Goal: Task Accomplishment & Management: Use online tool/utility

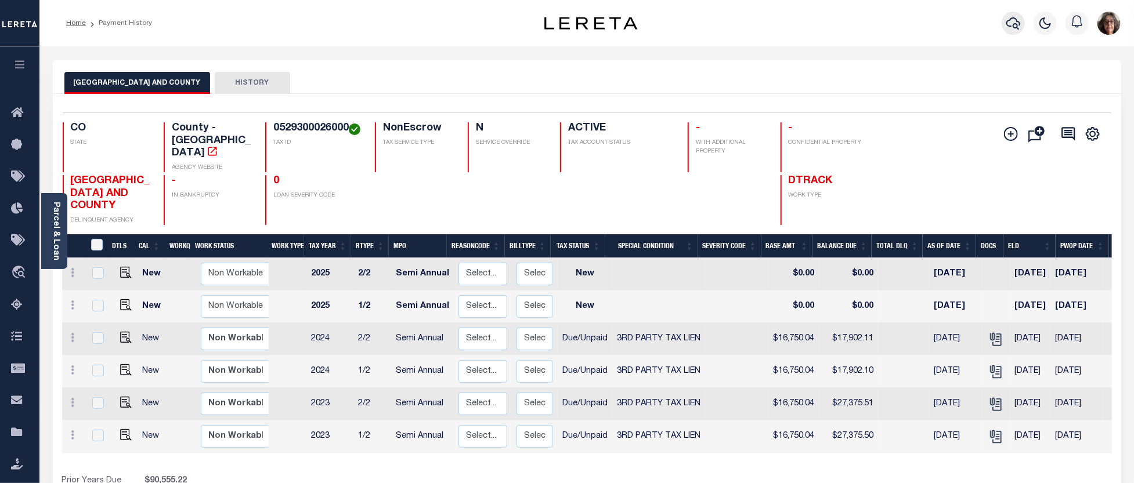
click at [1017, 23] on icon "button" at bounding box center [1013, 23] width 14 height 14
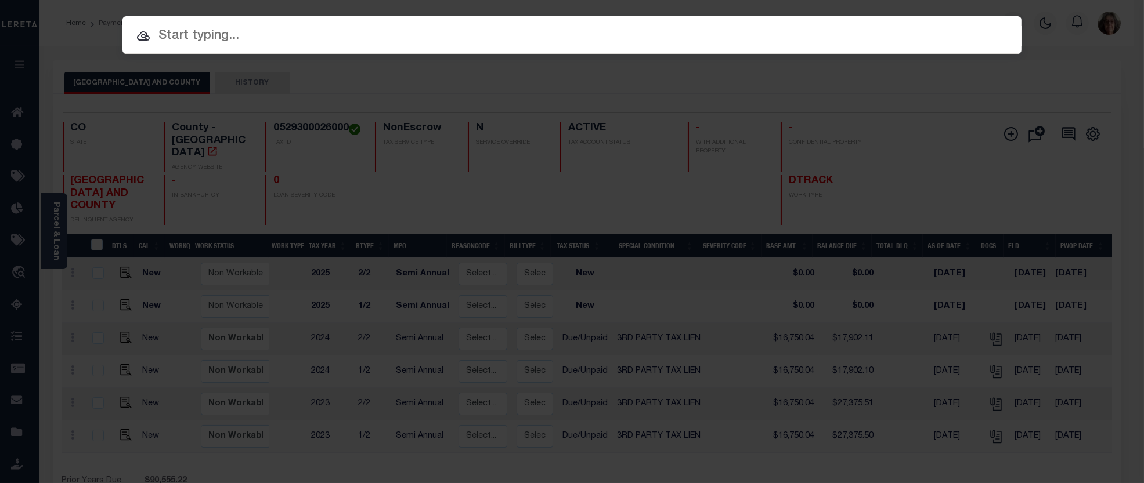
paste input "RPT0001103014A"
type input "RPT0001103014A"
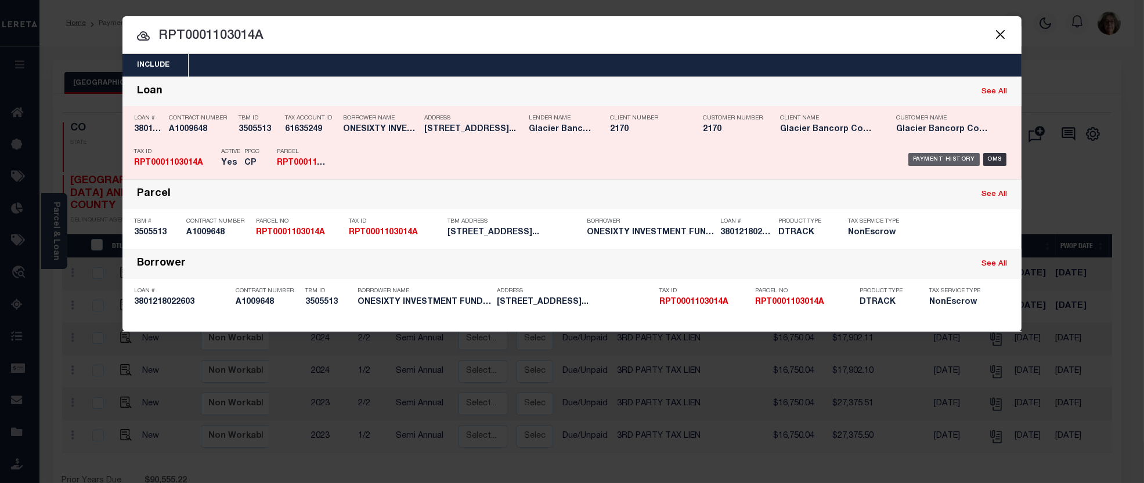
click at [943, 158] on div "Payment History" at bounding box center [943, 159] width 71 height 13
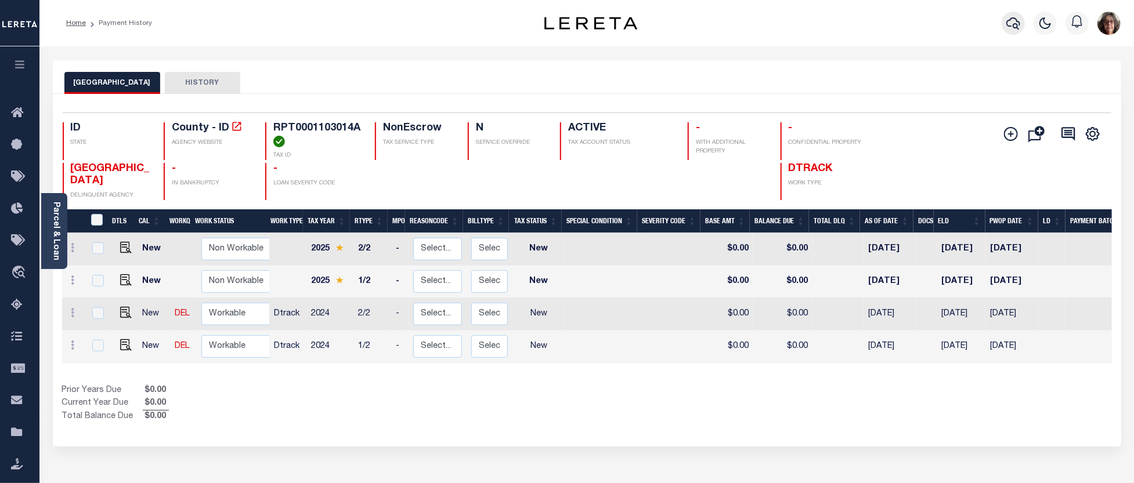
click at [1016, 22] on icon "button" at bounding box center [1013, 23] width 14 height 14
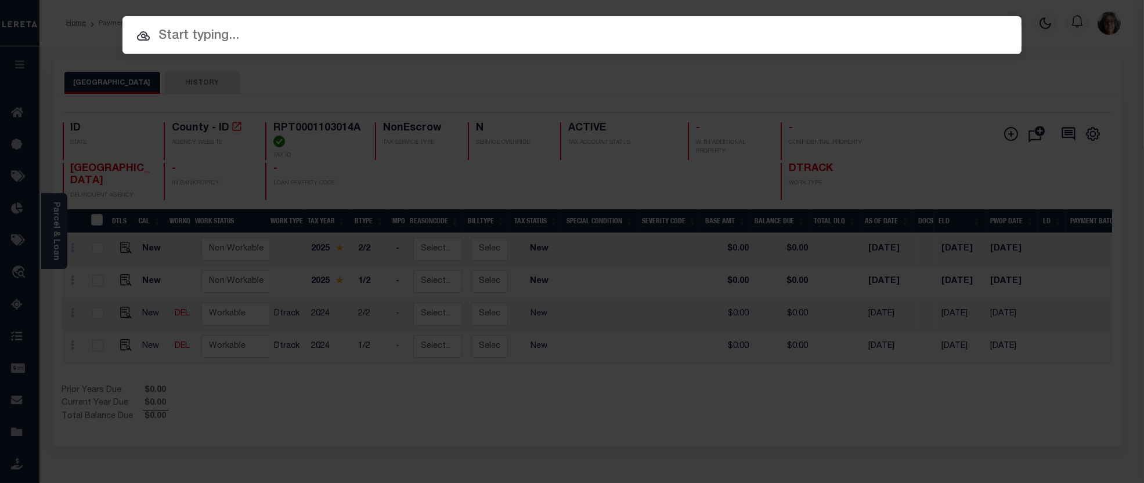
paste input "RP01583.00"
type input "RP01583.00"
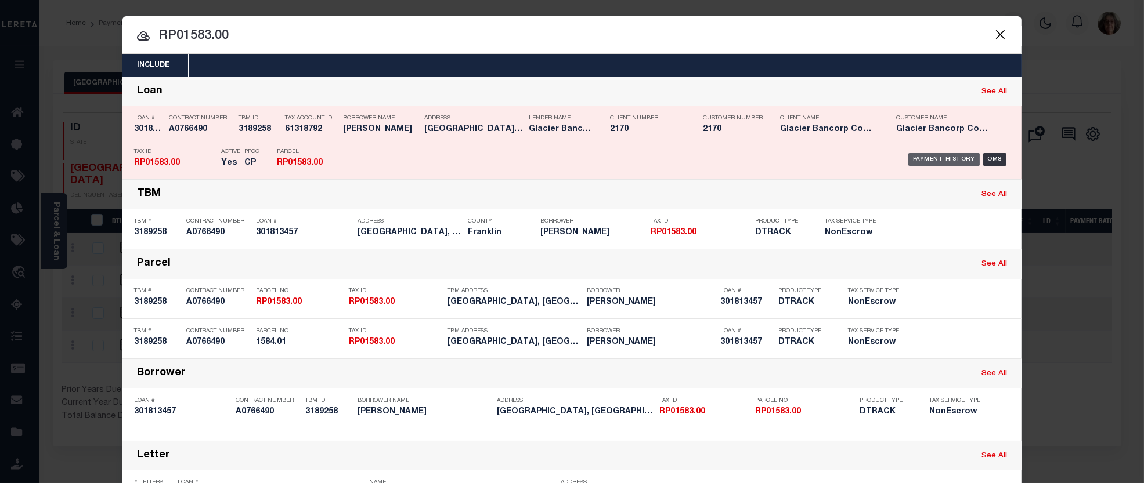
click at [925, 161] on div "Payment History" at bounding box center [943, 159] width 71 height 13
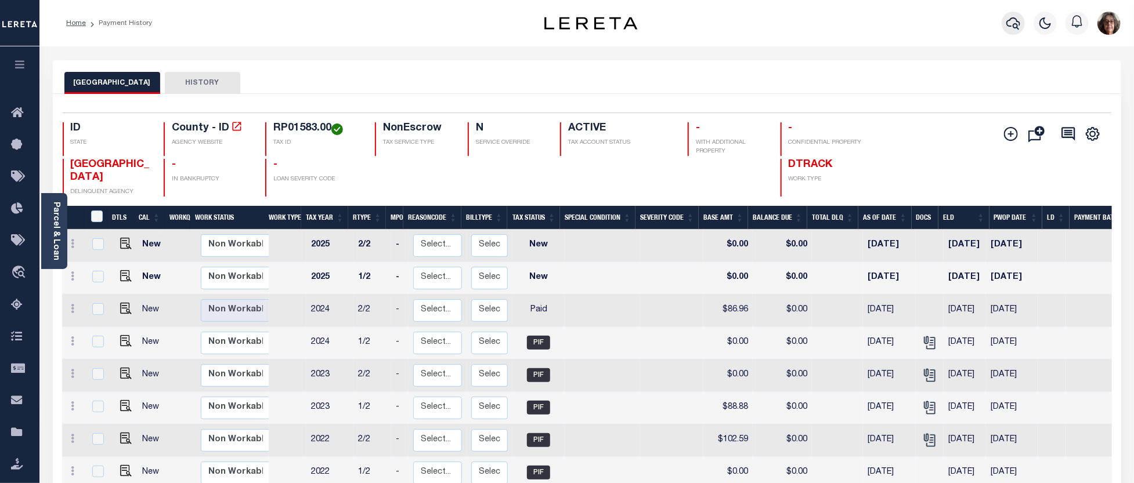
click at [1017, 25] on icon "button" at bounding box center [1013, 23] width 14 height 12
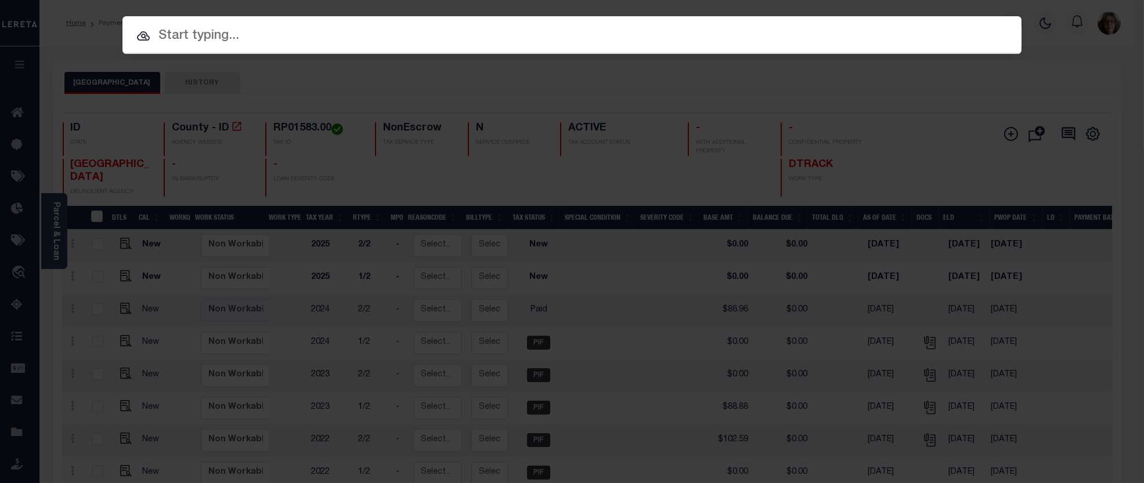
paste input "RP01584.01"
type input "RP01584.01"
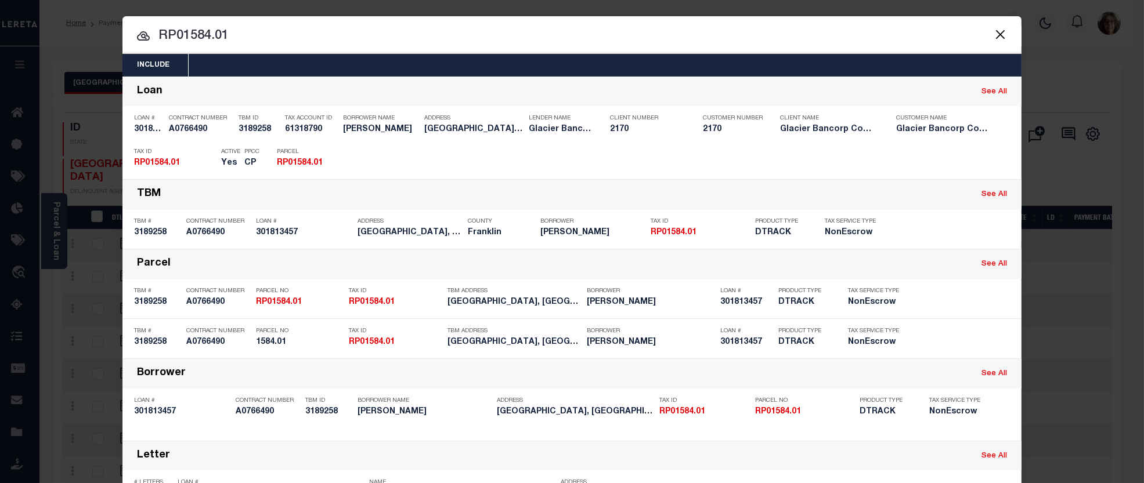
click at [919, 159] on div "Payment History" at bounding box center [943, 159] width 71 height 13
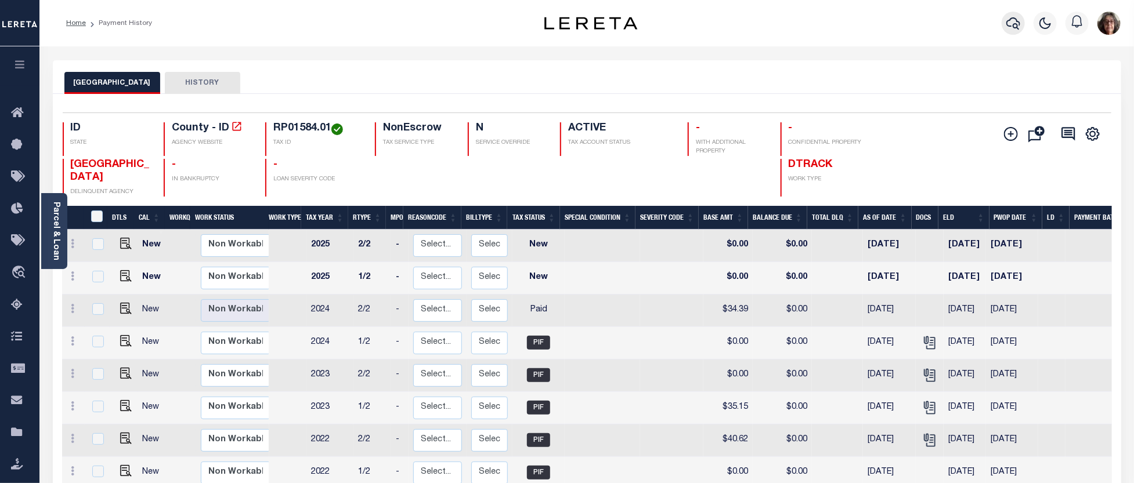
click at [1014, 24] on icon "button" at bounding box center [1013, 23] width 14 height 14
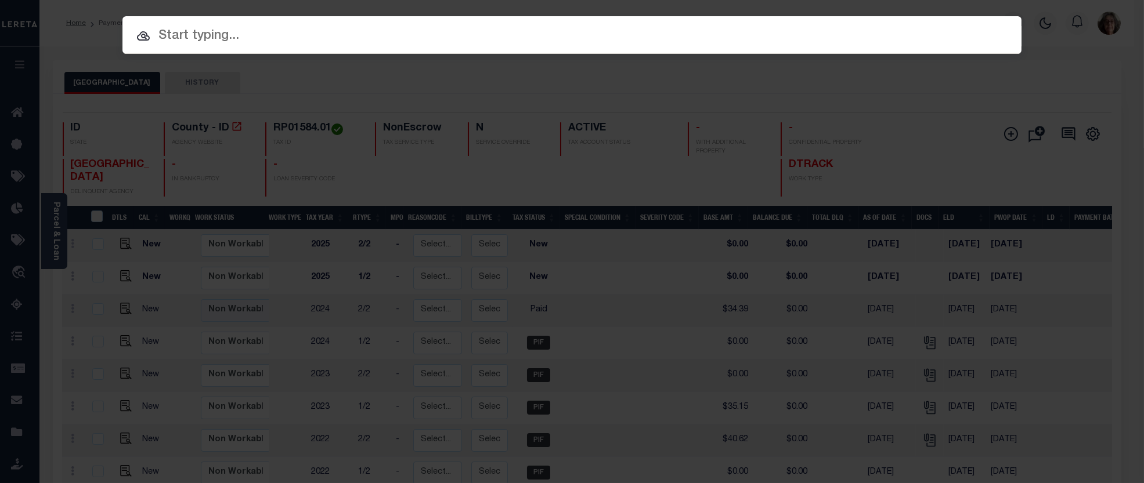
paste input "511426432"
type input "511426432"
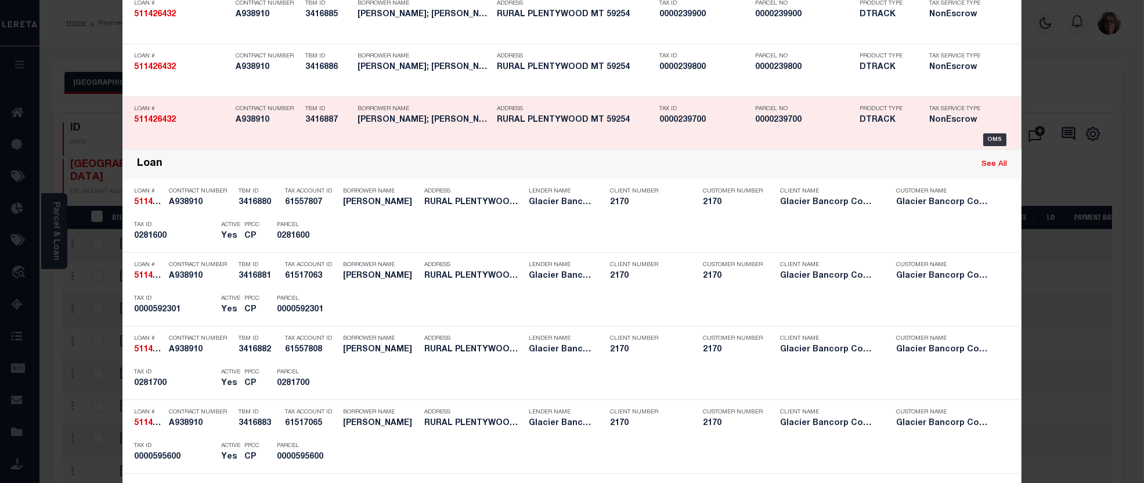
scroll to position [386, 0]
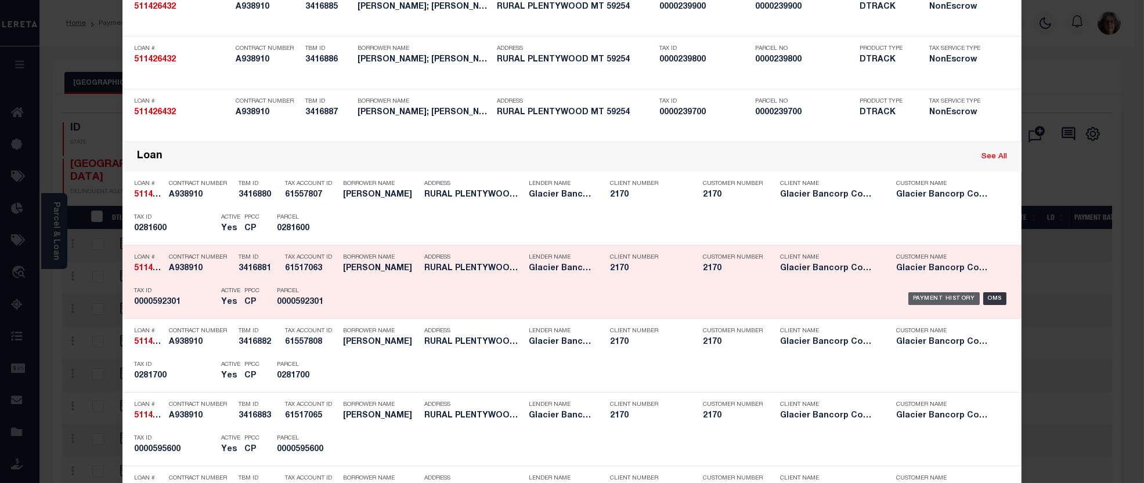
click at [926, 298] on div "Payment History" at bounding box center [943, 298] width 71 height 13
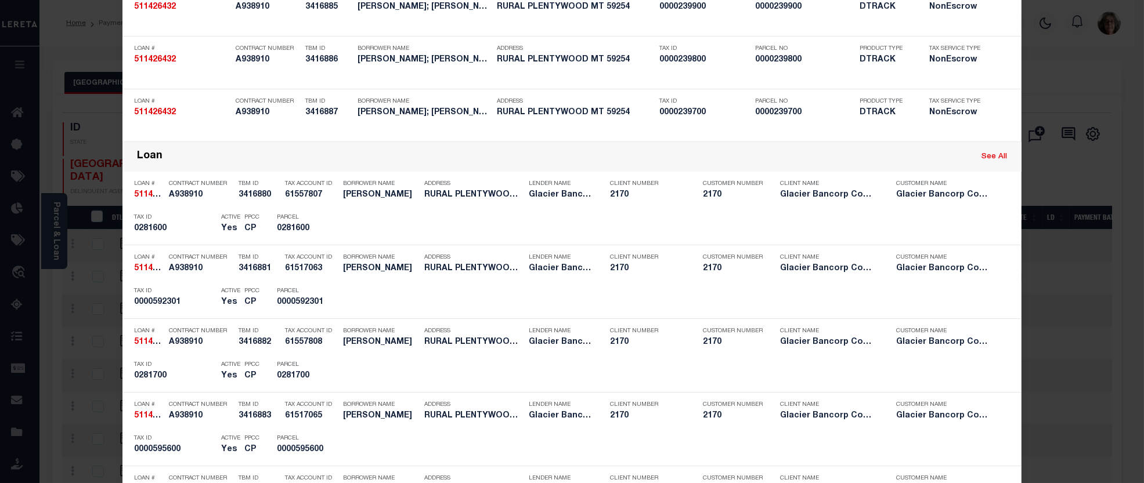
scroll to position [0, 0]
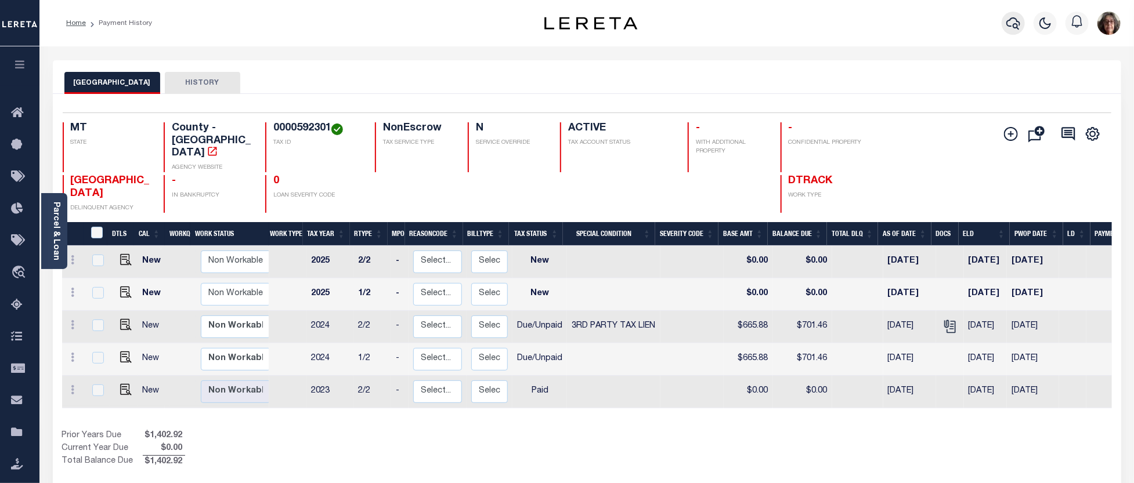
click at [1011, 22] on icon "button" at bounding box center [1013, 23] width 14 height 14
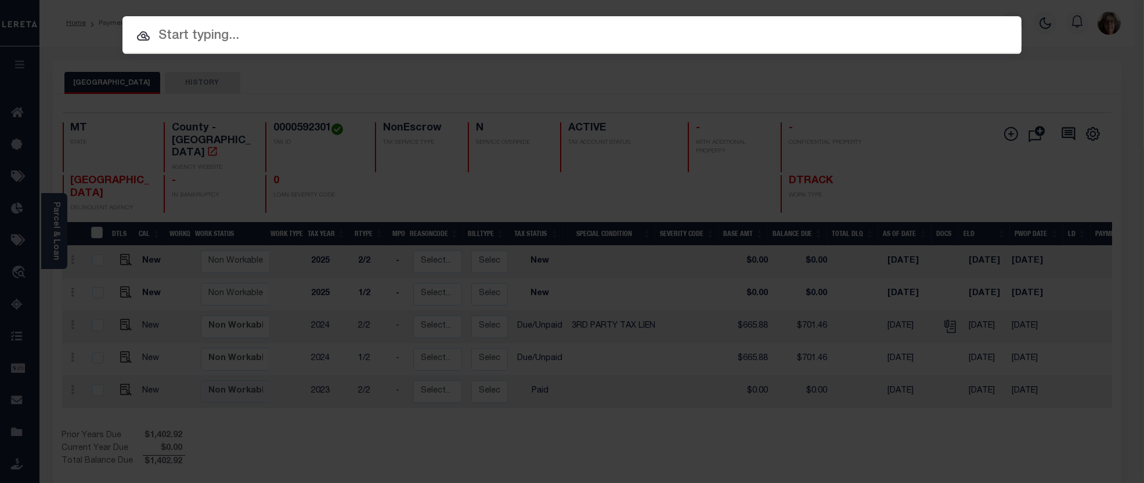
paste input "511427480"
type input "511427480"
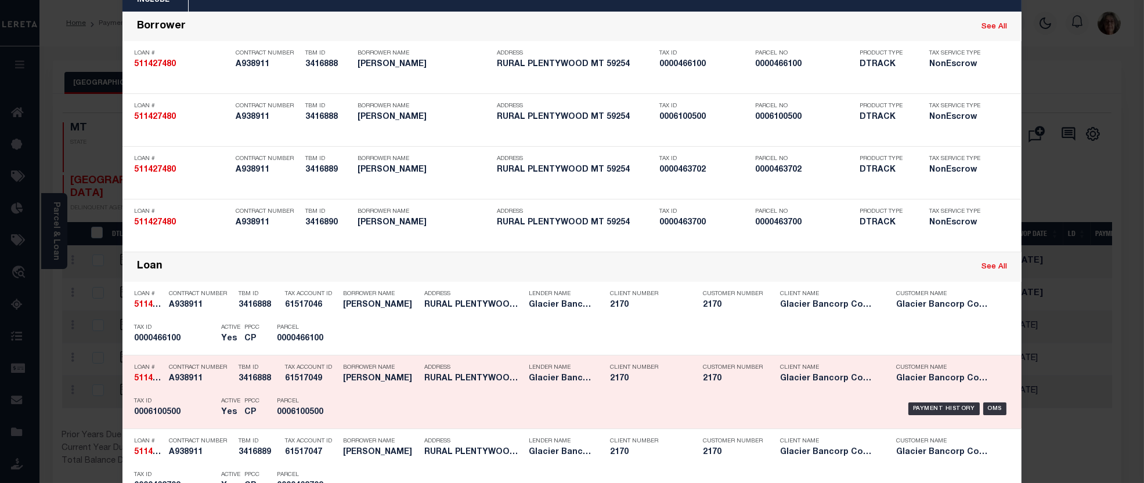
scroll to position [129, 0]
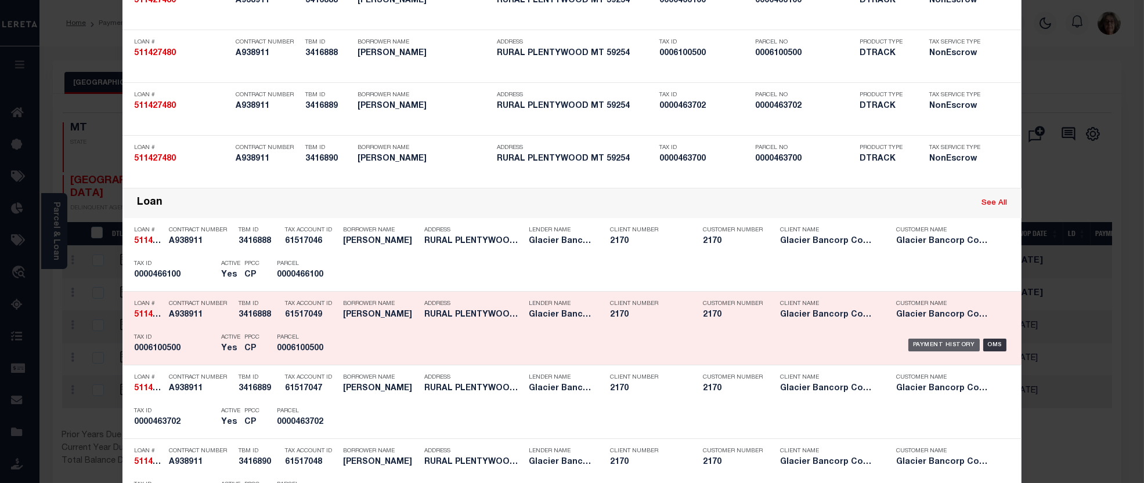
click at [952, 344] on div "Payment History" at bounding box center [943, 345] width 71 height 13
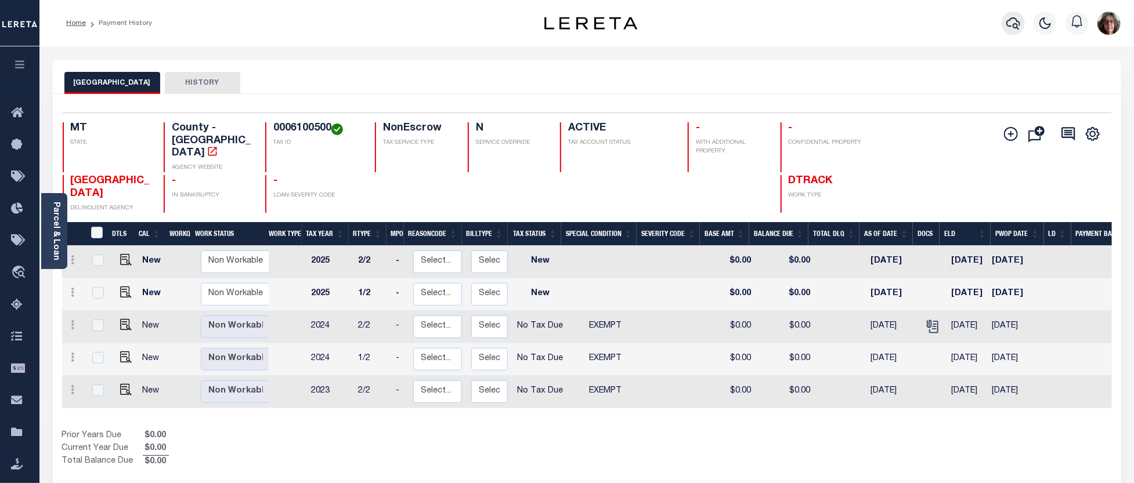
click at [1014, 25] on icon "button" at bounding box center [1013, 23] width 14 height 12
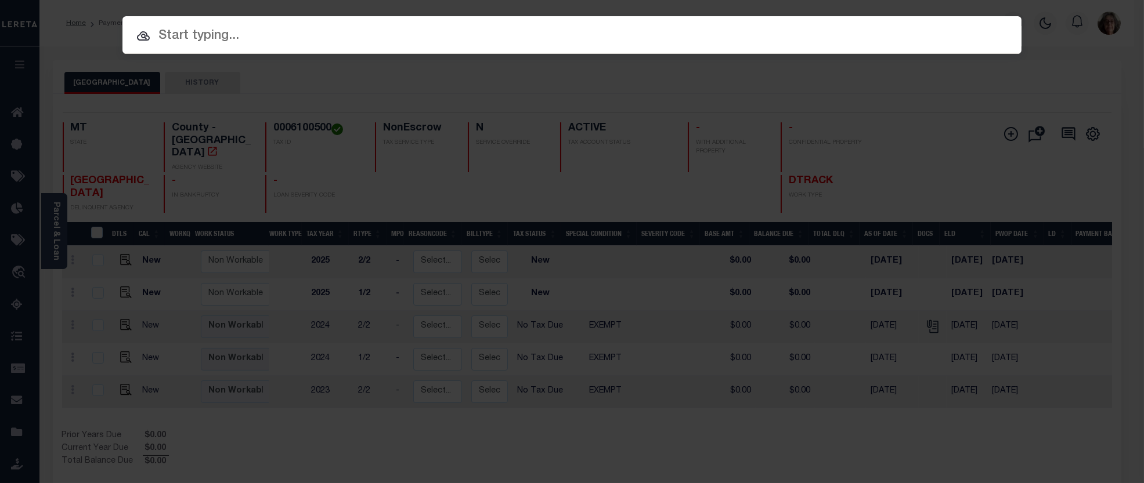
paste input "512001102641"
type input "512001102641"
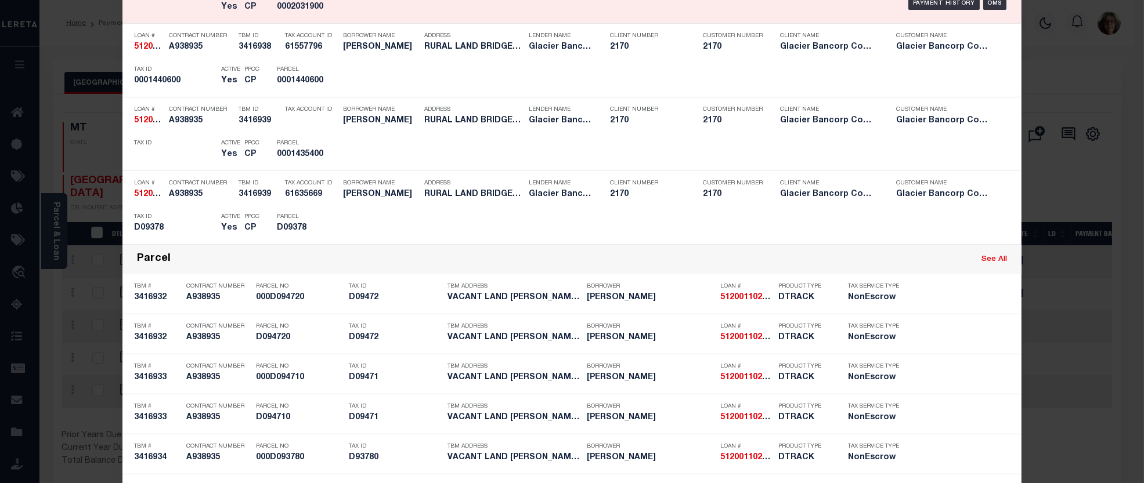
scroll to position [1225, 0]
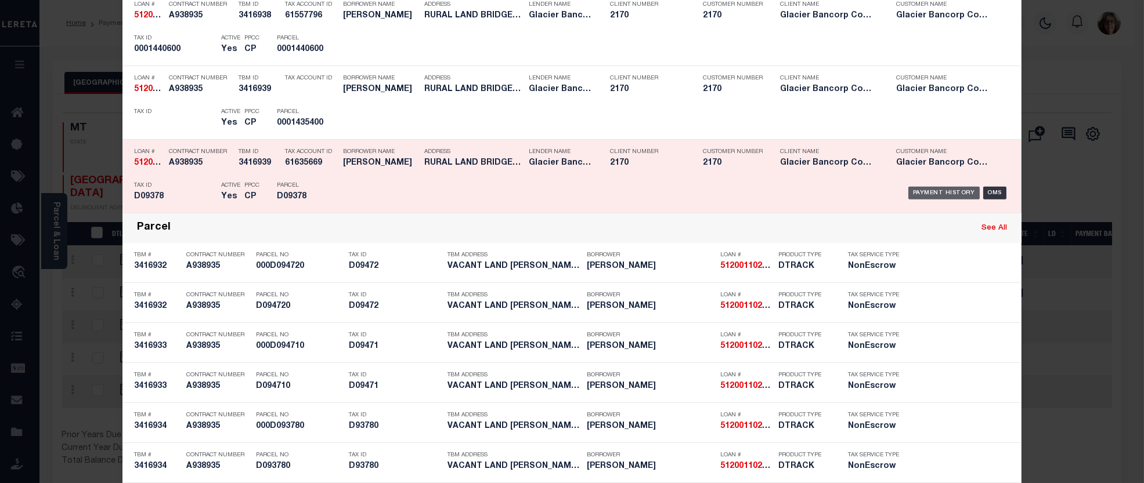
click at [953, 194] on div "Payment History" at bounding box center [943, 193] width 71 height 13
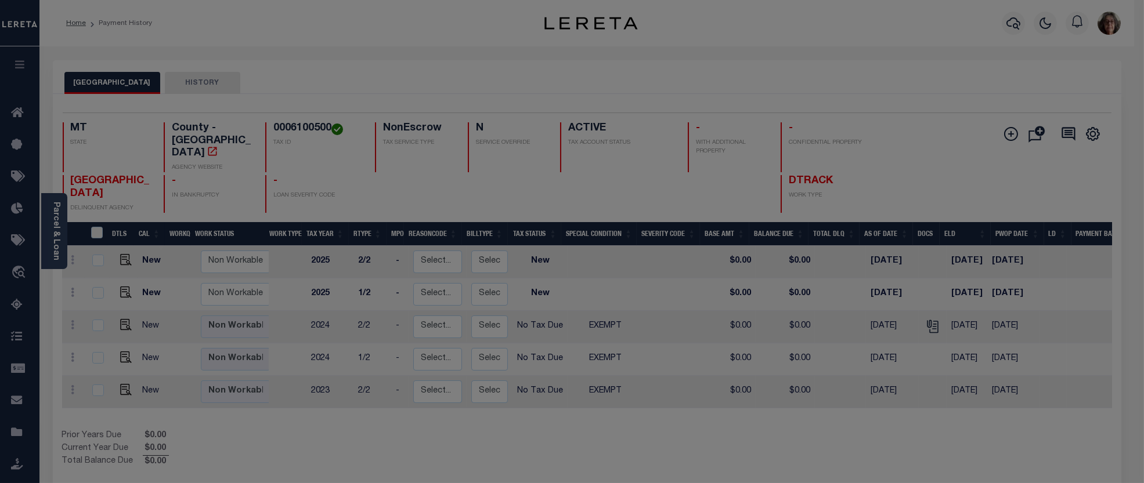
scroll to position [0, 0]
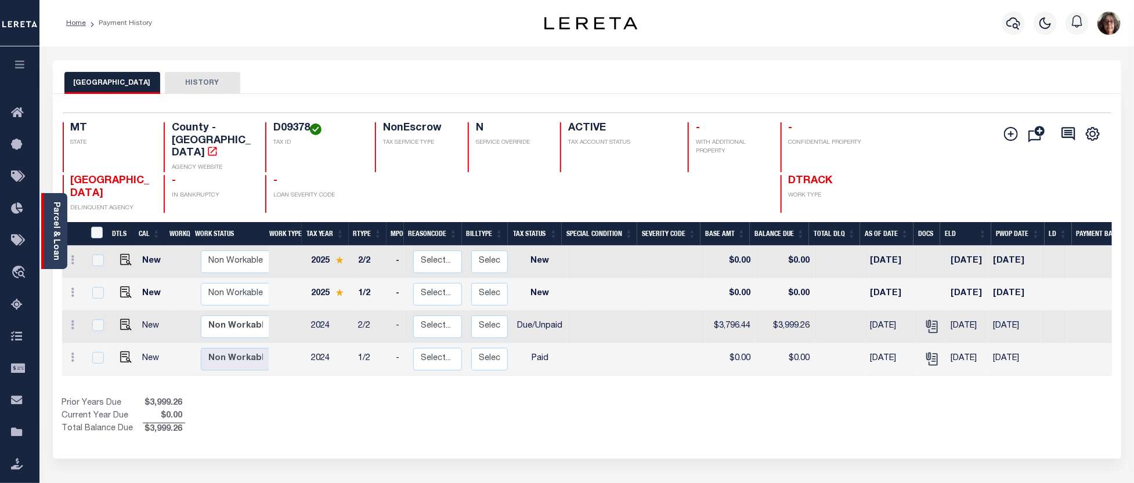
click at [59, 222] on link "Parcel & Loan" at bounding box center [56, 231] width 8 height 59
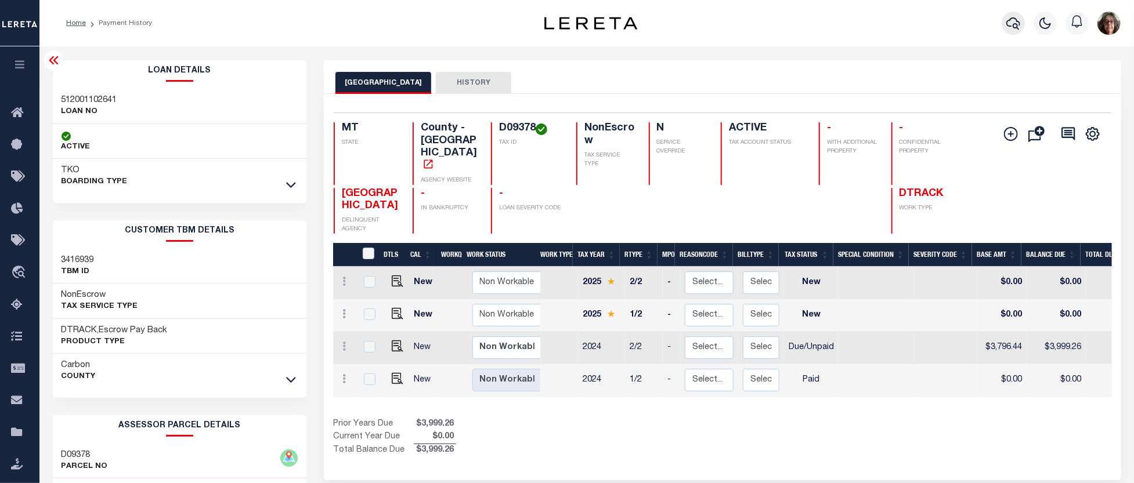
click at [1017, 22] on icon "button" at bounding box center [1013, 23] width 14 height 14
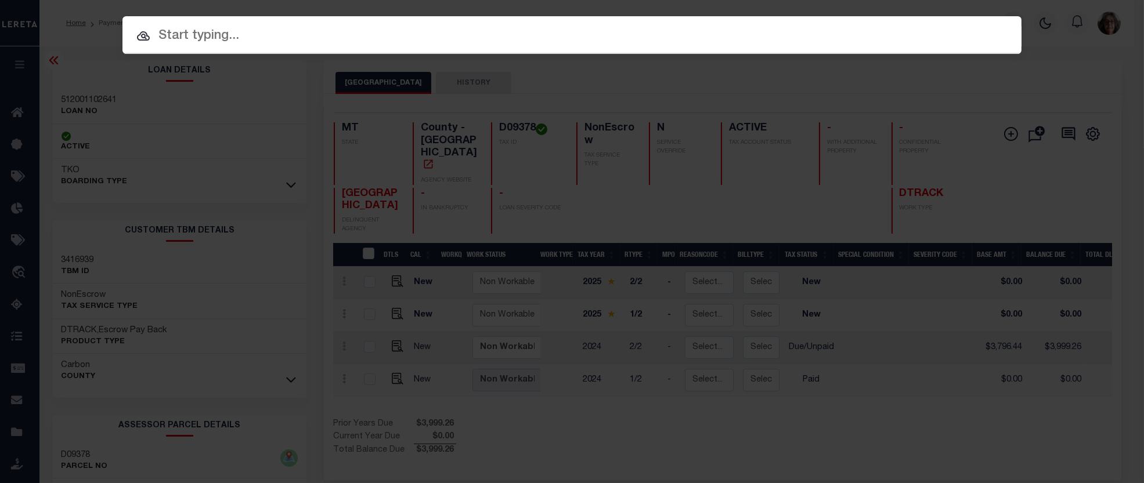
paste input "512001121105"
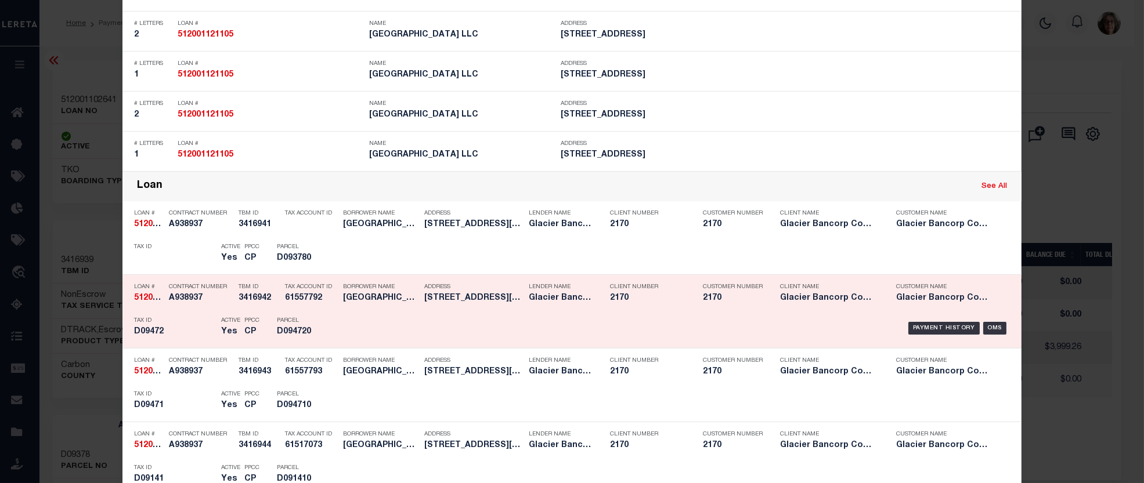
scroll to position [392, 0]
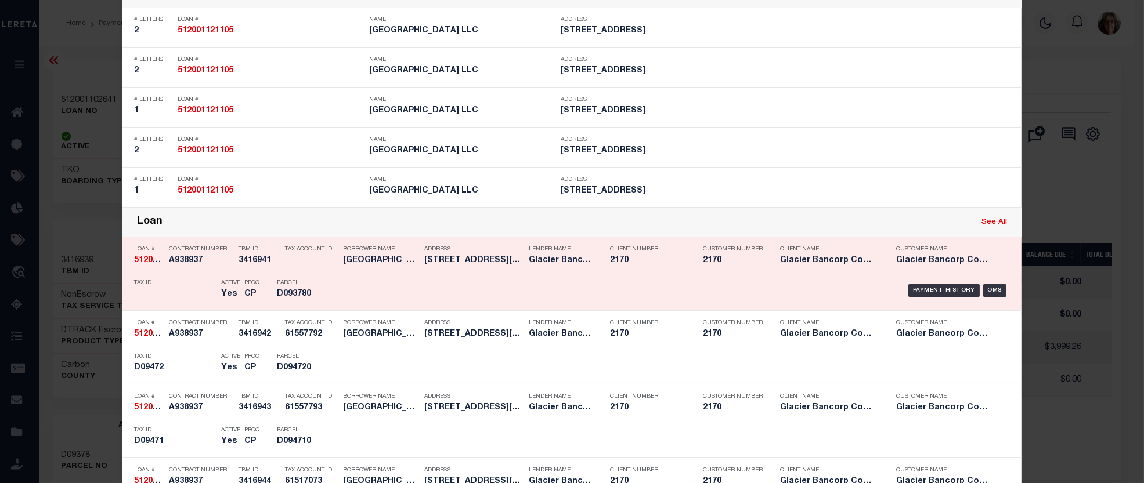
click at [996, 222] on link "See All" at bounding box center [994, 223] width 26 height 8
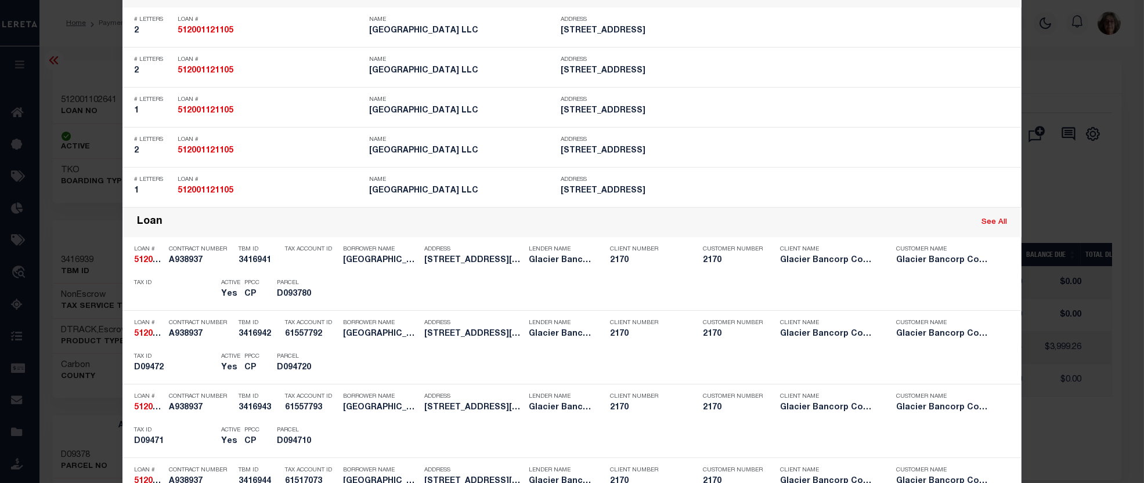
type input "512001121105"
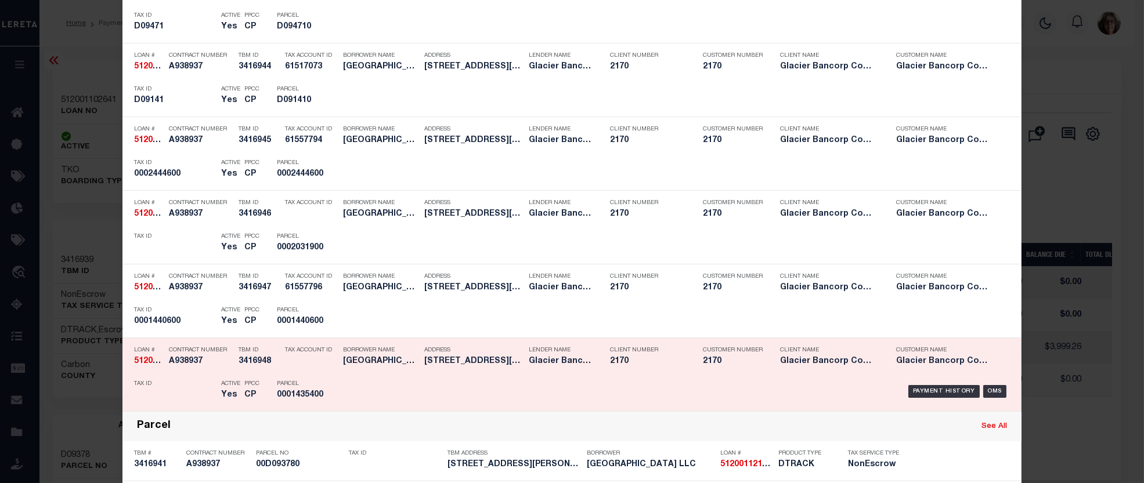
scroll to position [515, 0]
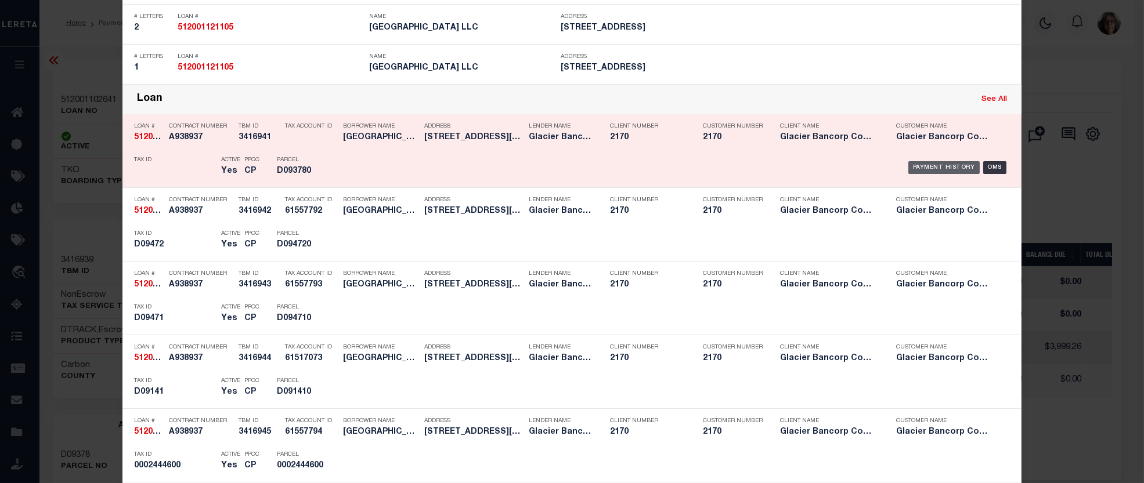
click at [935, 170] on div "Payment History" at bounding box center [943, 167] width 71 height 13
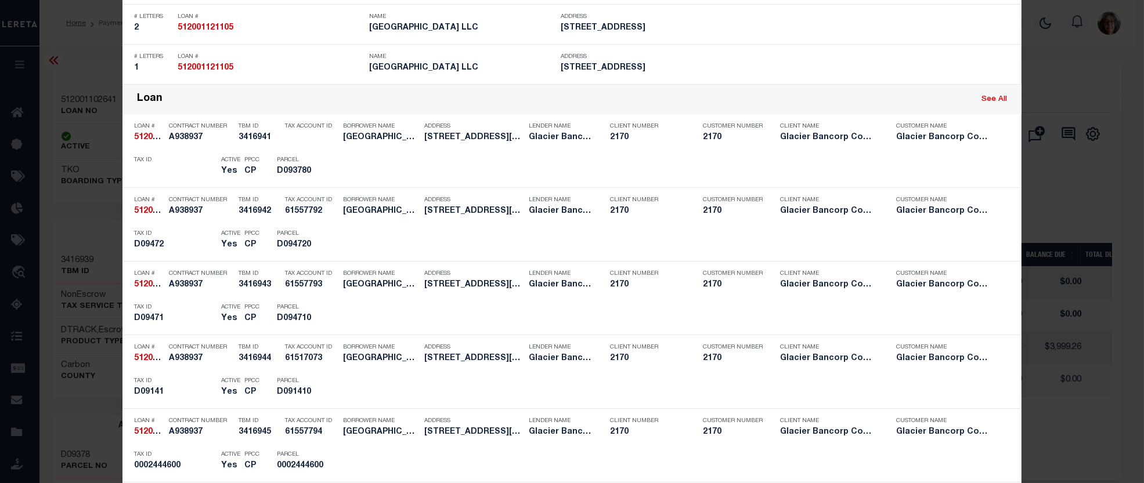
scroll to position [0, 0]
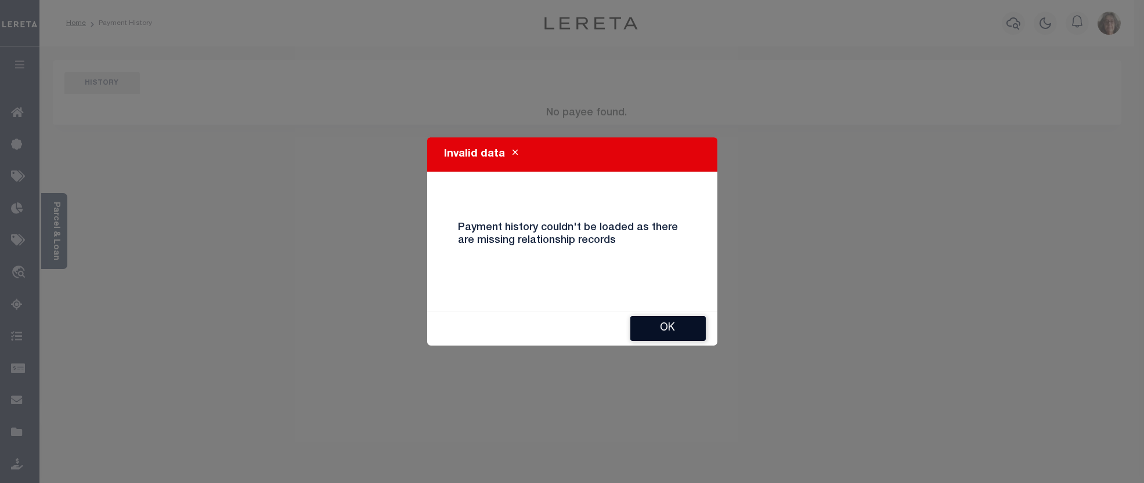
click at [657, 330] on button "Ok" at bounding box center [667, 328] width 75 height 25
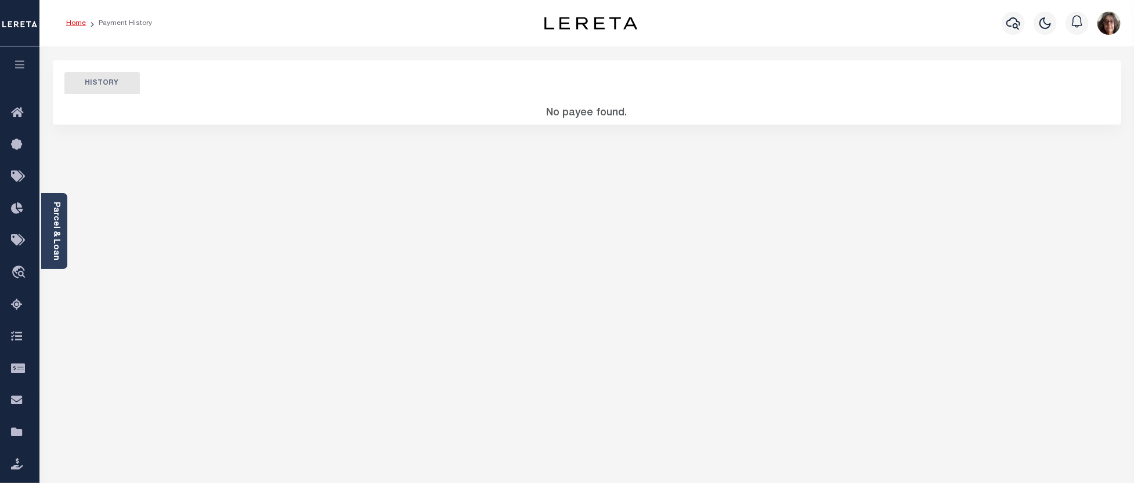
click at [73, 26] on link "Home" at bounding box center [76, 23] width 20 height 7
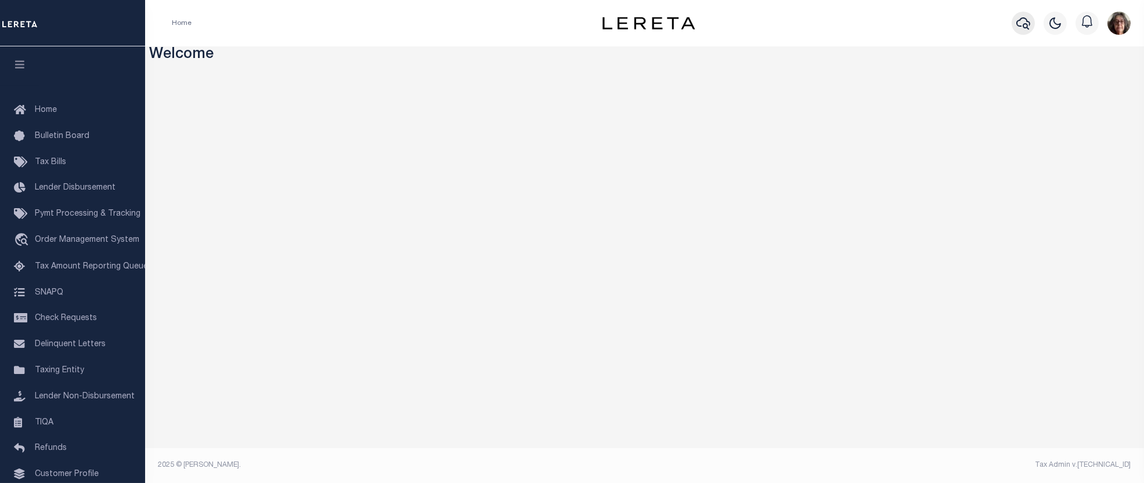
click at [1023, 25] on icon "button" at bounding box center [1023, 23] width 14 height 12
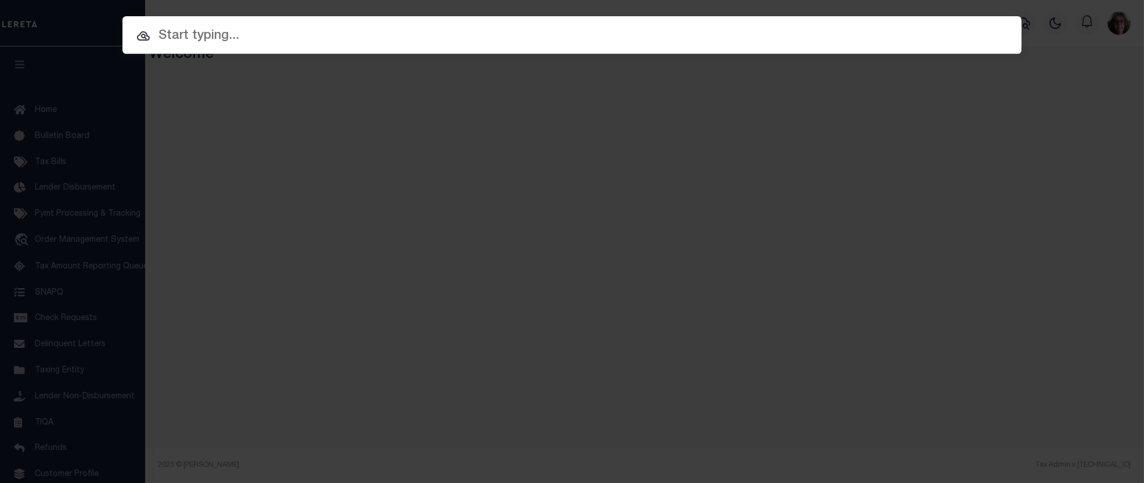
paste input "D09378"
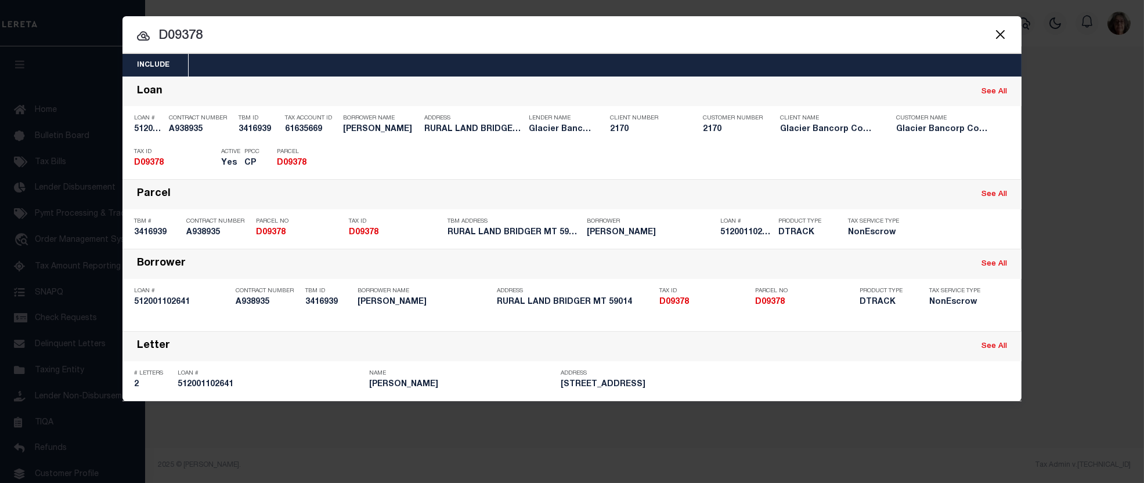
drag, startPoint x: 156, startPoint y: 33, endPoint x: 215, endPoint y: 38, distance: 60.0
click at [215, 38] on input "D09378" at bounding box center [571, 36] width 899 height 20
paste input "R327108211112"
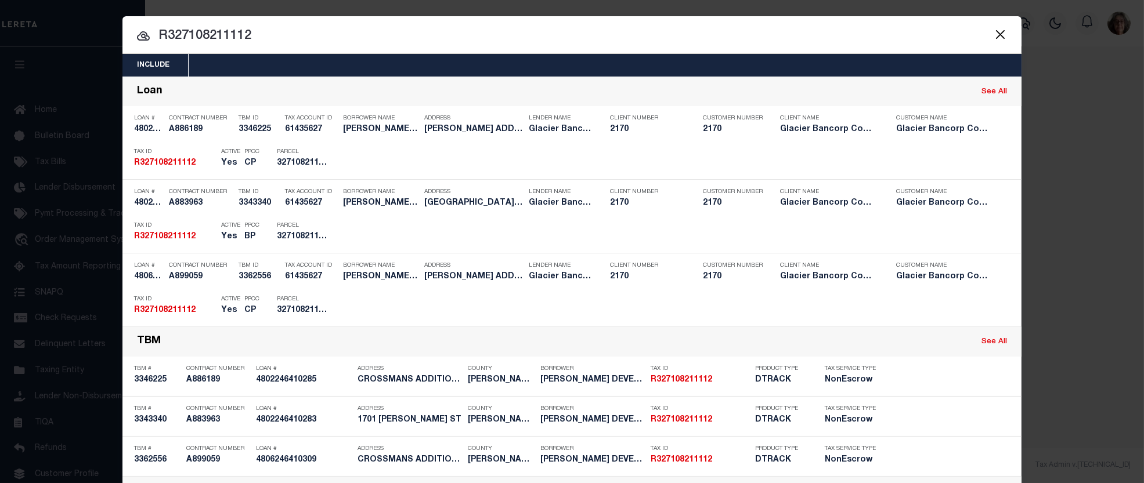
drag, startPoint x: 153, startPoint y: 34, endPoint x: 266, endPoint y: 35, distance: 112.6
click at [266, 35] on input "R327108211112" at bounding box center [571, 36] width 899 height 20
paste input "PT0001103014A"
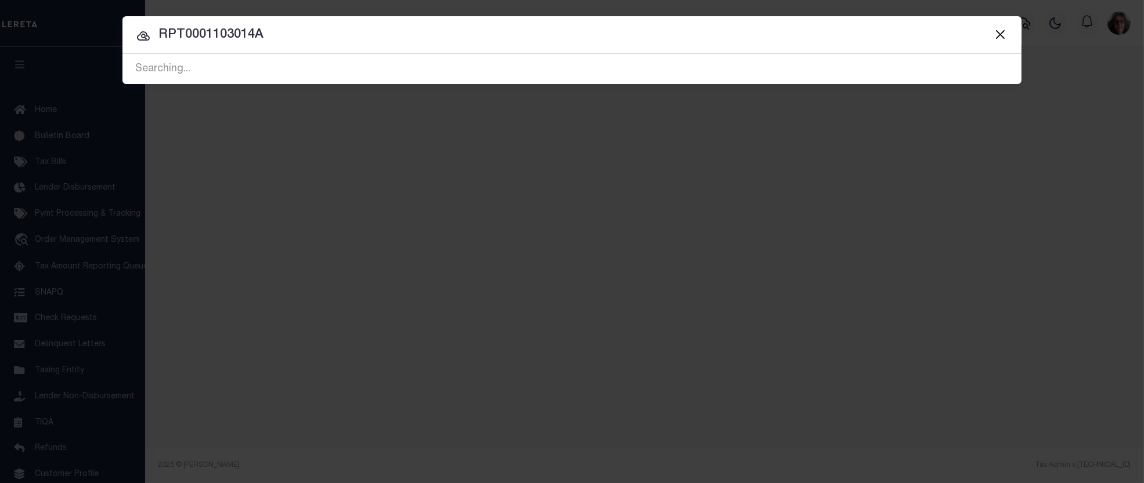
type input "RPT0001103014A"
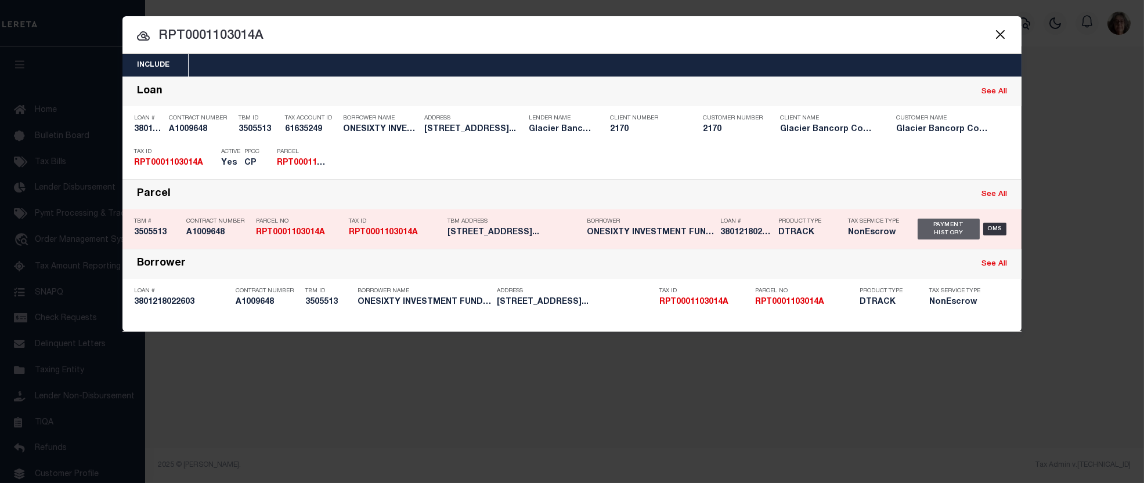
click at [949, 229] on div "Payment History" at bounding box center [948, 229] width 62 height 21
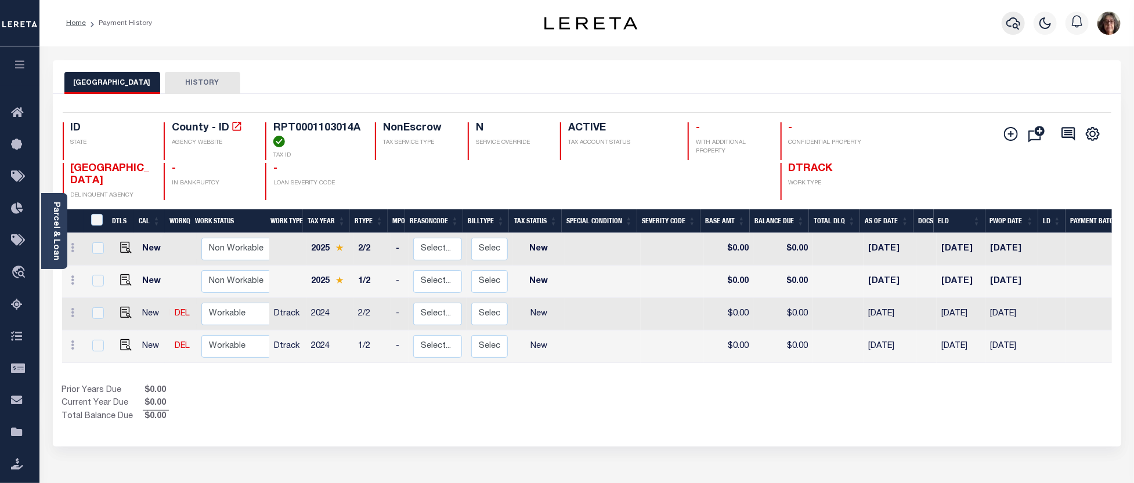
click at [1019, 24] on icon "button" at bounding box center [1013, 23] width 14 height 14
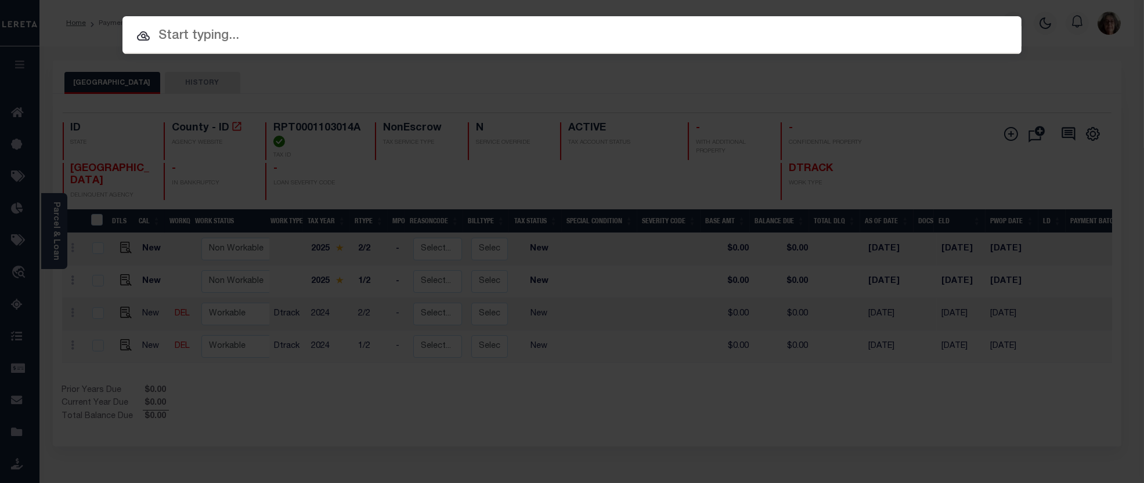
paste input "512001102641"
type input "512001102641"
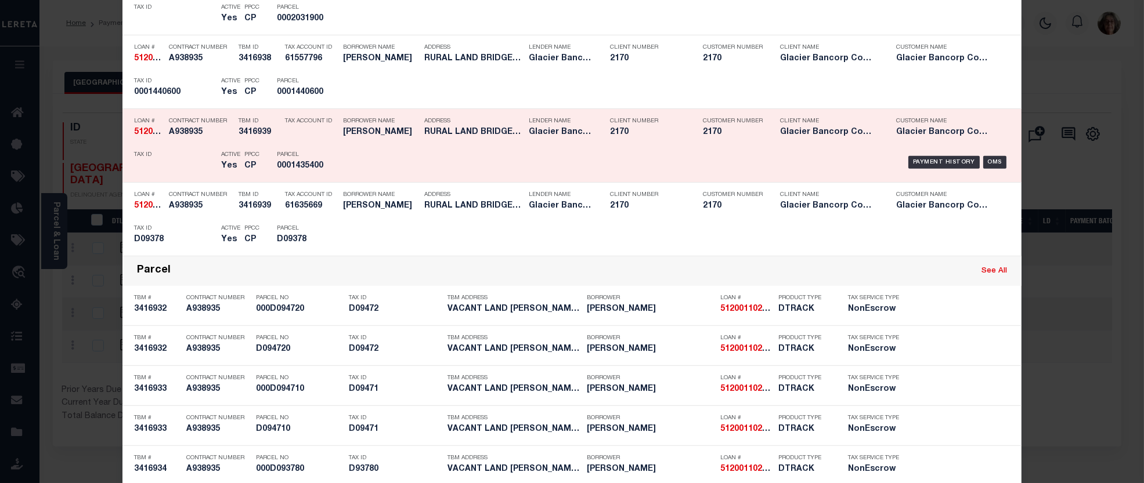
scroll to position [1225, 0]
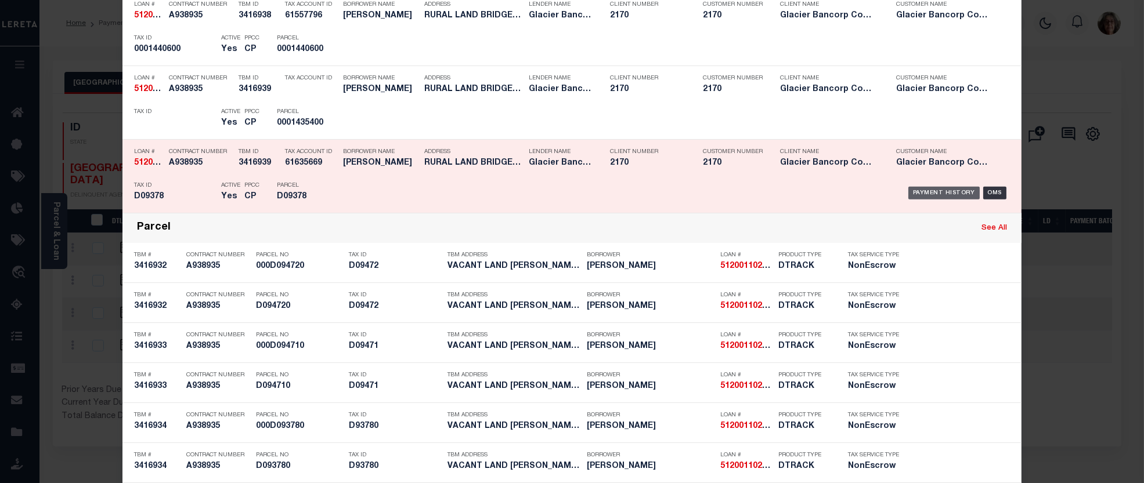
click at [937, 194] on div "Payment History" at bounding box center [943, 193] width 71 height 13
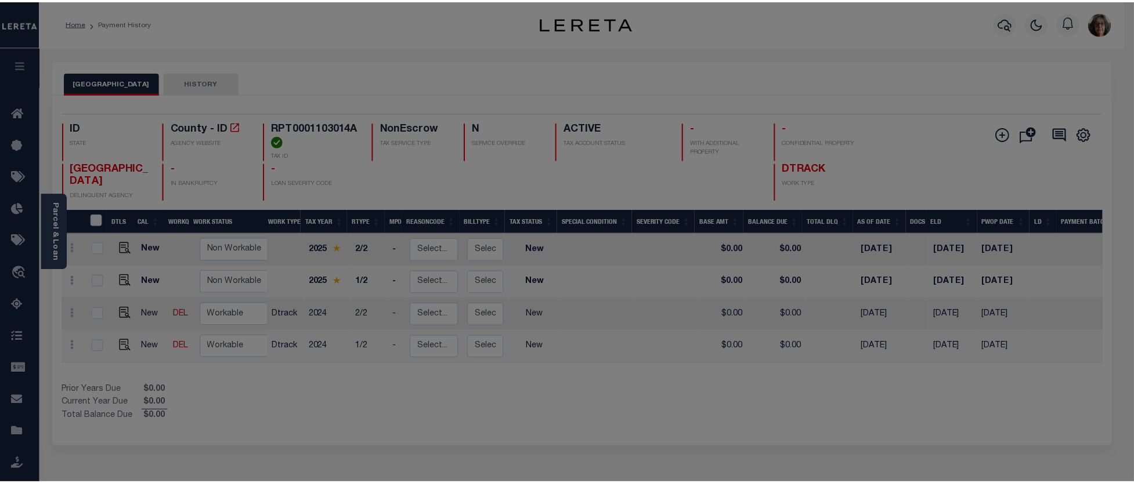
scroll to position [0, 0]
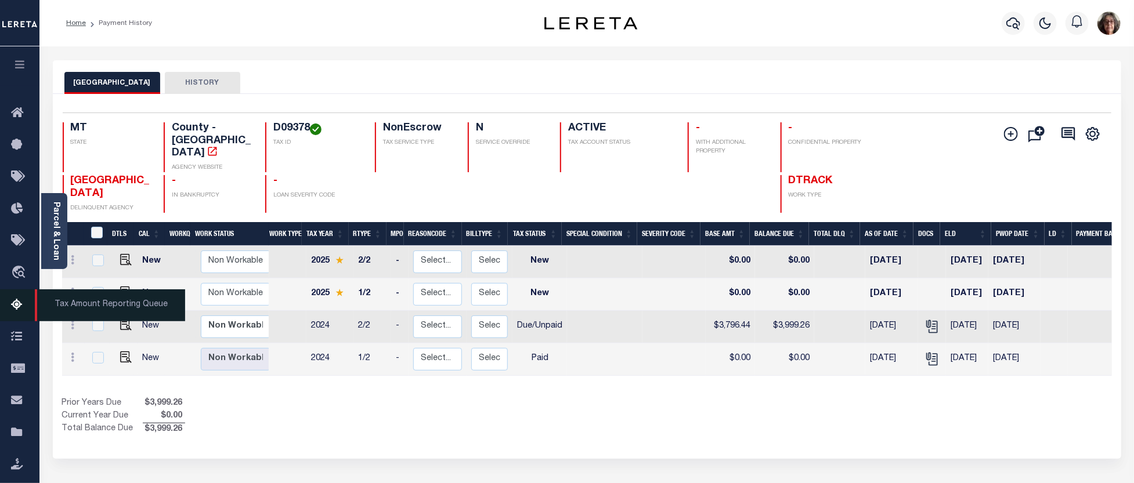
click at [17, 303] on icon at bounding box center [20, 305] width 19 height 15
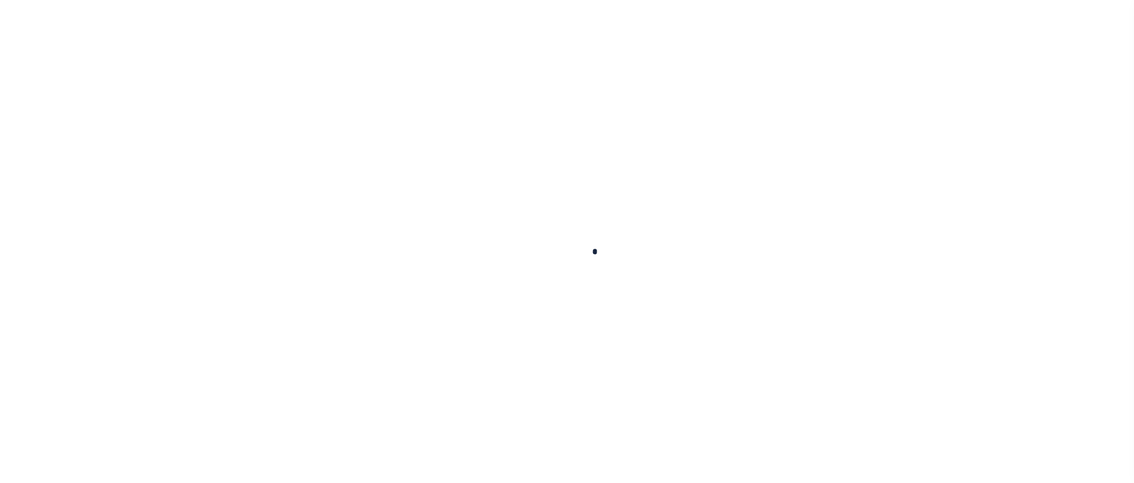
select select "100"
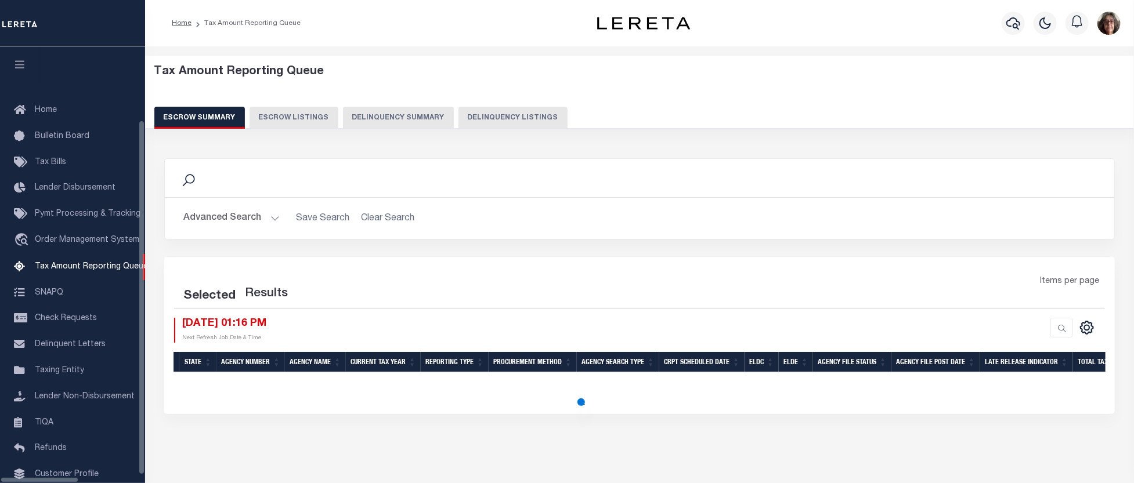
select select "100"
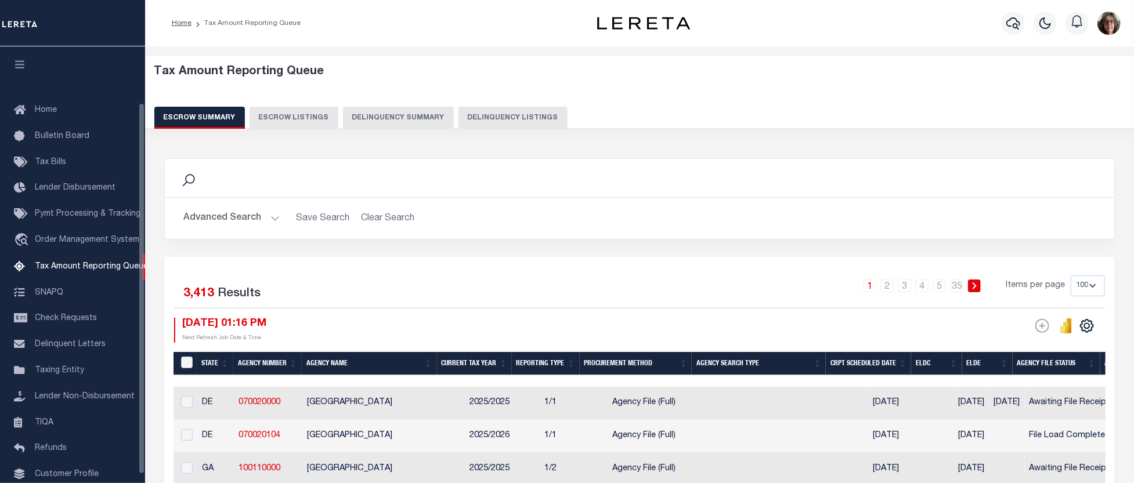
scroll to position [66, 0]
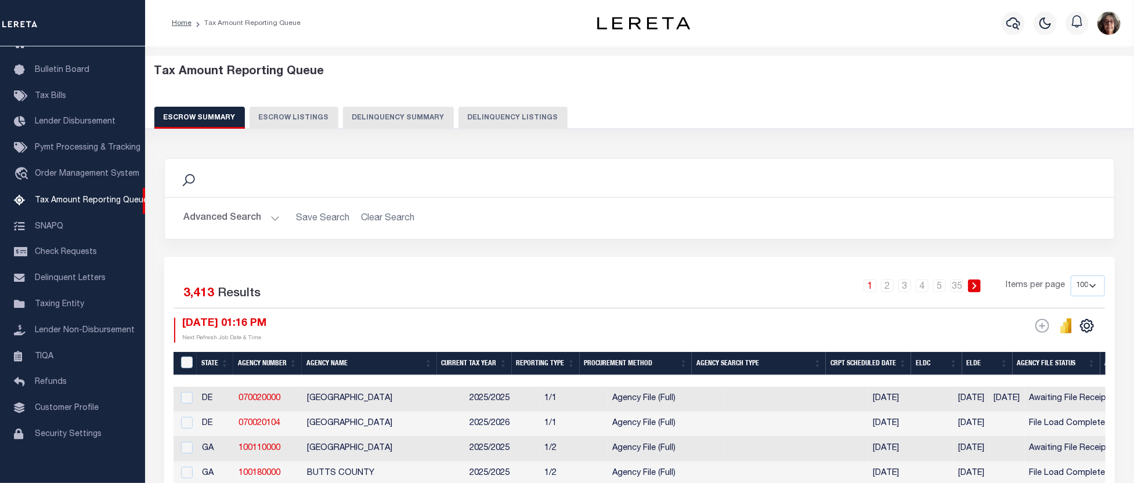
click at [400, 116] on button "Delinquency Summary" at bounding box center [398, 118] width 111 height 22
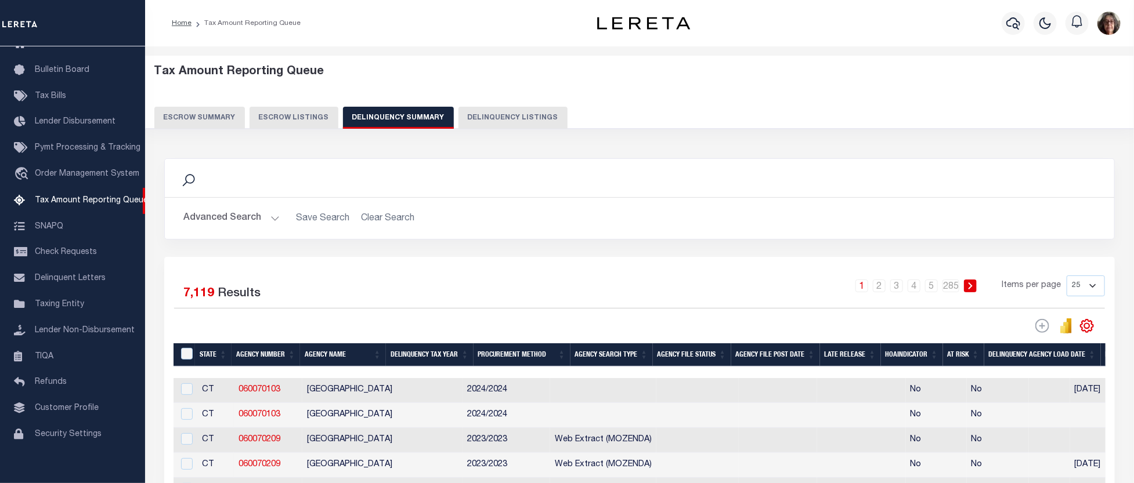
click at [275, 219] on button "Advanced Search" at bounding box center [231, 218] width 96 height 23
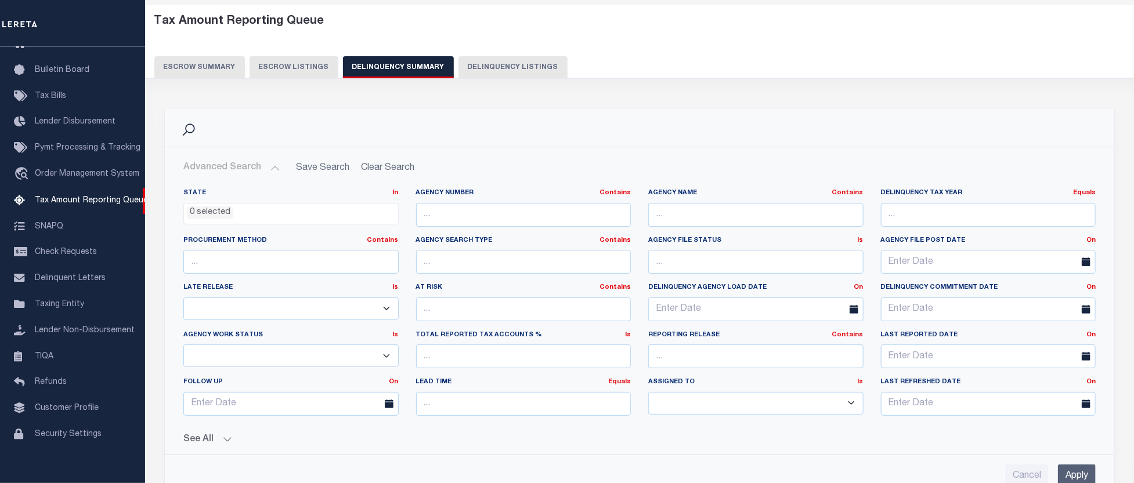
scroll to position [0, 0]
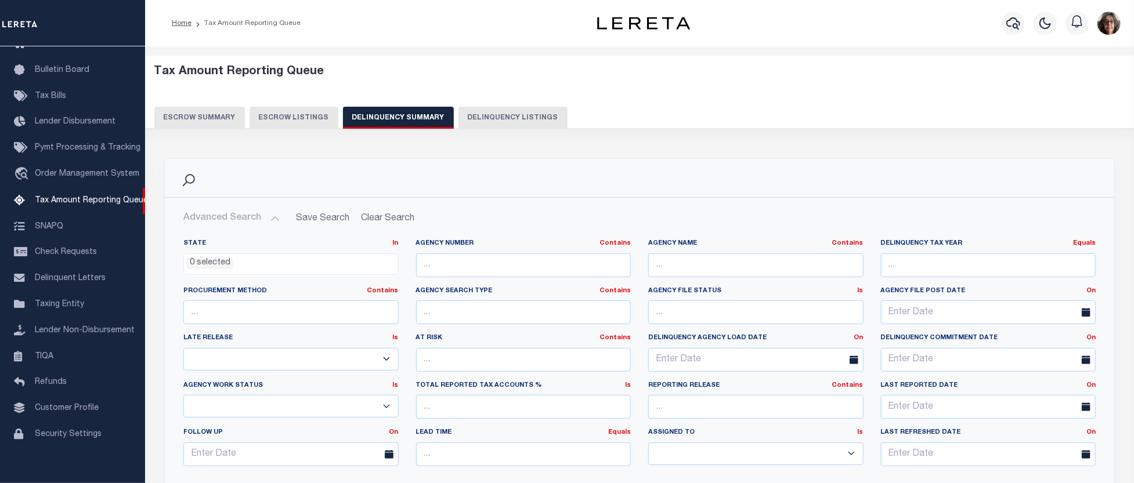
click at [235, 222] on button "Advanced Search" at bounding box center [231, 218] width 96 height 23
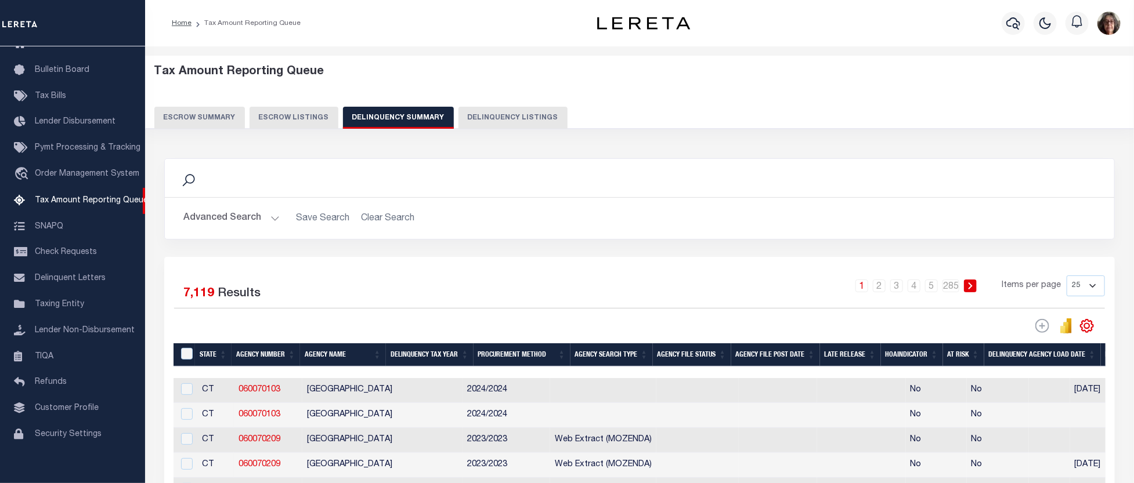
click at [500, 119] on button "Delinquency Listings" at bounding box center [512, 118] width 109 height 22
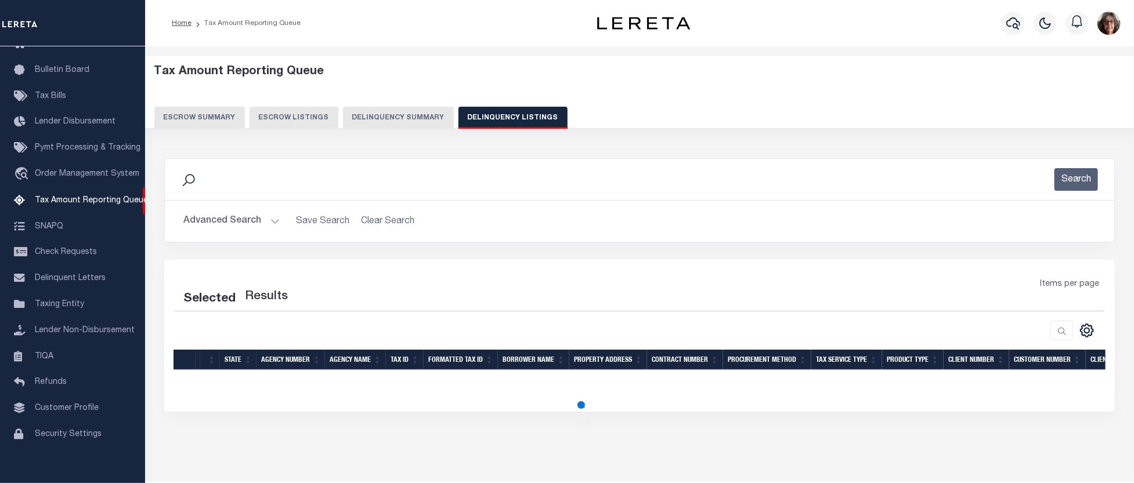
click at [384, 118] on button "Delinquency Summary" at bounding box center [398, 118] width 111 height 22
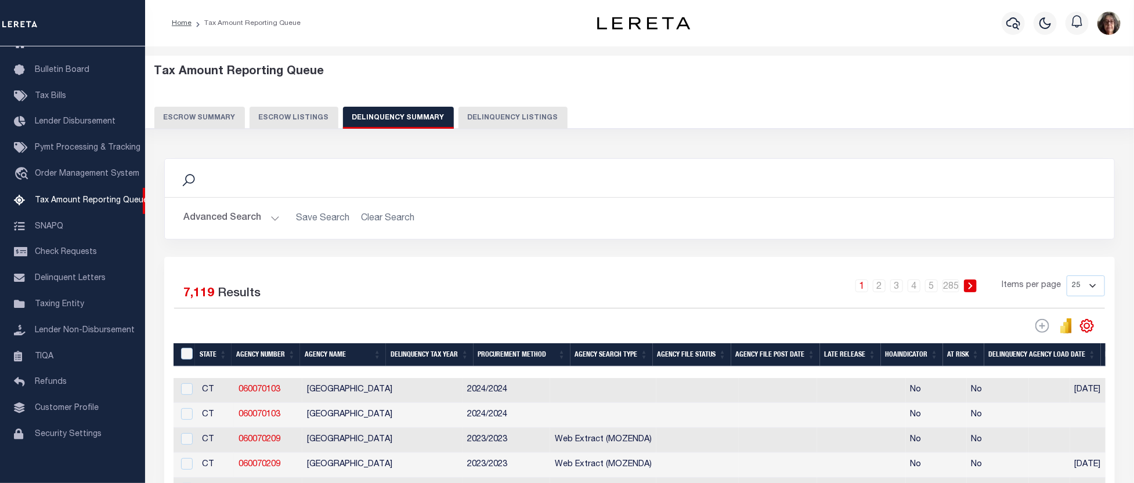
click at [221, 221] on button "Advanced Search" at bounding box center [231, 218] width 96 height 23
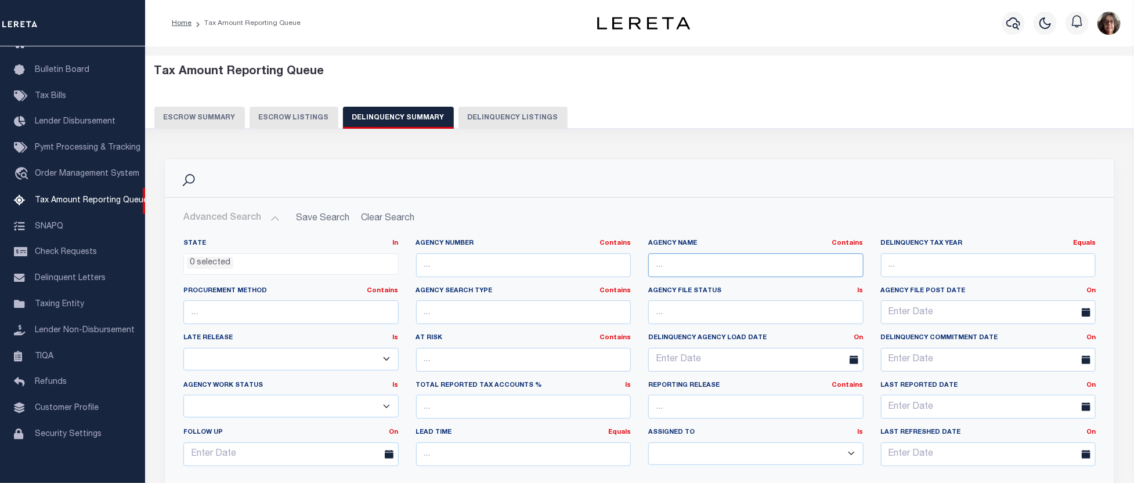
click at [671, 265] on input "text" at bounding box center [755, 266] width 215 height 24
click at [233, 268] on ul "0 selected" at bounding box center [291, 262] width 214 height 16
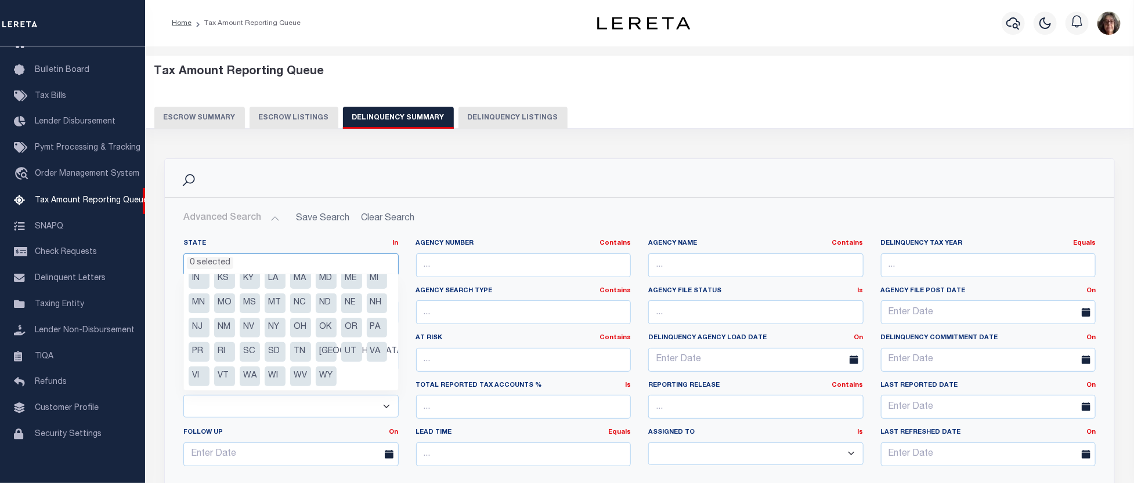
scroll to position [83, 0]
drag, startPoint x: 273, startPoint y: 352, endPoint x: 561, endPoint y: 293, distance: 293.3
click at [316, 352] on li "[GEOGRAPHIC_DATA]" at bounding box center [326, 352] width 21 height 20
select select "[GEOGRAPHIC_DATA]"
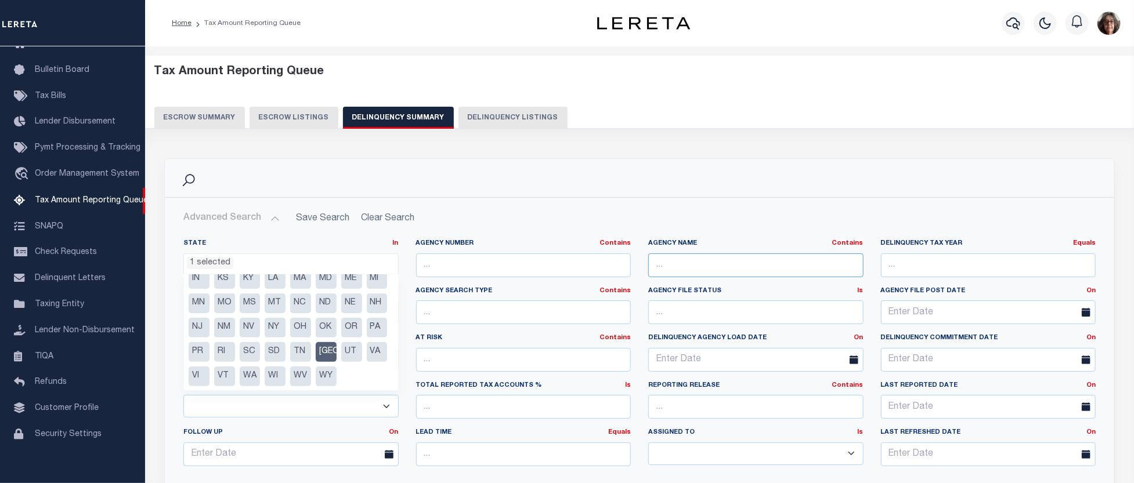
click at [671, 263] on input "text" at bounding box center [755, 266] width 215 height 24
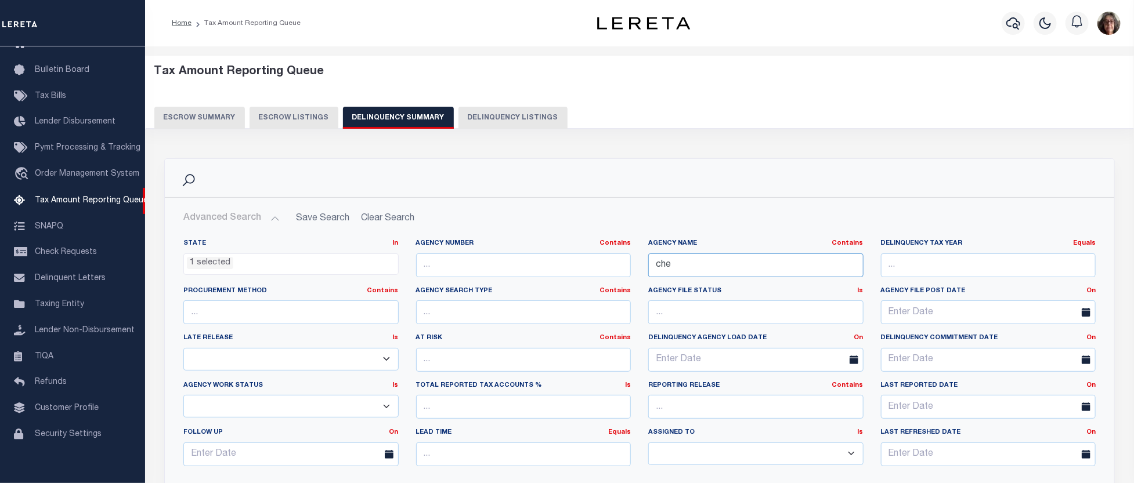
type input "che"
click at [436, 267] on input "text" at bounding box center [523, 266] width 215 height 24
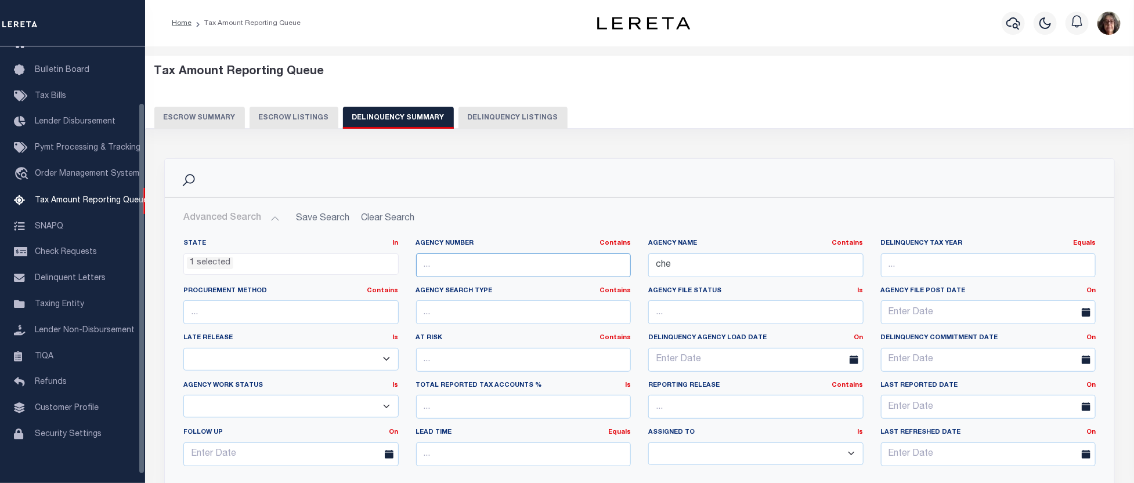
click at [438, 265] on input "text" at bounding box center [523, 266] width 215 height 24
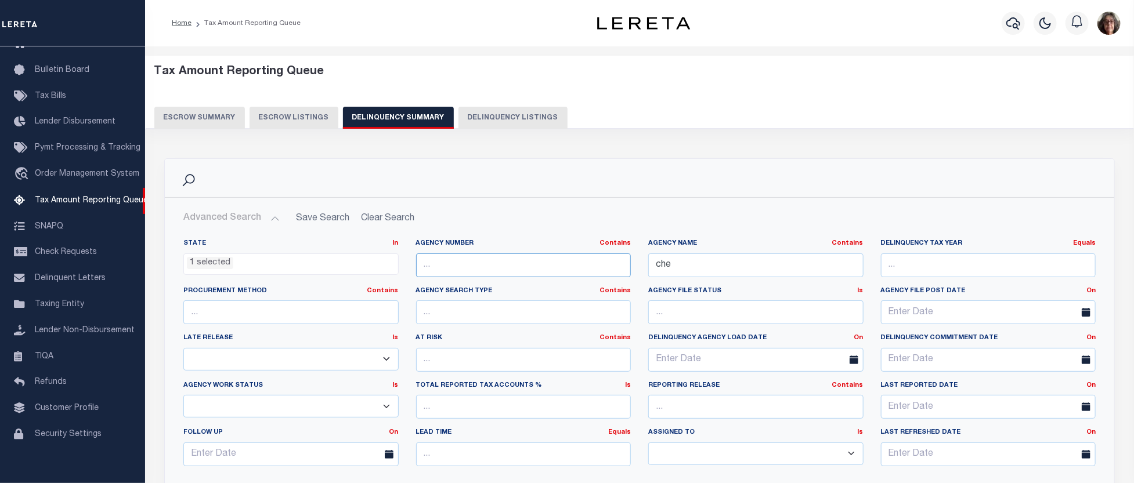
paste input "4400145911"
type input "4400145911"
drag, startPoint x: 682, startPoint y: 260, endPoint x: 633, endPoint y: 262, distance: 48.8
click at [633, 262] on div "State In In AK AL AR AZ CA CO CT DC DE FL GA GU HI IA ID IL IN KS [GEOGRAPHIC_D…" at bounding box center [640, 357] width 930 height 237
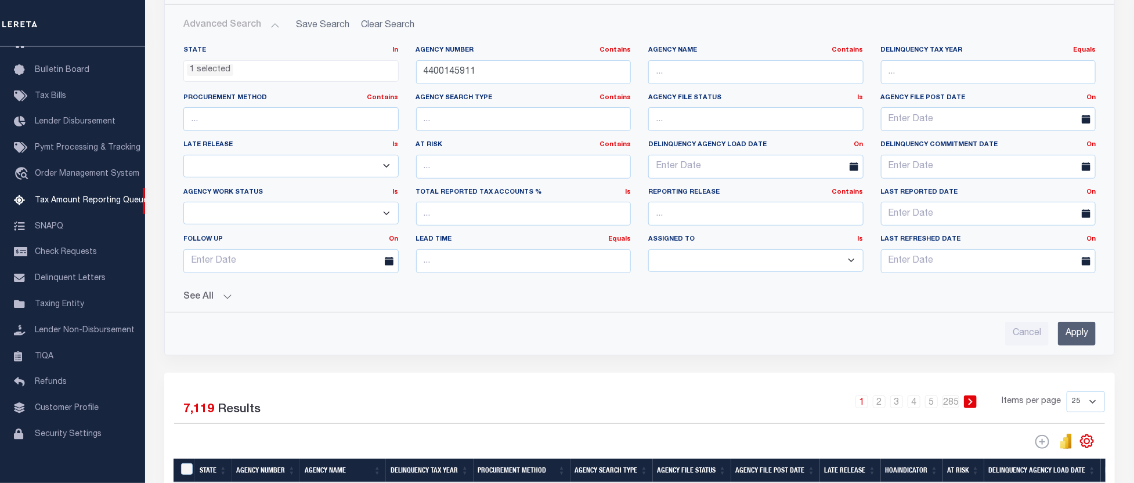
click at [227, 297] on button "See All" at bounding box center [639, 297] width 912 height 11
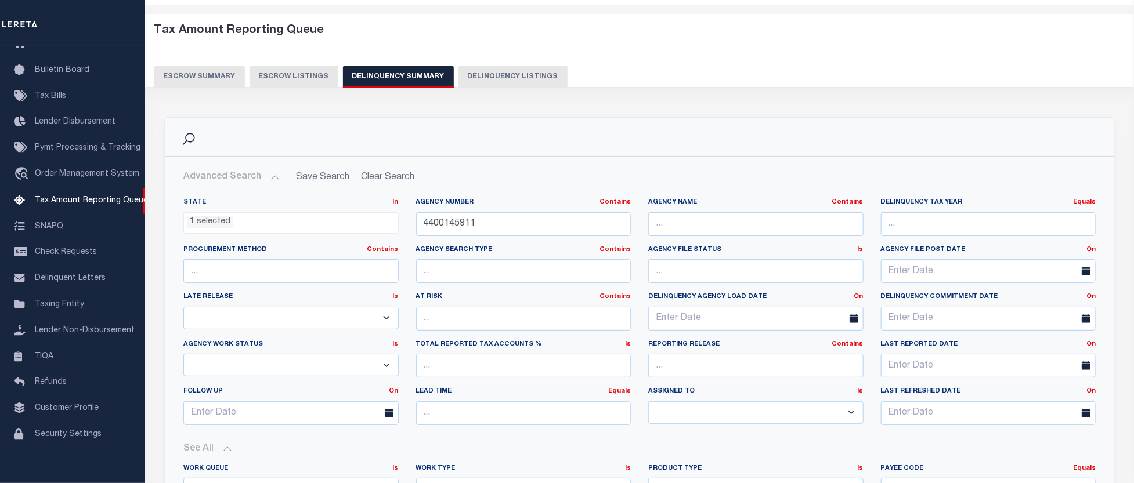
scroll to position [0, 0]
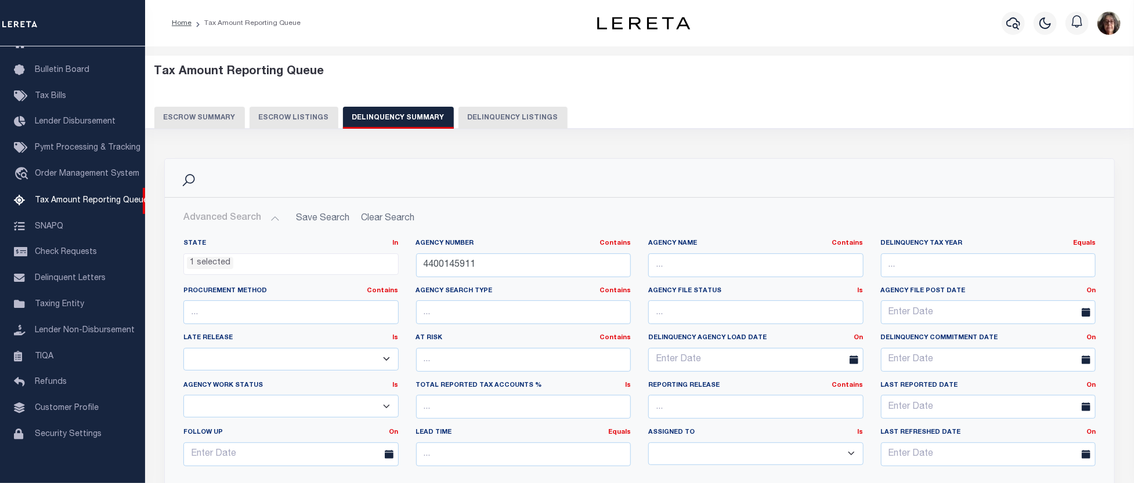
click at [393, 218] on h2 "Advanced Search Save Search Clear Search" at bounding box center [639, 218] width 931 height 23
click at [386, 216] on h2 "Advanced Search Save Search Clear Search" at bounding box center [639, 218] width 931 height 23
click at [370, 218] on h2 "Advanced Search Save Search Clear Search" at bounding box center [639, 218] width 931 height 23
click at [480, 116] on button "Delinquency Listings" at bounding box center [512, 118] width 109 height 22
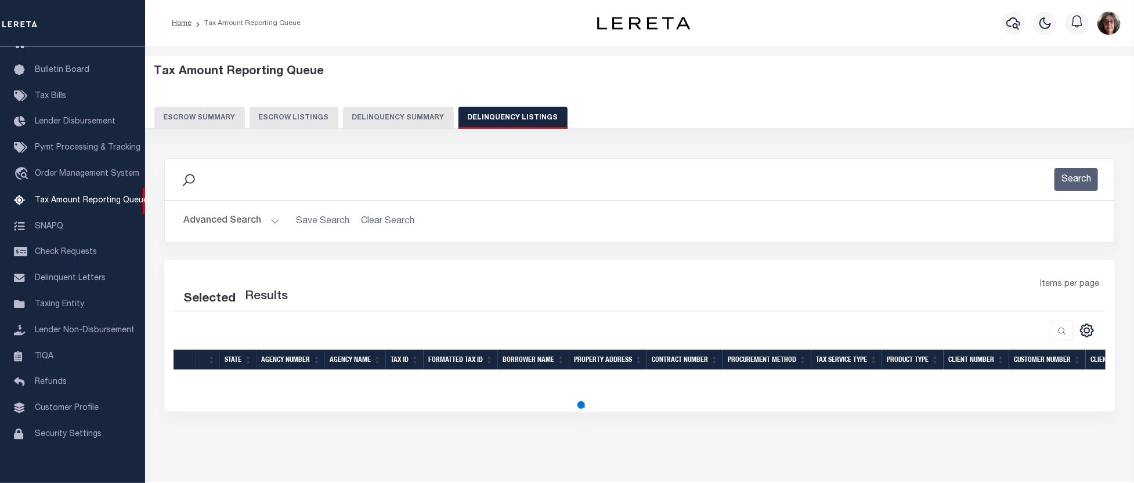
click at [393, 116] on button "Delinquency Summary" at bounding box center [398, 118] width 111 height 22
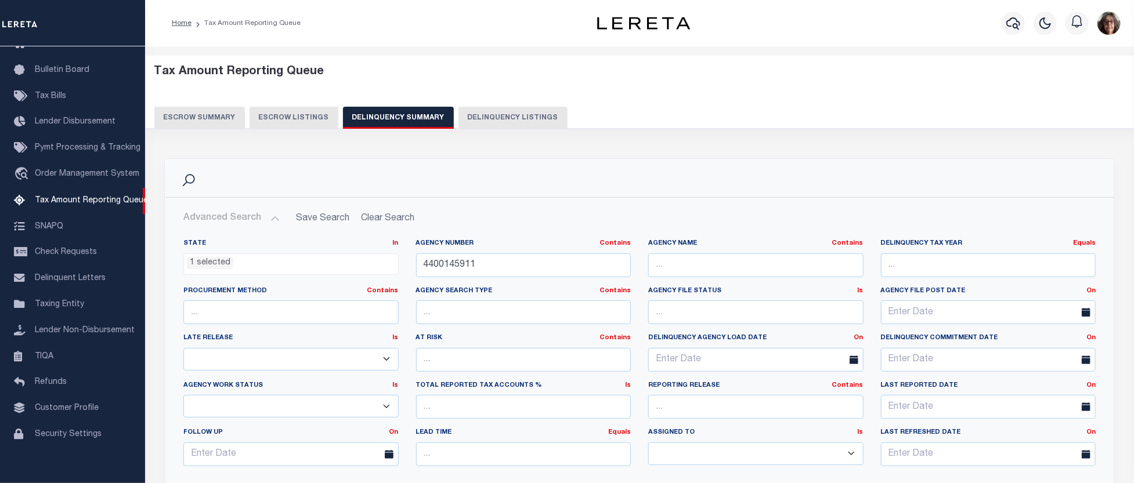
click at [382, 217] on h2 "Advanced Search Save Search Clear Search" at bounding box center [639, 218] width 931 height 23
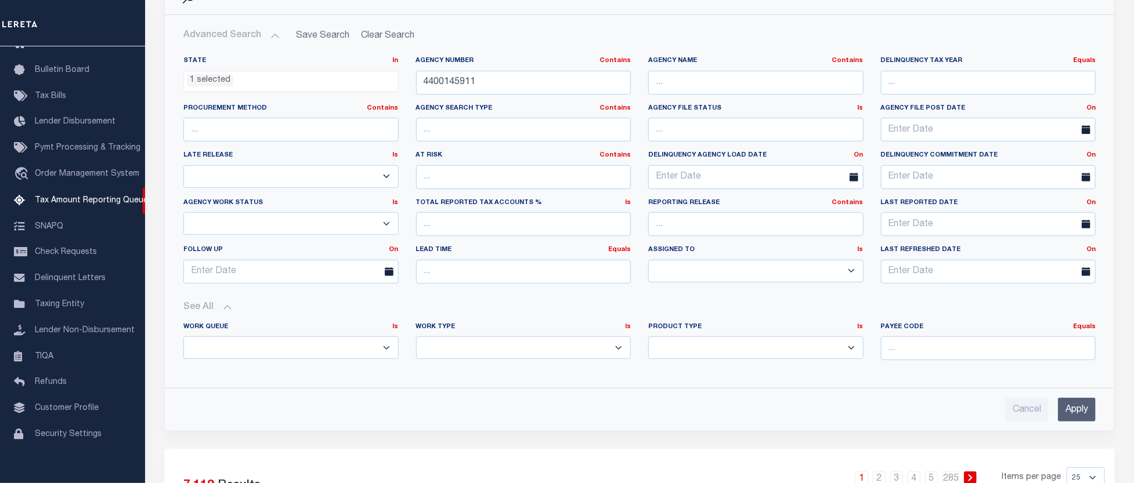
scroll to position [258, 0]
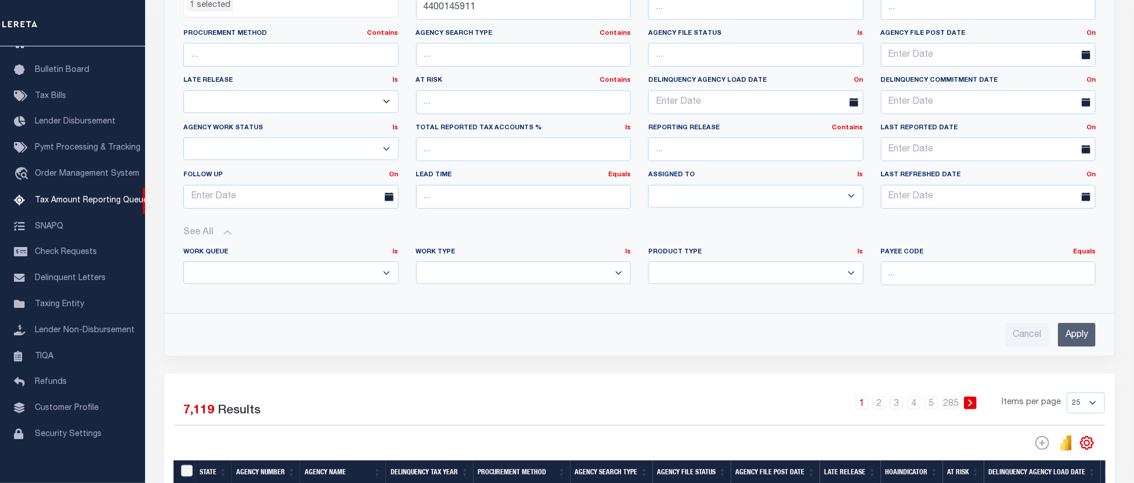
click at [1077, 345] on input "Apply" at bounding box center [1077, 335] width 38 height 24
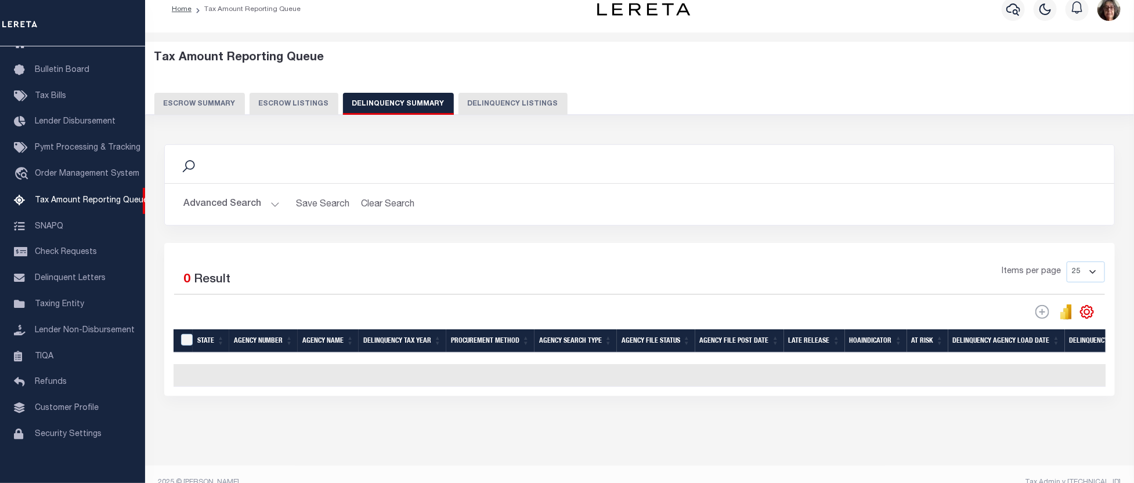
scroll to position [0, 0]
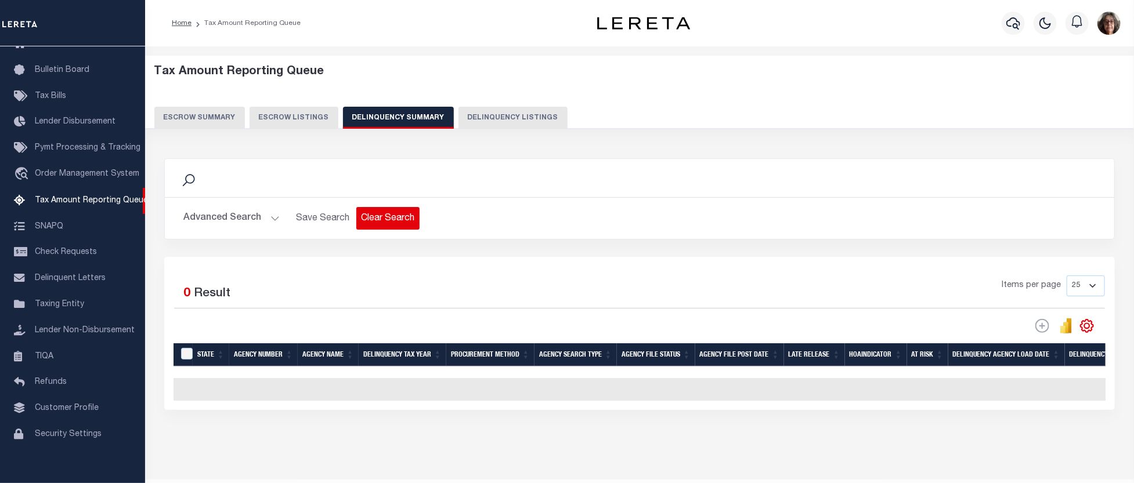
click at [376, 221] on button "Clear Search" at bounding box center [387, 218] width 63 height 23
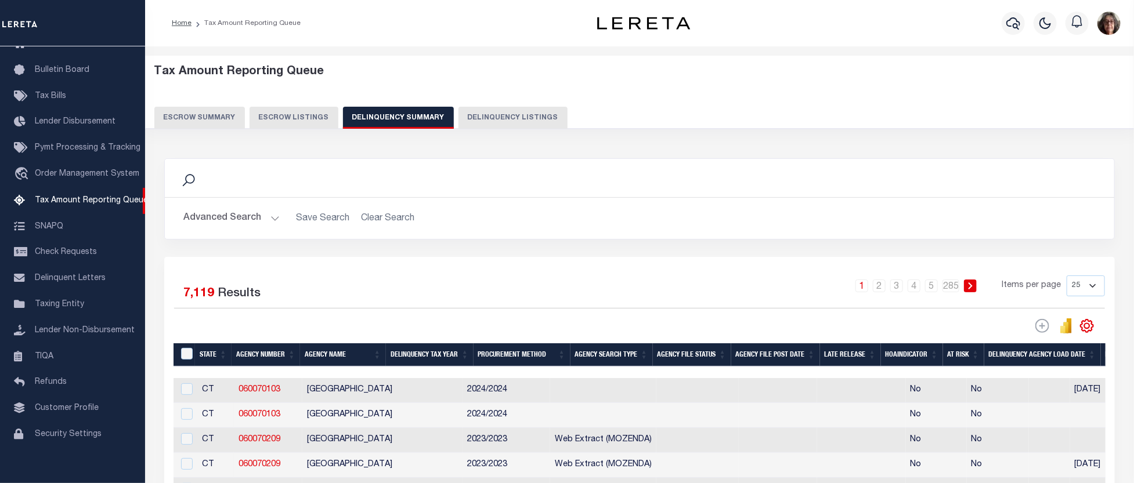
click at [273, 219] on button "Advanced Search" at bounding box center [231, 218] width 96 height 23
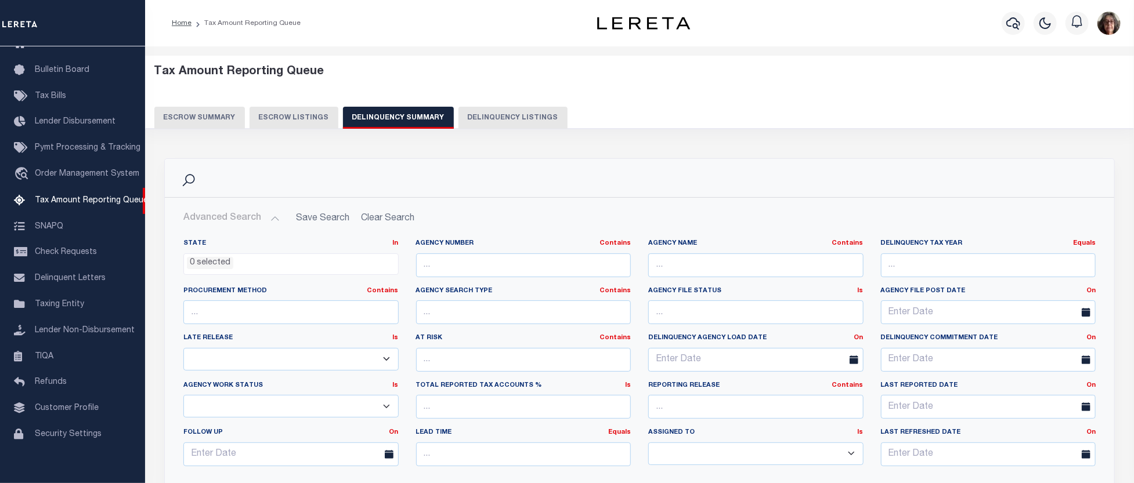
scroll to position [64, 0]
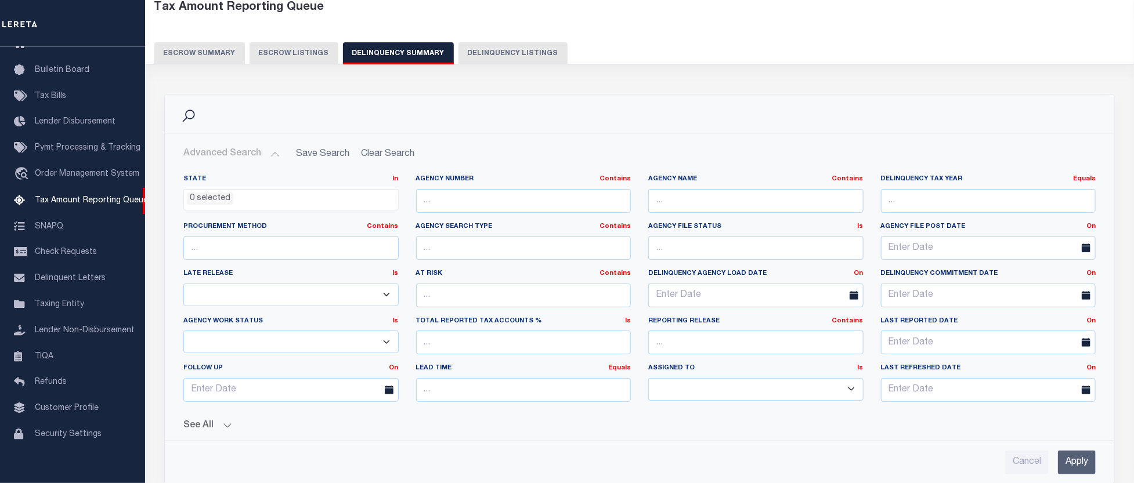
click at [471, 54] on button "Delinquency Listings" at bounding box center [512, 53] width 109 height 22
select select
select select "100"
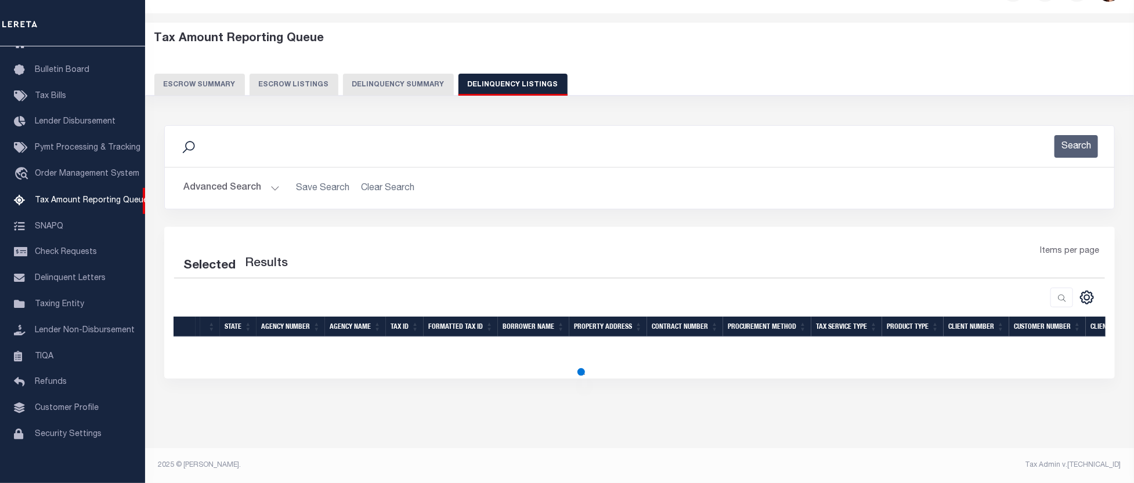
scroll to position [33, 0]
select select "100"
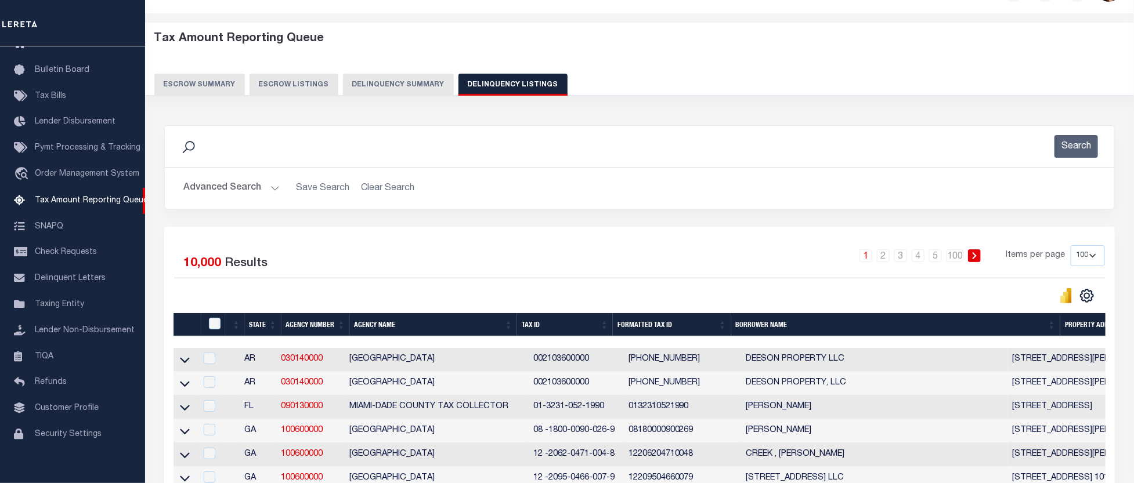
scroll to position [64, 0]
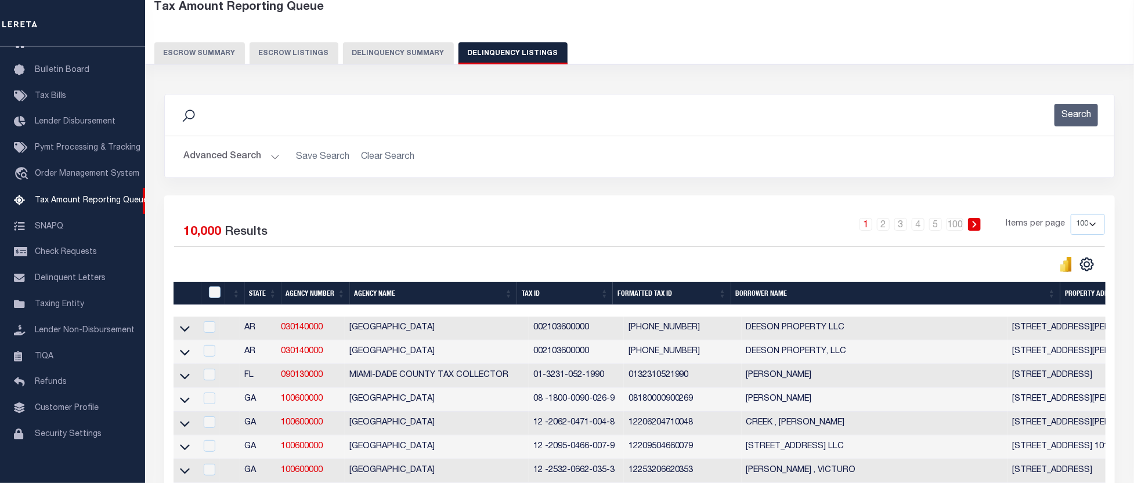
click at [271, 161] on button "Advanced Search" at bounding box center [231, 157] width 96 height 23
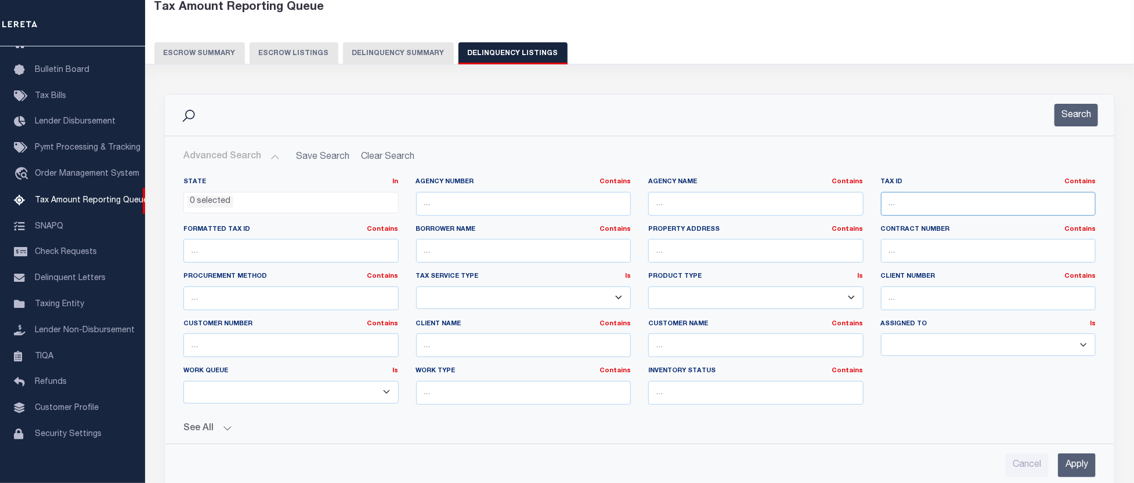
click at [889, 209] on input "text" at bounding box center [988, 204] width 215 height 24
type input "140795"
click at [1076, 464] on input "Apply" at bounding box center [1077, 466] width 38 height 24
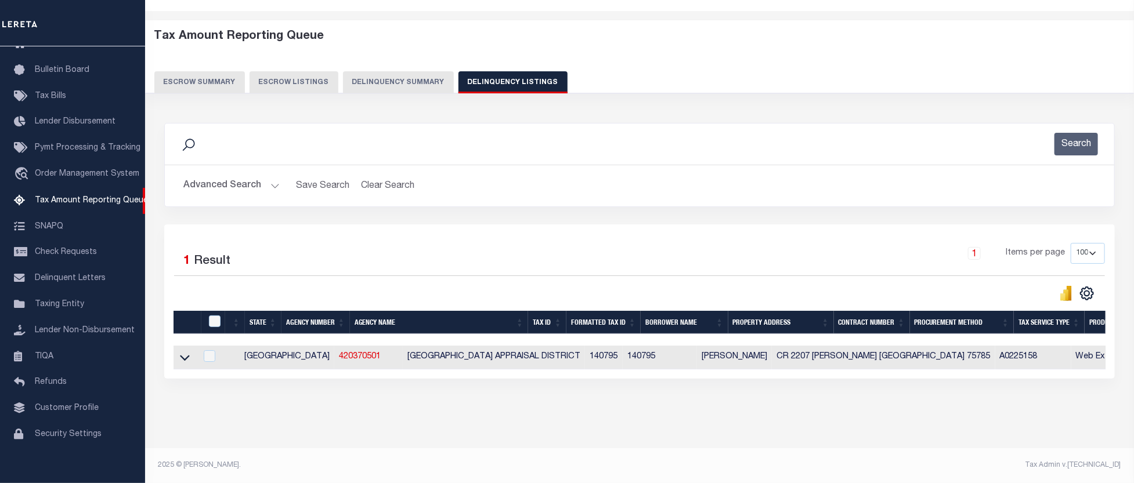
scroll to position [45, 0]
click at [183, 356] on icon at bounding box center [185, 359] width 10 height 6
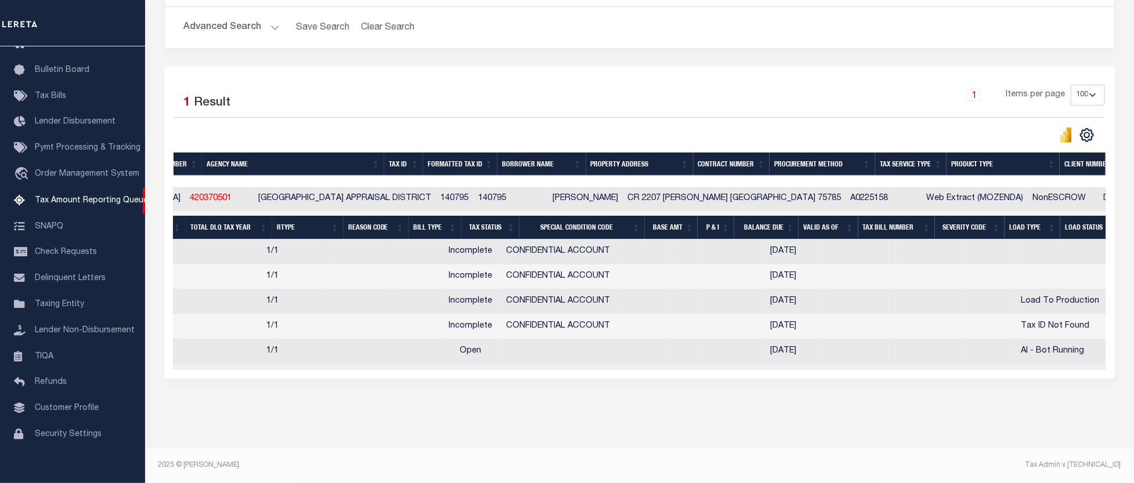
scroll to position [0, 0]
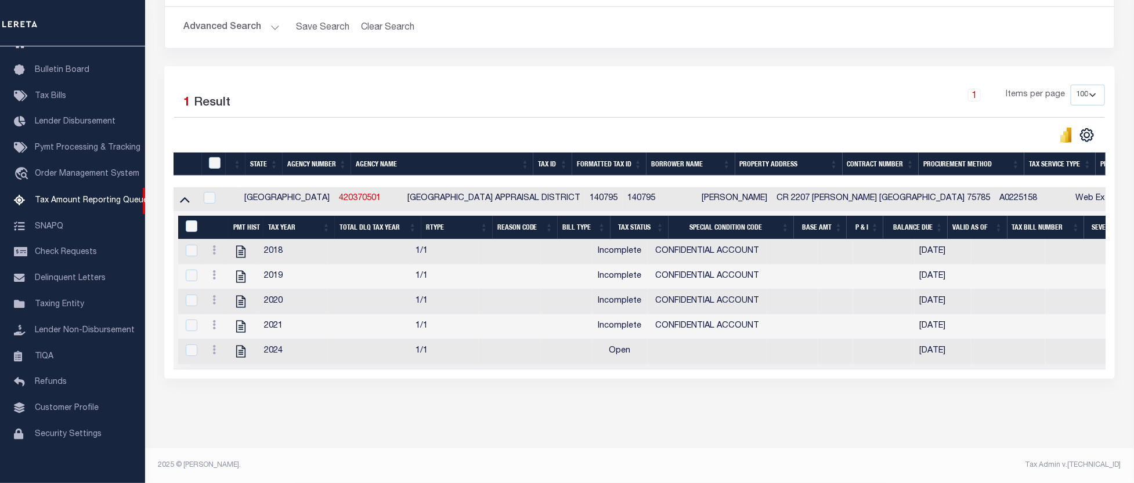
click at [403, 187] on td "[GEOGRAPHIC_DATA] APPRAISAL DISTRICT" at bounding box center [494, 199] width 182 height 24
checkbox input "true"
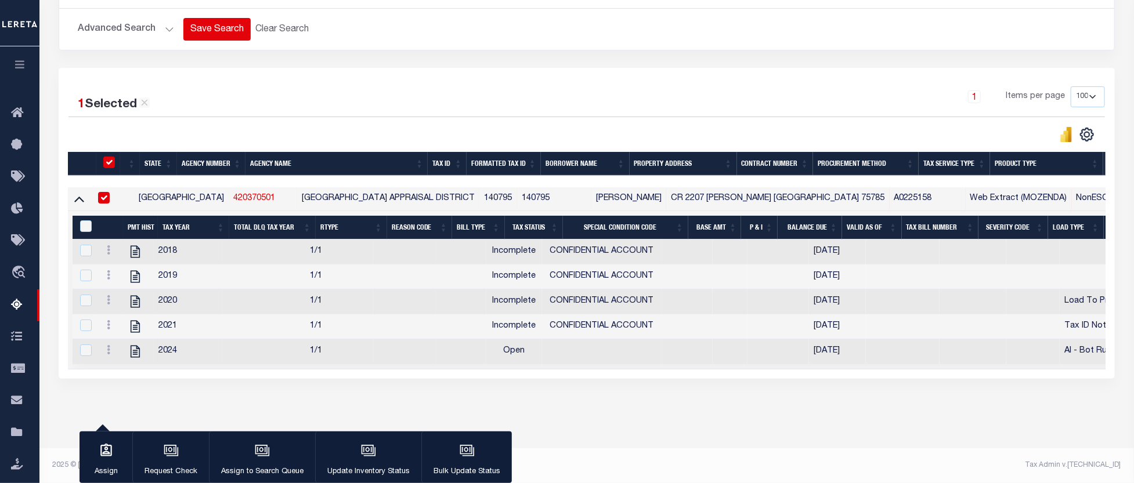
click at [218, 20] on button "Save Search" at bounding box center [216, 29] width 67 height 23
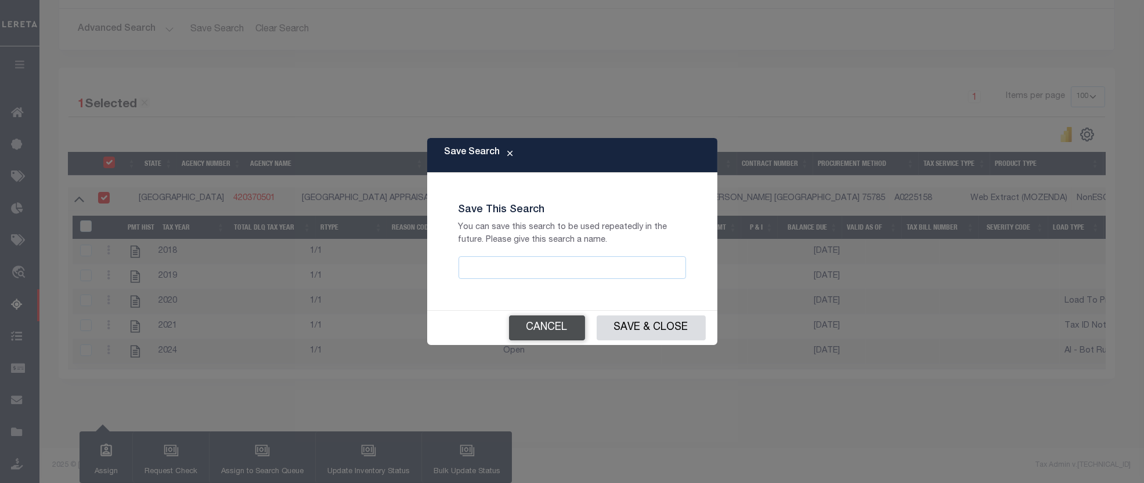
click at [555, 331] on button "Cancel" at bounding box center [547, 328] width 76 height 25
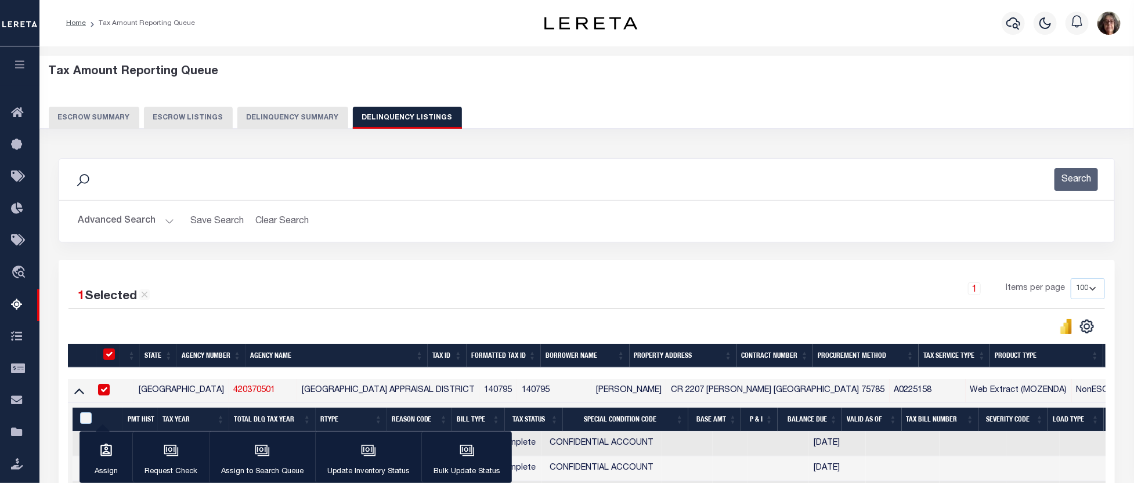
click at [279, 119] on button "Delinquency Summary" at bounding box center [292, 118] width 111 height 22
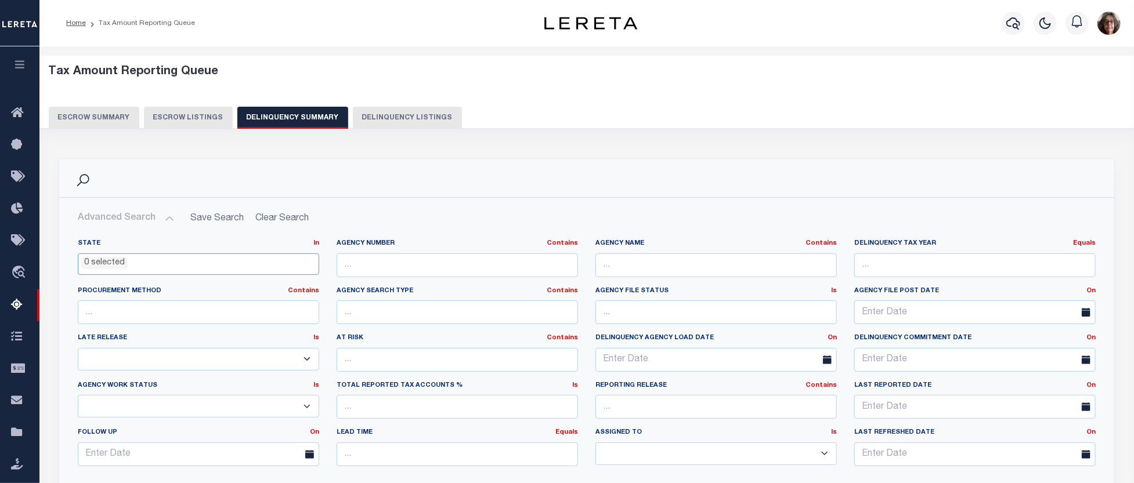
click at [129, 274] on div "State In In AK AL AR AZ CA CO CT DC DE FL GA GU HI IA ID IL IN KS [GEOGRAPHIC_D…" at bounding box center [198, 263] width 259 height 48
click at [101, 259] on li "0 selected" at bounding box center [104, 263] width 46 height 13
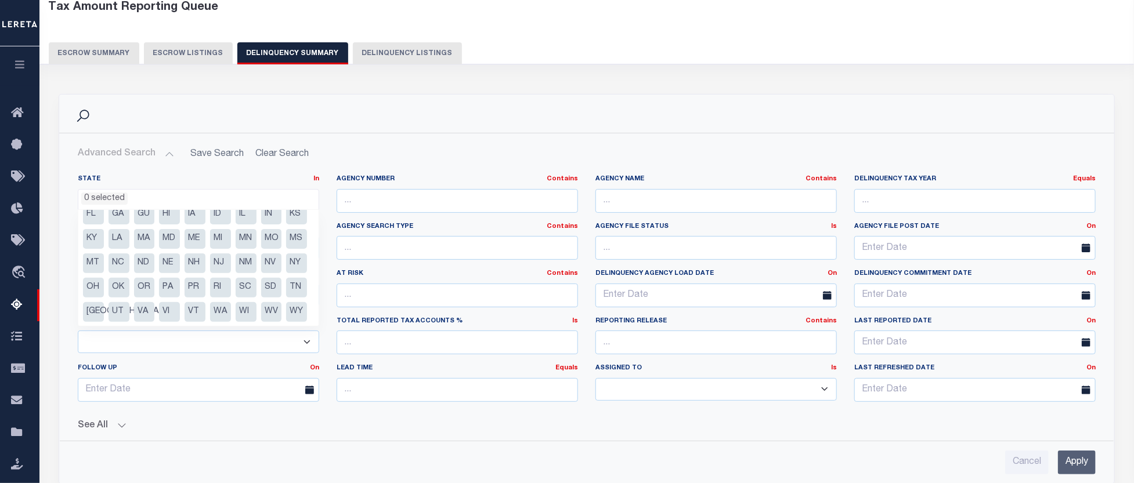
click at [104, 302] on li "[GEOGRAPHIC_DATA]" at bounding box center [93, 312] width 21 height 20
select select "[GEOGRAPHIC_DATA]"
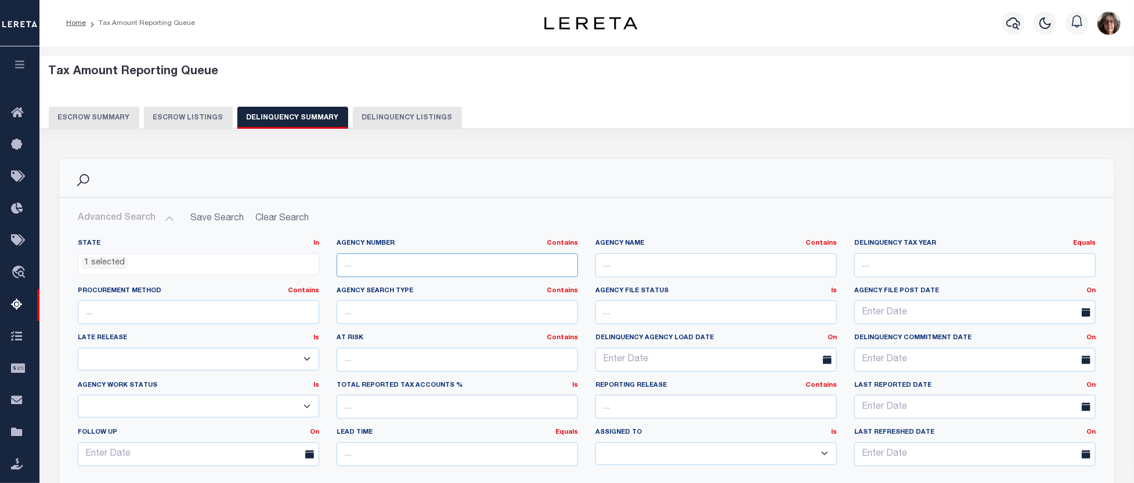
click at [357, 265] on input "text" at bounding box center [457, 266] width 241 height 24
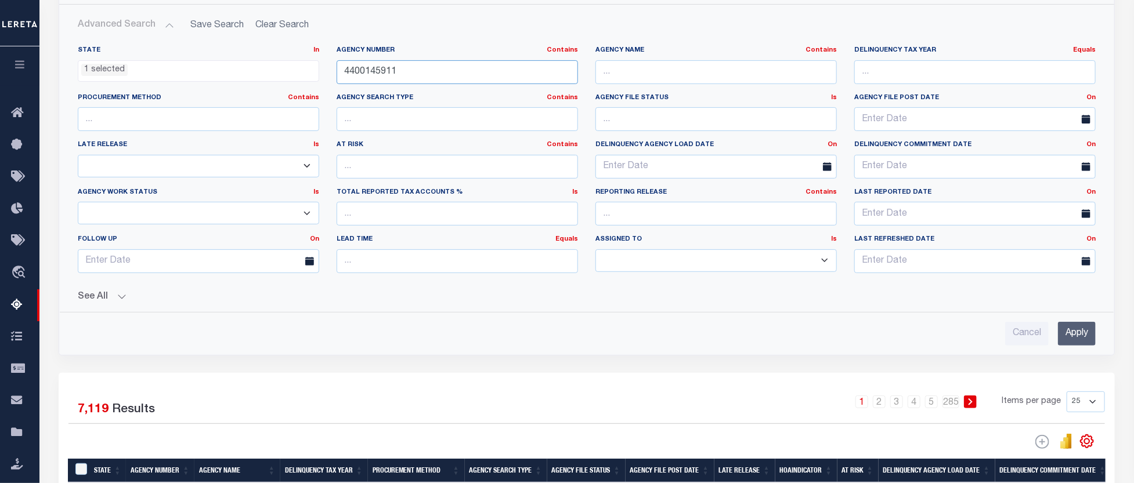
type input "4400145911"
click at [1081, 328] on input "Apply" at bounding box center [1077, 334] width 38 height 24
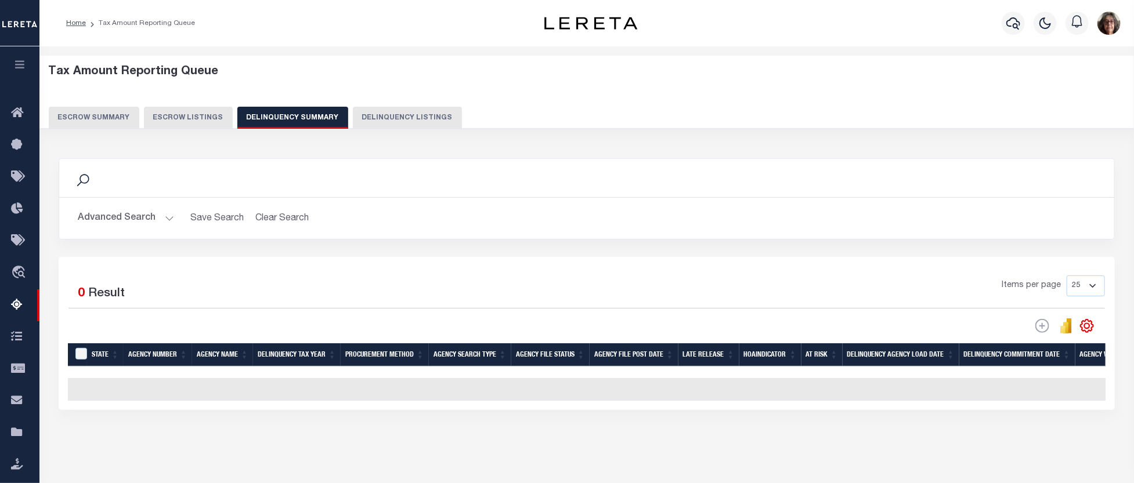
click at [165, 218] on button "Advanced Search" at bounding box center [126, 218] width 96 height 23
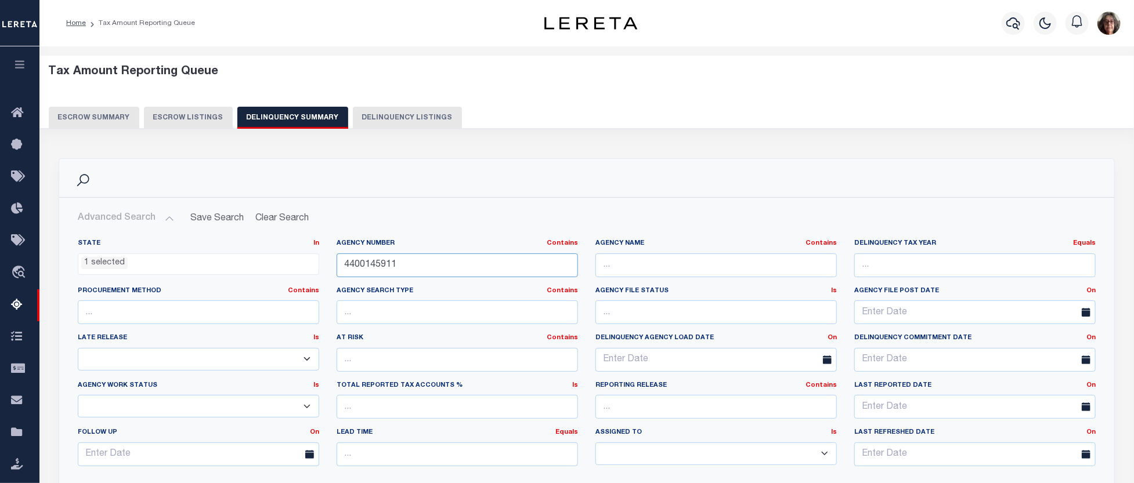
drag, startPoint x: 406, startPoint y: 259, endPoint x: 273, endPoint y: 263, distance: 132.9
click at [274, 263] on div "State In In AK AL AR AZ CA CO CT DC DE FL GA GU HI IA ID IL IN KS [GEOGRAPHIC_D…" at bounding box center [586, 357] width 1035 height 237
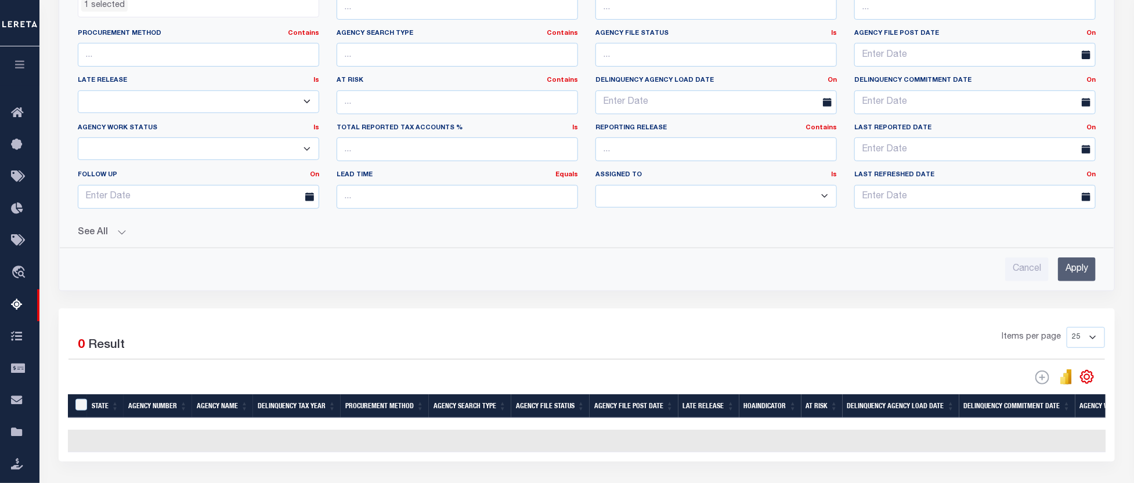
click at [1082, 273] on input "Apply" at bounding box center [1077, 270] width 38 height 24
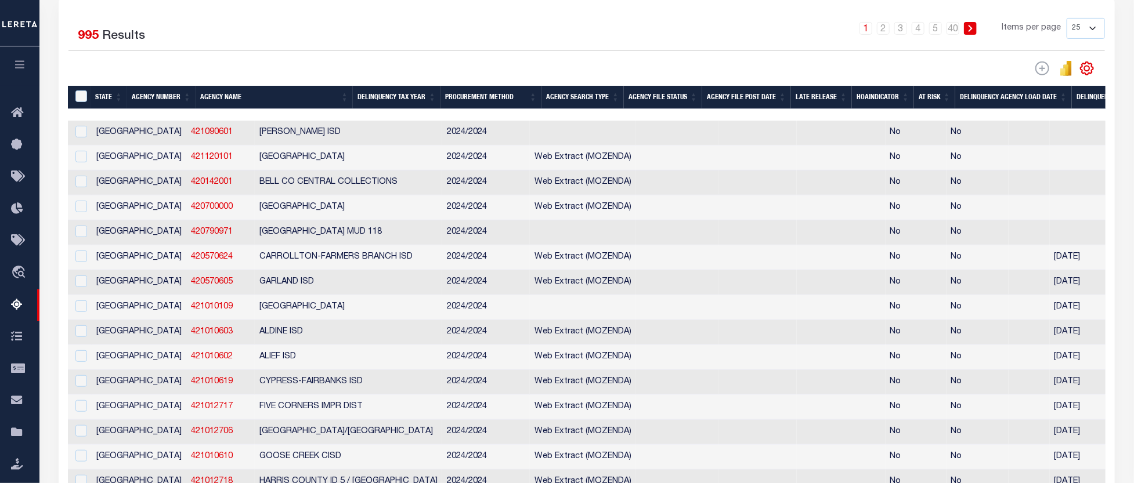
click at [245, 102] on th "Agency Name" at bounding box center [274, 98] width 157 height 24
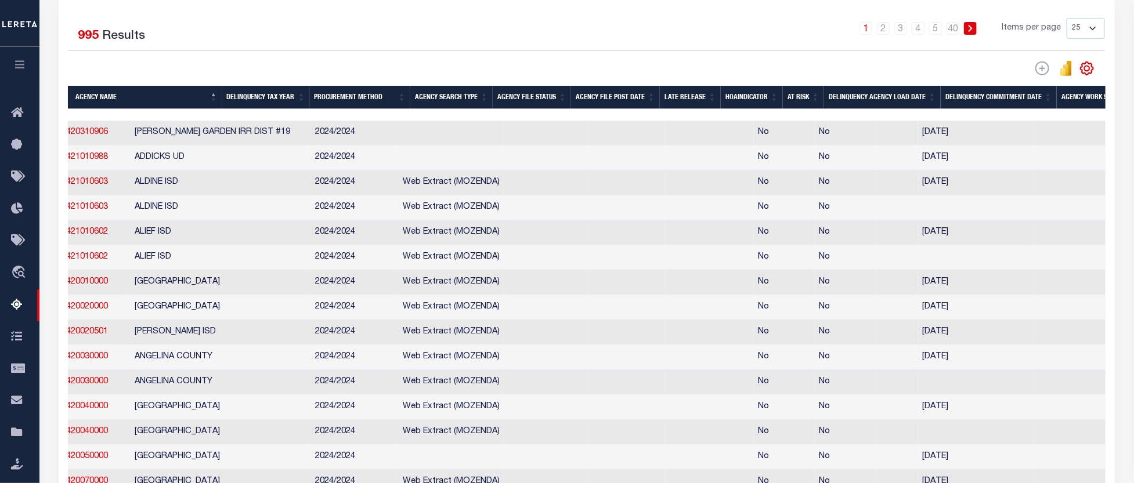
scroll to position [0, 212]
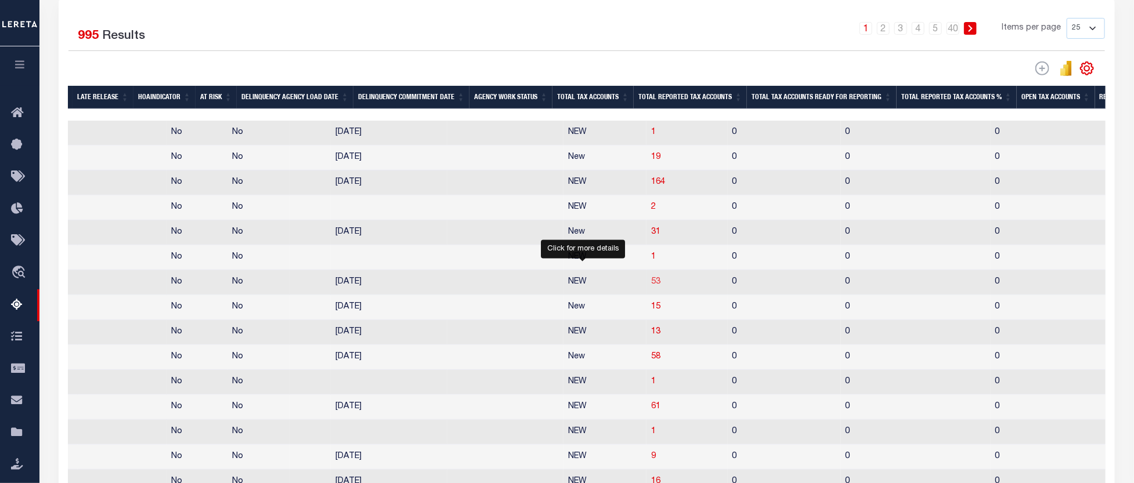
click at [651, 286] on span "53" at bounding box center [655, 282] width 9 height 8
select select "100"
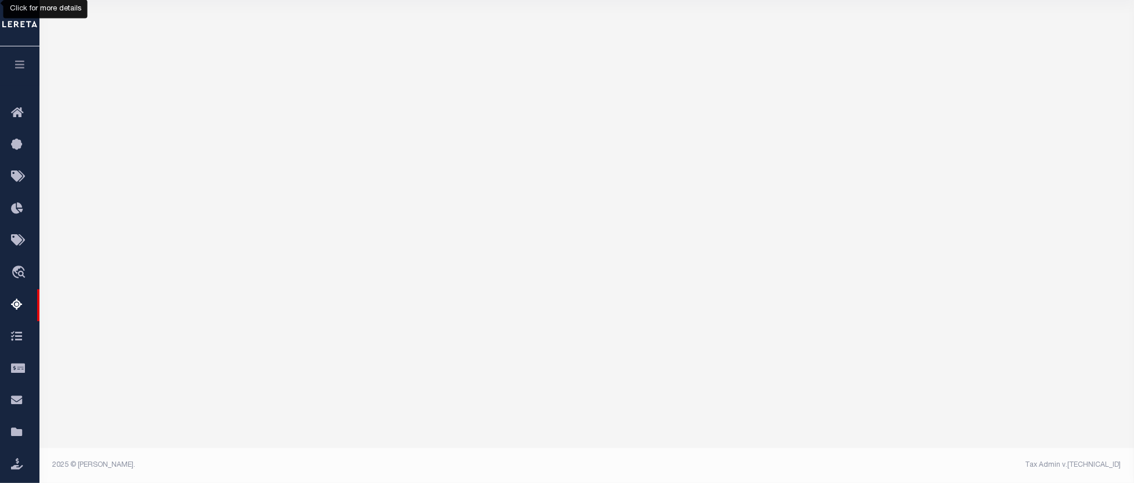
select select "100"
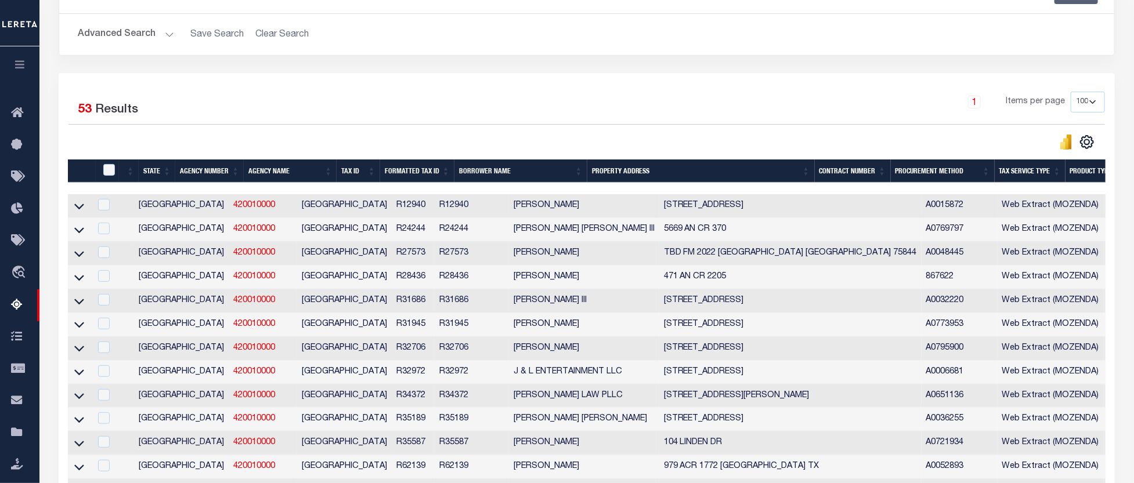
drag, startPoint x: 80, startPoint y: 211, endPoint x: 105, endPoint y: 206, distance: 25.5
click at [80, 211] on icon at bounding box center [79, 206] width 10 height 12
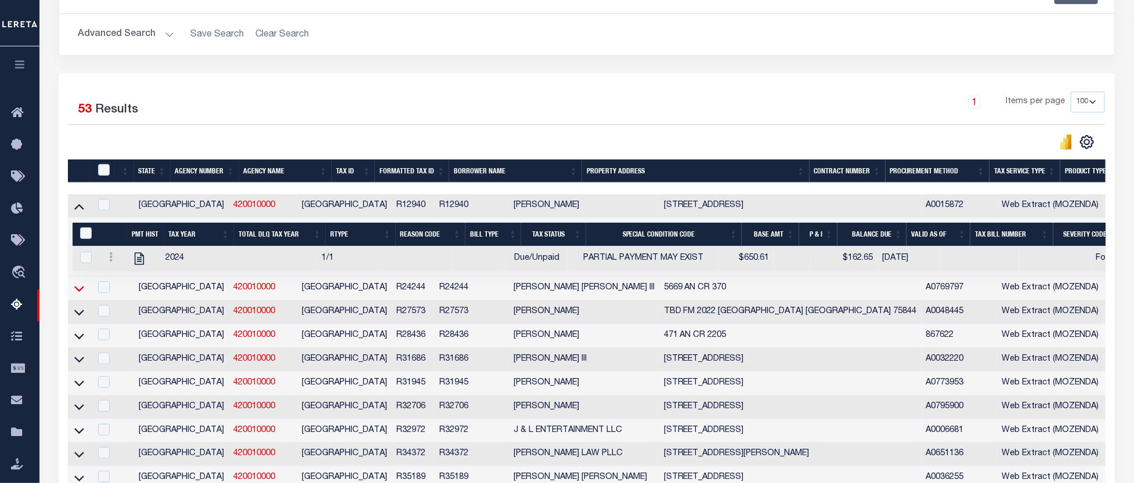
drag, startPoint x: 78, startPoint y: 207, endPoint x: 82, endPoint y: 233, distance: 26.9
click at [78, 207] on icon at bounding box center [79, 206] width 10 height 12
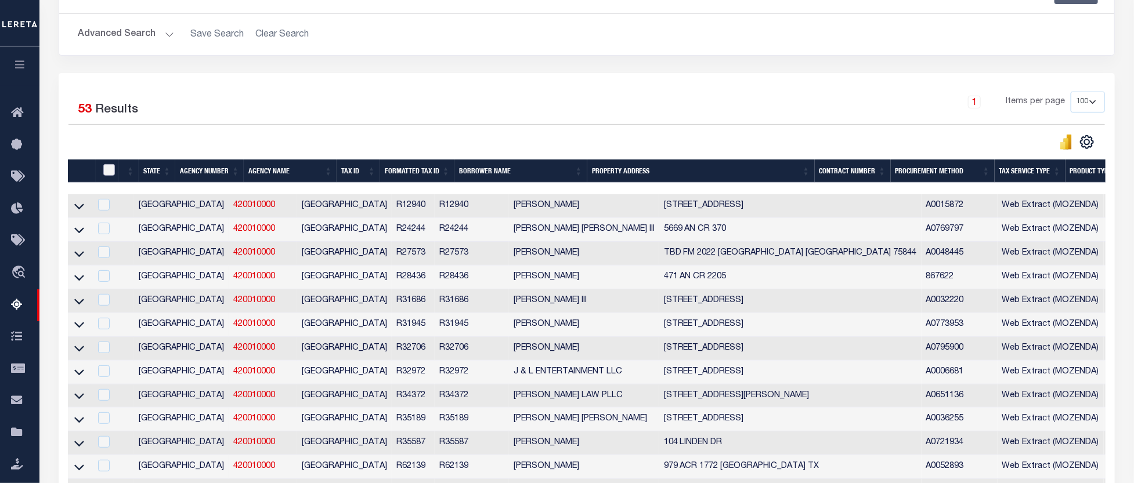
click at [108, 171] on input "checkbox" at bounding box center [109, 170] width 12 height 12
checkbox input "true"
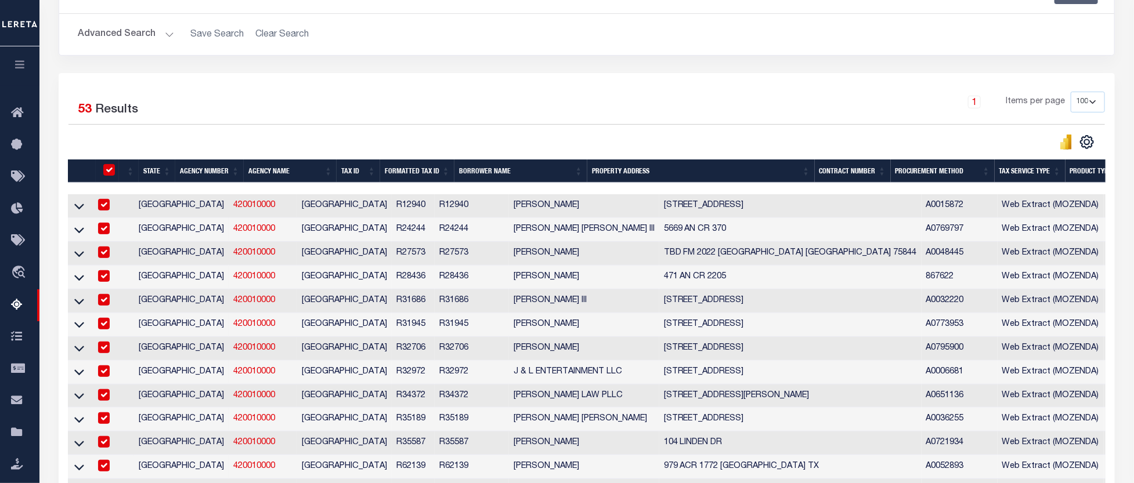
checkbox input "true"
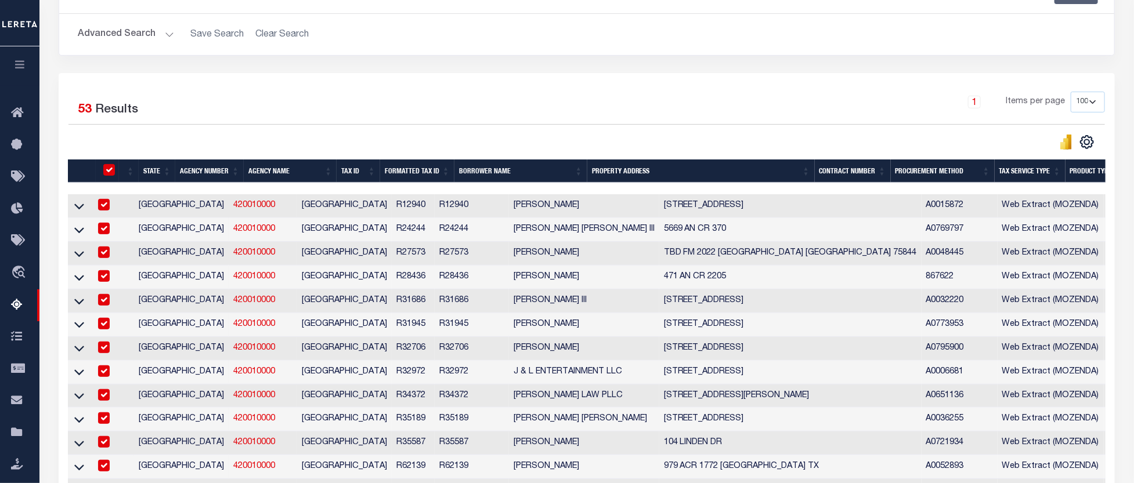
checkbox input "true"
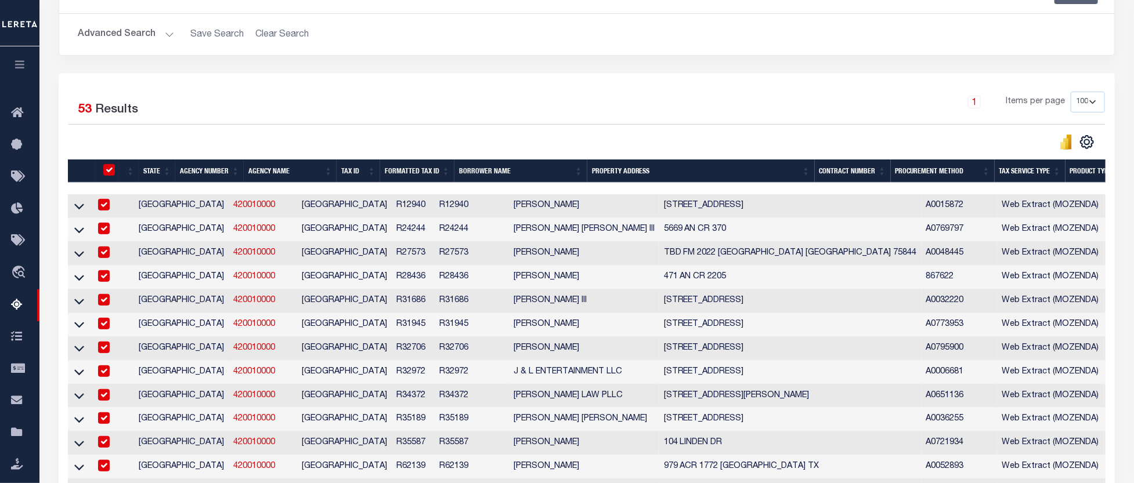
checkbox input "true"
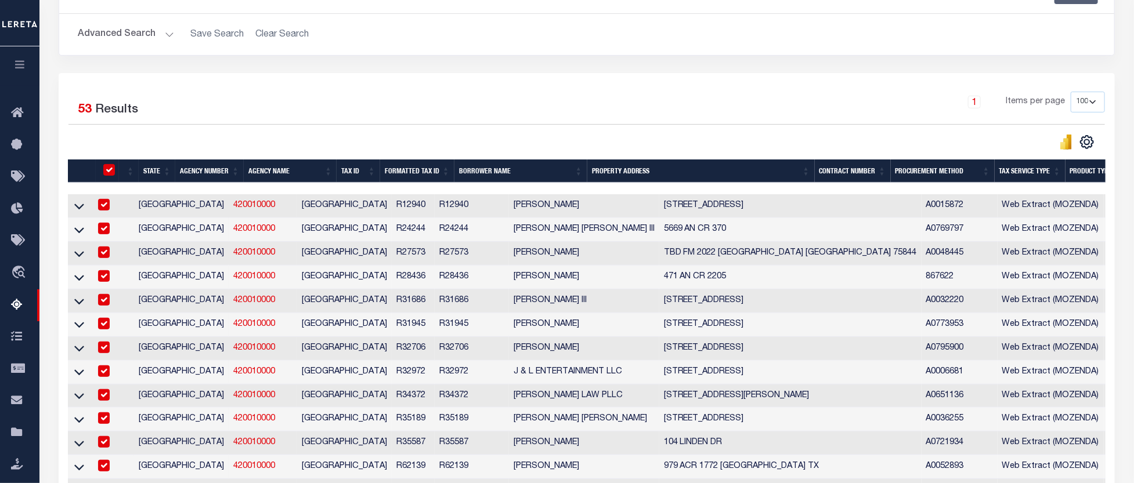
checkbox input "true"
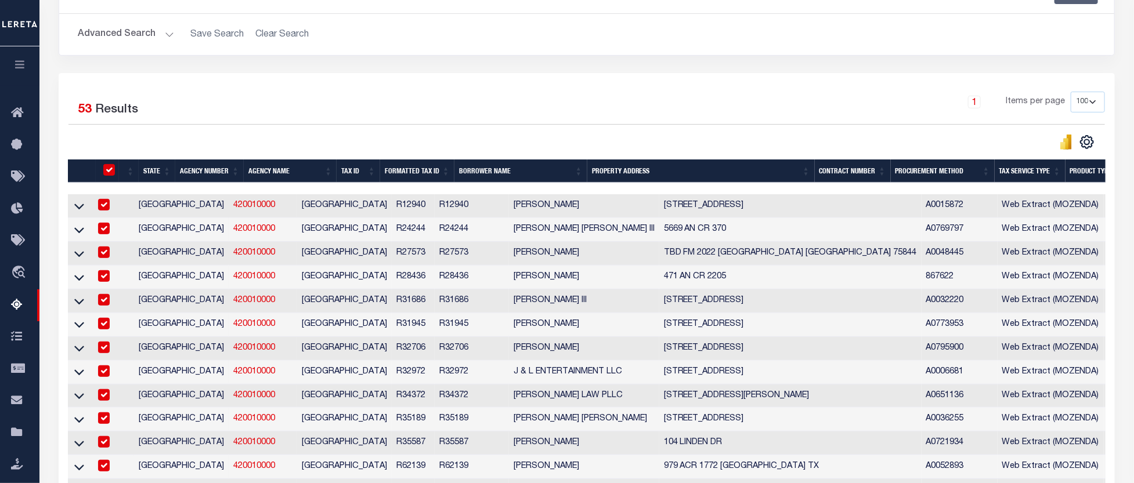
checkbox input "true"
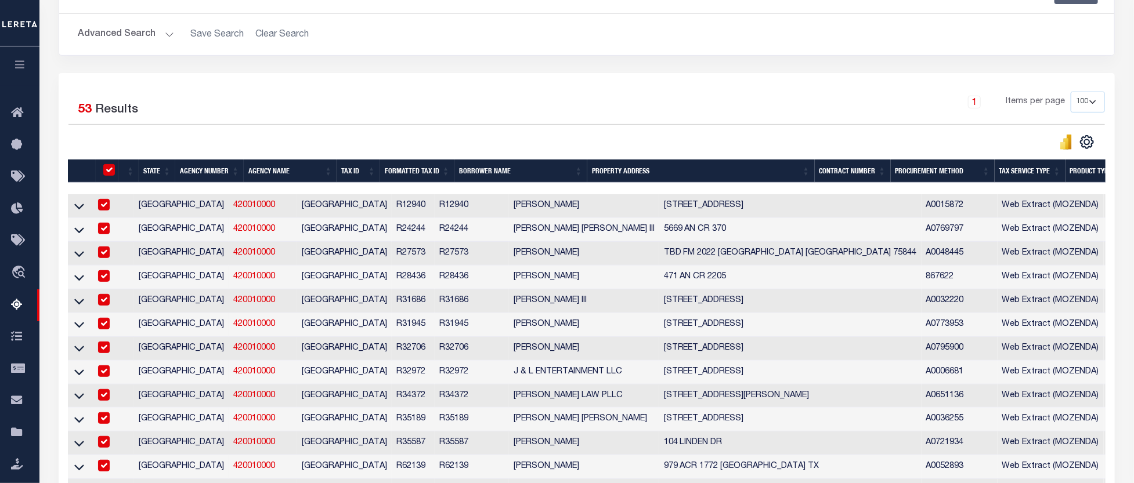
checkbox input "true"
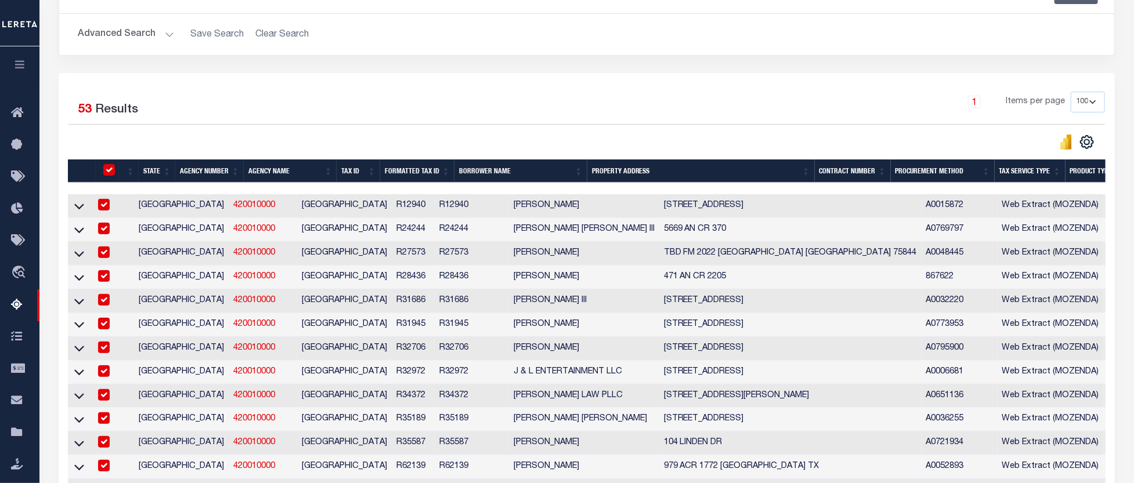
checkbox input "true"
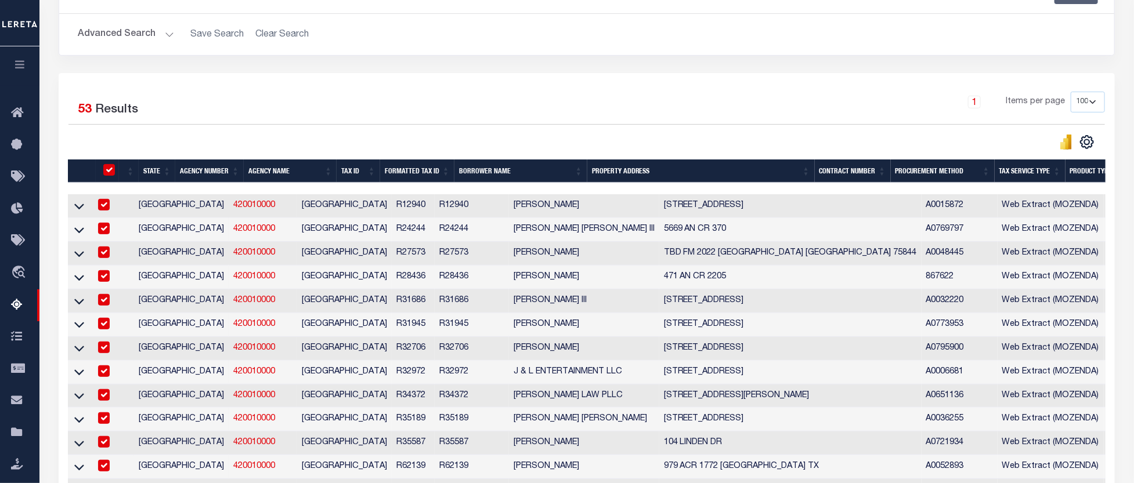
checkbox input "true"
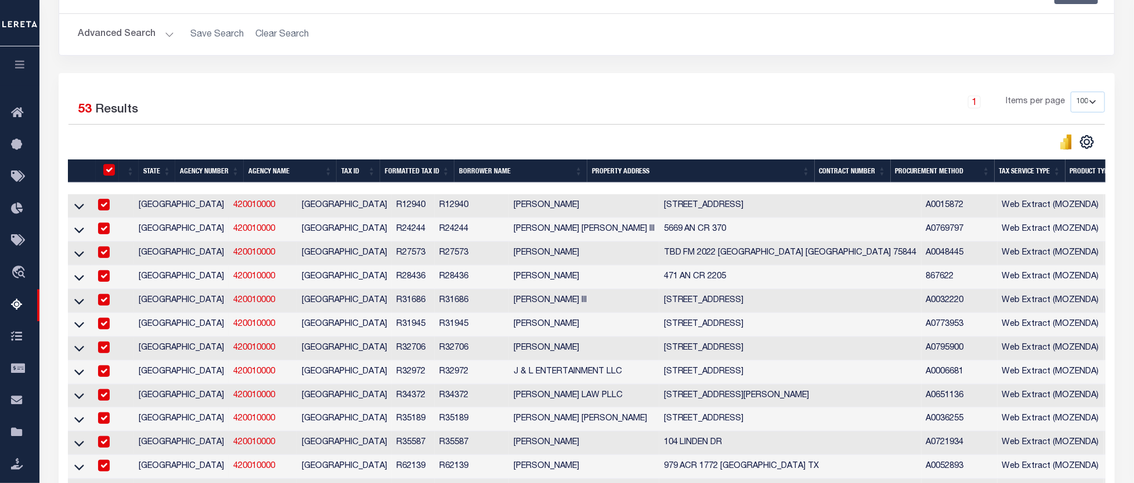
checkbox input "true"
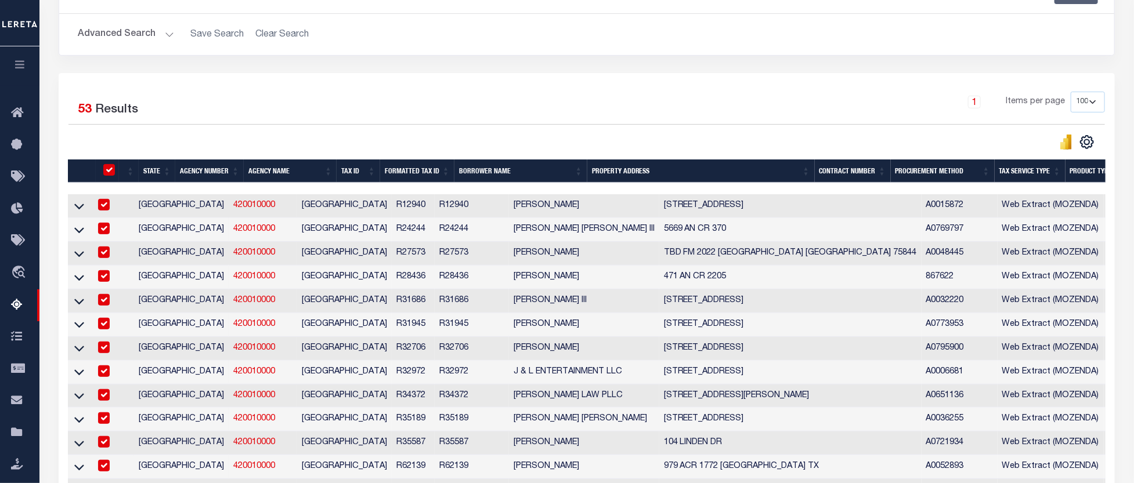
checkbox input "true"
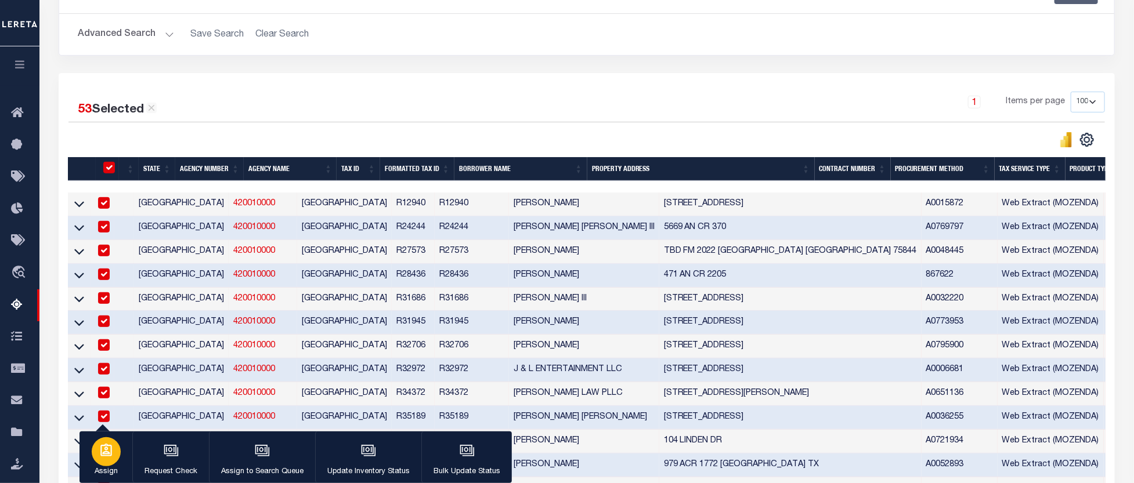
click at [100, 461] on div "button" at bounding box center [106, 452] width 29 height 29
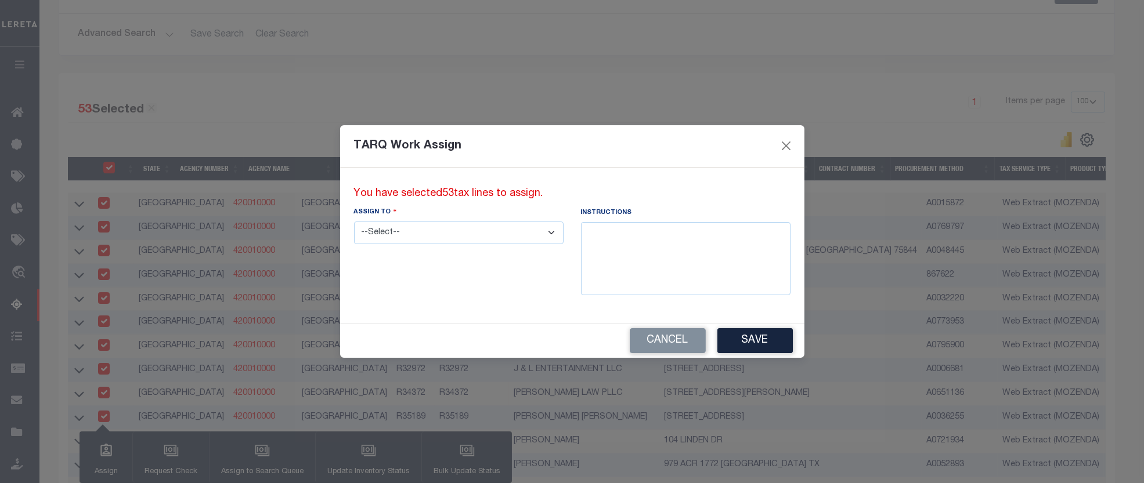
click at [552, 233] on select "--Select-- --Unassigned-- [PERSON_NAME] [PERSON_NAME] [PERSON_NAME] [PERSON_NAM…" at bounding box center [458, 233] width 209 height 23
select select "[PERSON_NAME]"
click at [354, 222] on select "--Select-- --Unassigned-- [PERSON_NAME] [PERSON_NAME] [PERSON_NAME] [PERSON_NAM…" at bounding box center [458, 233] width 209 height 23
drag, startPoint x: 602, startPoint y: 247, endPoint x: 610, endPoint y: 250, distance: 8.1
click at [602, 247] on textarea at bounding box center [685, 258] width 209 height 73
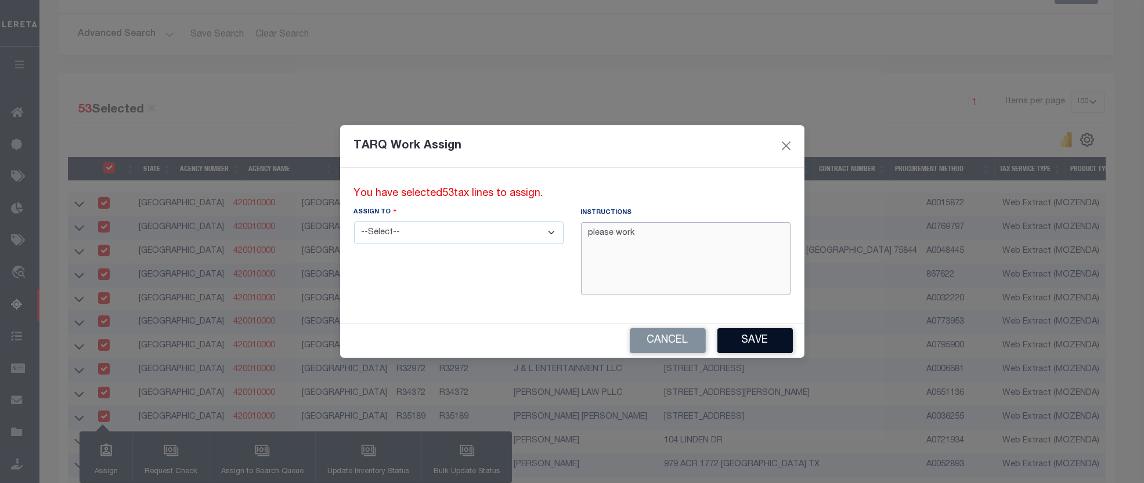
type textarea "please work"
click at [763, 346] on button "Save" at bounding box center [754, 340] width 75 height 25
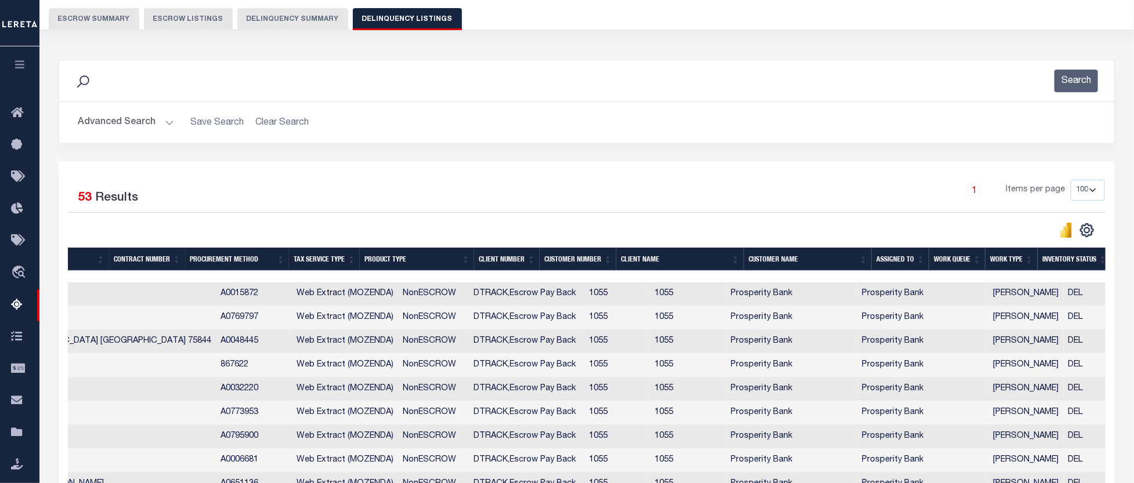
scroll to position [58, 0]
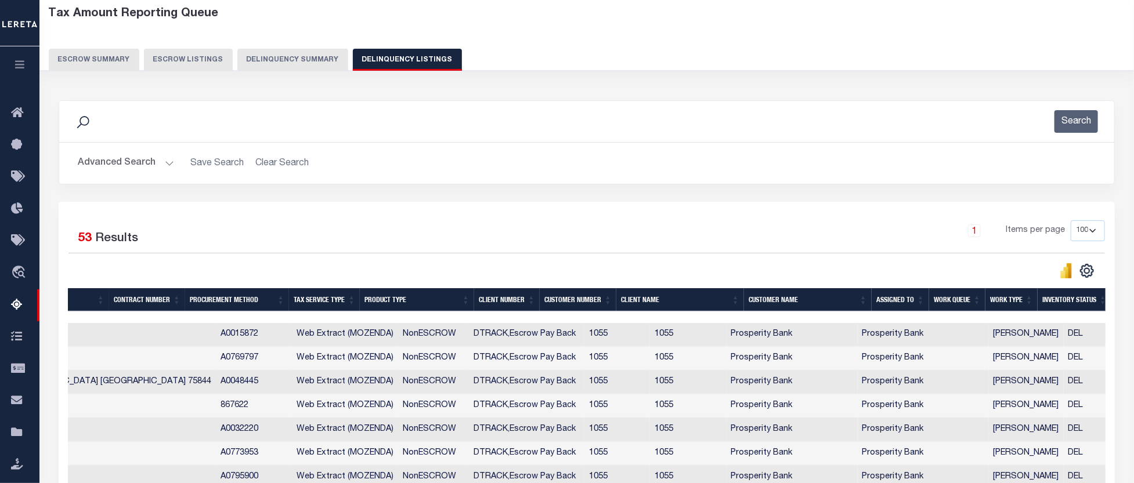
click at [165, 163] on button "Advanced Search" at bounding box center [126, 163] width 96 height 23
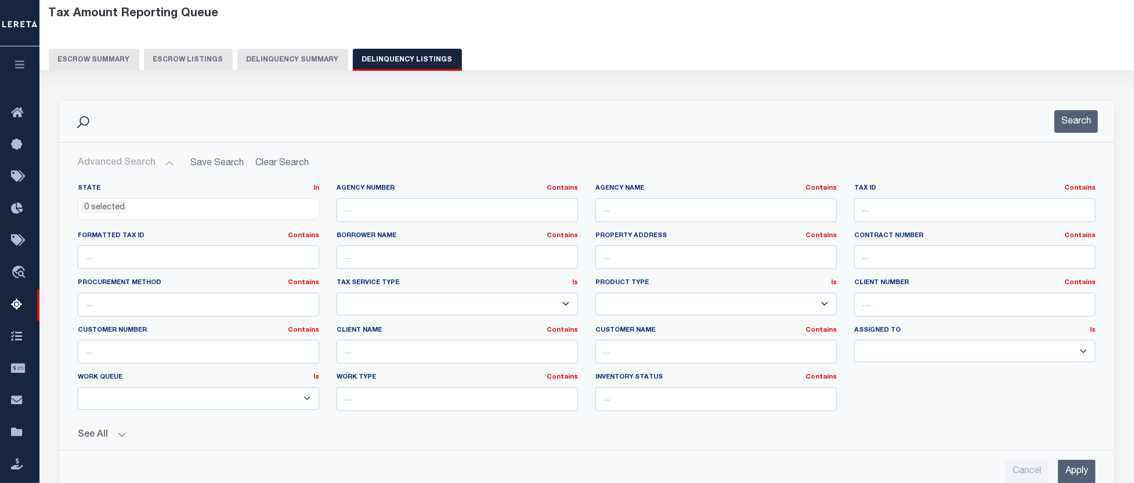
click at [1081, 351] on select "--Unassigned-- --Others-- --Unassigned-- [PERSON_NAME] [PERSON_NAME] [PERSON_NA…" at bounding box center [974, 351] width 241 height 23
click at [880, 351] on select "--Unassigned-- --Others-- --Unassigned-- [PERSON_NAME] [PERSON_NAME] [PERSON_NA…" at bounding box center [974, 351] width 241 height 23
select select "[PERSON_NAME]"
click at [937, 353] on select "--Unassigned-- --Others-- --Unassigned-- [PERSON_NAME] [PERSON_NAME] [PERSON_NA…" at bounding box center [974, 351] width 241 height 23
click at [930, 357] on select "--Unassigned-- --Others-- --Unassigned-- [PERSON_NAME] [PERSON_NAME] [PERSON_NA…" at bounding box center [974, 351] width 241 height 23
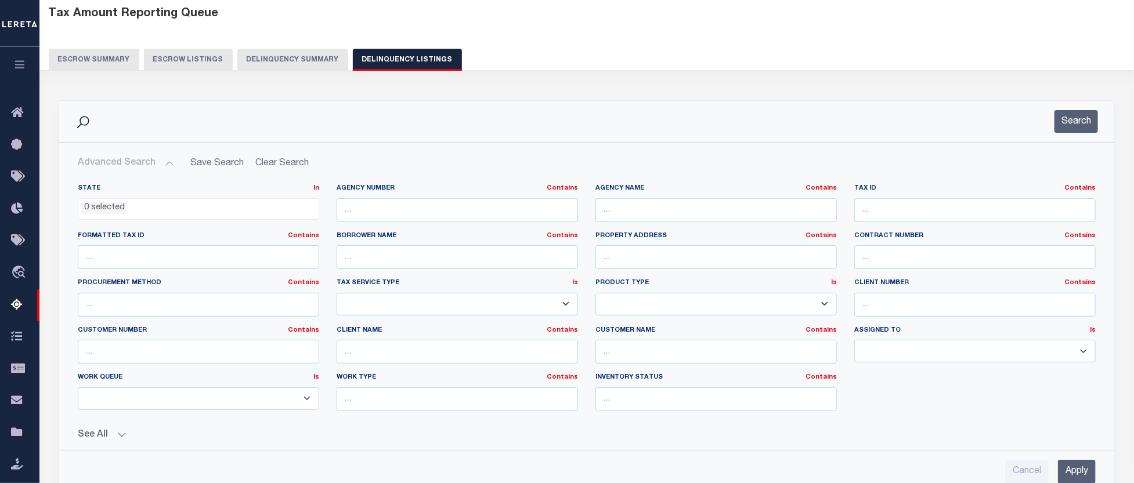
drag, startPoint x: 931, startPoint y: 347, endPoint x: 884, endPoint y: 349, distance: 46.5
click at [832, 355] on div "State In In AK AL AR AZ CA CO CT DC DE FL GA GU HI IA ID IL IN KS [GEOGRAPHIC_D…" at bounding box center [586, 302] width 1035 height 237
drag, startPoint x: 966, startPoint y: 349, endPoint x: 934, endPoint y: 354, distance: 31.7
click at [935, 354] on select "--Unassigned-- --Others-- --Unassigned-- [PERSON_NAME] [PERSON_NAME] [PERSON_NA…" at bounding box center [974, 351] width 241 height 23
drag, startPoint x: 1087, startPoint y: 351, endPoint x: 1080, endPoint y: 350, distance: 7.0
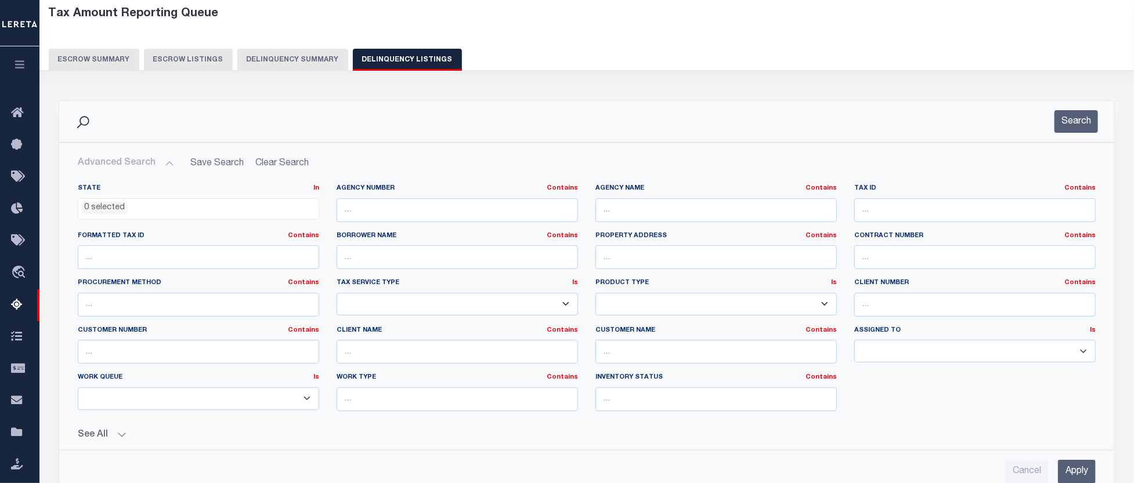
click at [1086, 351] on select "--Unassigned-- --Others-- --Unassigned-- [PERSON_NAME] [PERSON_NAME] [PERSON_NA…" at bounding box center [974, 351] width 241 height 23
click at [854, 341] on select "--Unassigned-- --Others-- --Unassigned-- [PERSON_NAME] [PERSON_NAME] [PERSON_NA…" at bounding box center [974, 351] width 241 height 23
click at [863, 353] on select "--Unassigned-- --Others-- --Unassigned-- [PERSON_NAME] [PERSON_NAME] [PERSON_NA…" at bounding box center [974, 351] width 241 height 23
click at [854, 341] on select "--Unassigned-- --Others-- --Unassigned-- [PERSON_NAME] [PERSON_NAME] [PERSON_NA…" at bounding box center [974, 351] width 241 height 23
click at [1072, 469] on input "Apply" at bounding box center [1077, 472] width 38 height 24
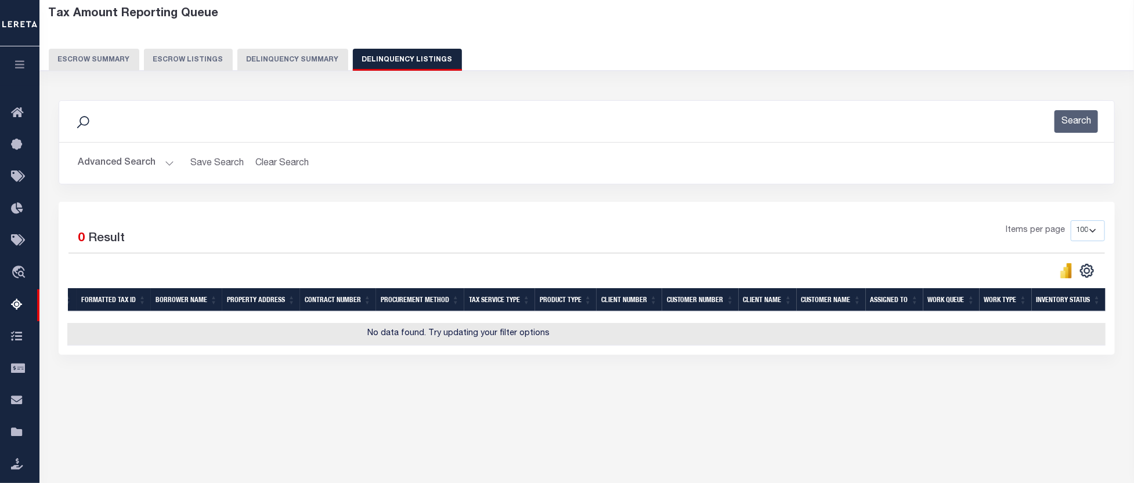
scroll to position [0, 246]
click at [169, 164] on button "Advanced Search" at bounding box center [126, 163] width 96 height 23
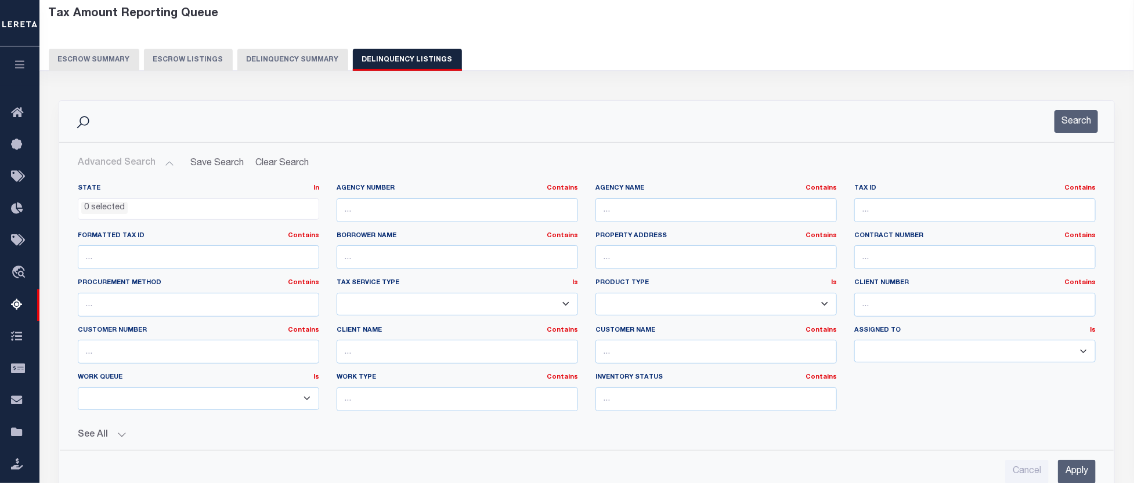
drag, startPoint x: 907, startPoint y: 351, endPoint x: 847, endPoint y: 348, distance: 59.8
click at [833, 349] on div "State In In AK AL AR AZ CA CO CT DC DE FL GA GU HI IA ID IL IN KS [GEOGRAPHIC_D…" at bounding box center [586, 302] width 1035 height 237
click at [854, 341] on select "--Unassigned-- --Others-- --Unassigned-- [PERSON_NAME] [PERSON_NAME] [PERSON_NA…" at bounding box center [974, 351] width 241 height 23
drag, startPoint x: 1086, startPoint y: 349, endPoint x: 1040, endPoint y: 360, distance: 47.2
click at [1085, 349] on select "--Unassigned-- --Others-- --Unassigned-- [PERSON_NAME] [PERSON_NAME] [PERSON_NA…" at bounding box center [974, 351] width 241 height 23
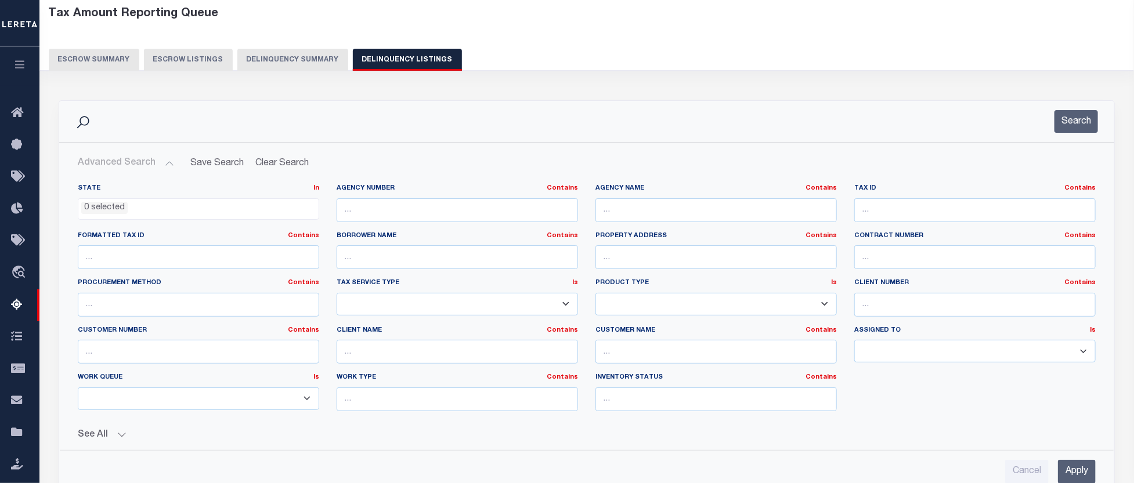
select select "[PERSON_NAME]"
click at [854, 341] on select "--Unassigned-- --Others-- --Unassigned-- [PERSON_NAME] [PERSON_NAME] [PERSON_NA…" at bounding box center [974, 351] width 241 height 23
click at [1074, 471] on input "Apply" at bounding box center [1077, 472] width 38 height 24
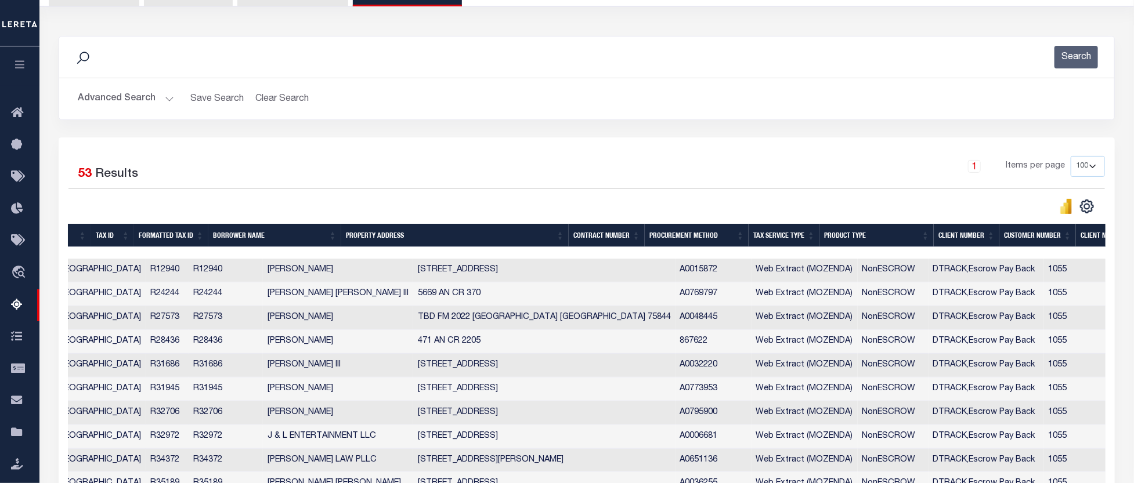
scroll to position [0, 0]
